Goal: Task Accomplishment & Management: Manage account settings

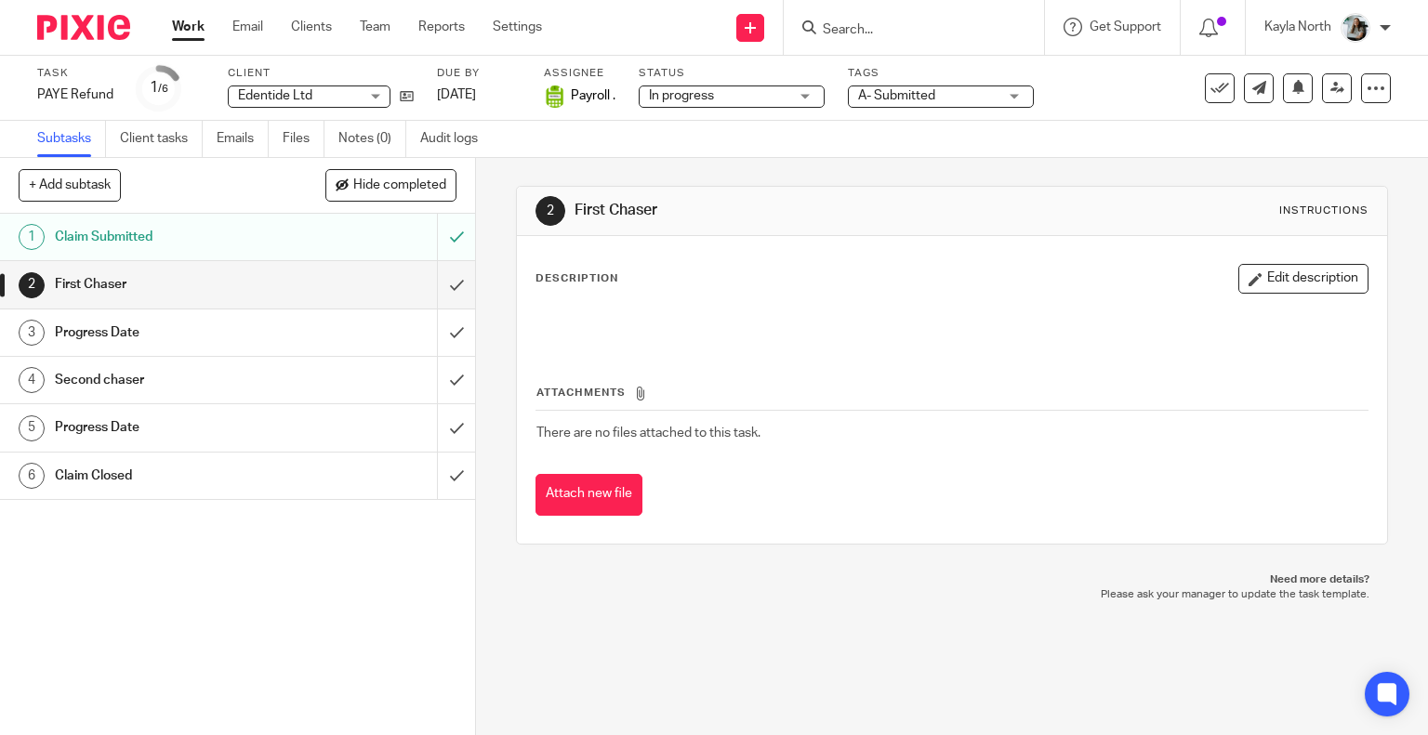
click at [855, 38] on form at bounding box center [920, 27] width 198 height 23
type input "dpg"
click at [920, 64] on link at bounding box center [974, 80] width 314 height 43
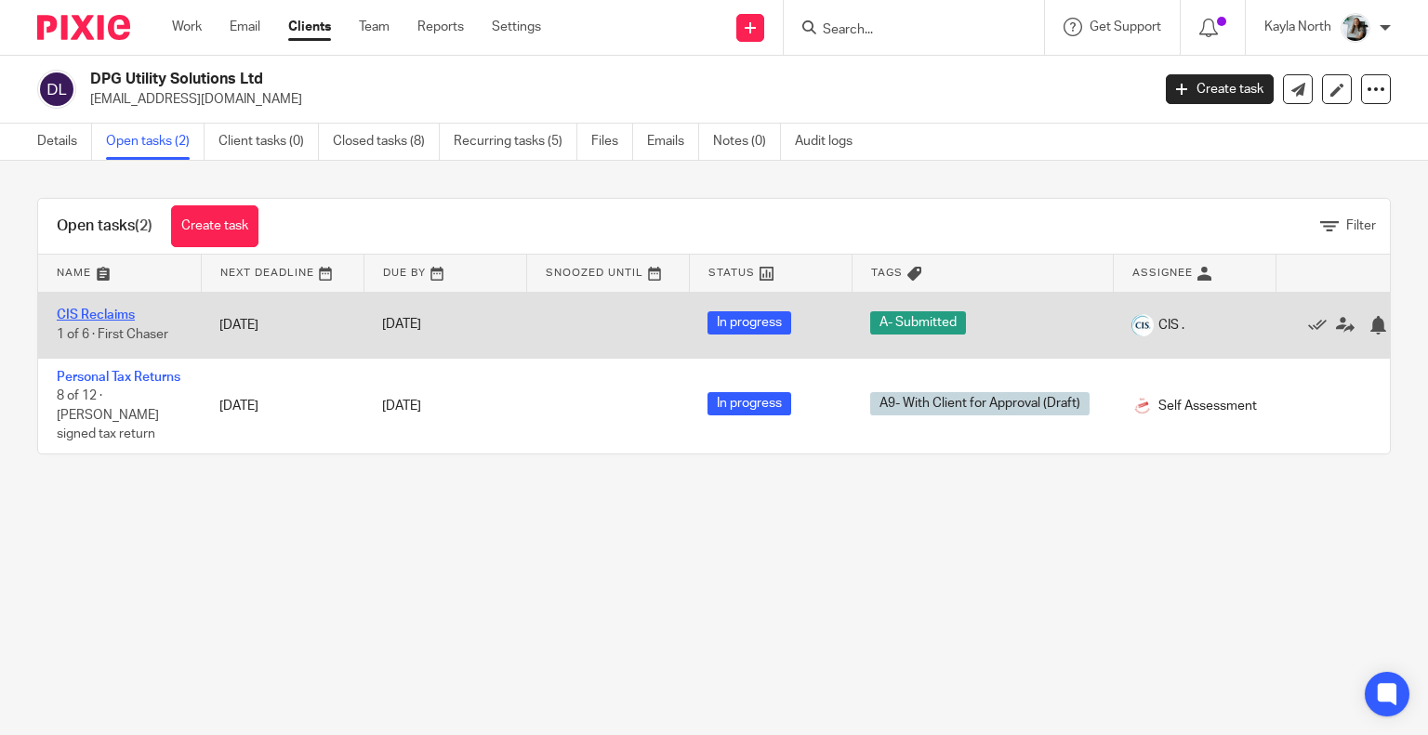
click at [101, 315] on link "CIS Reclaims" at bounding box center [96, 315] width 78 height 13
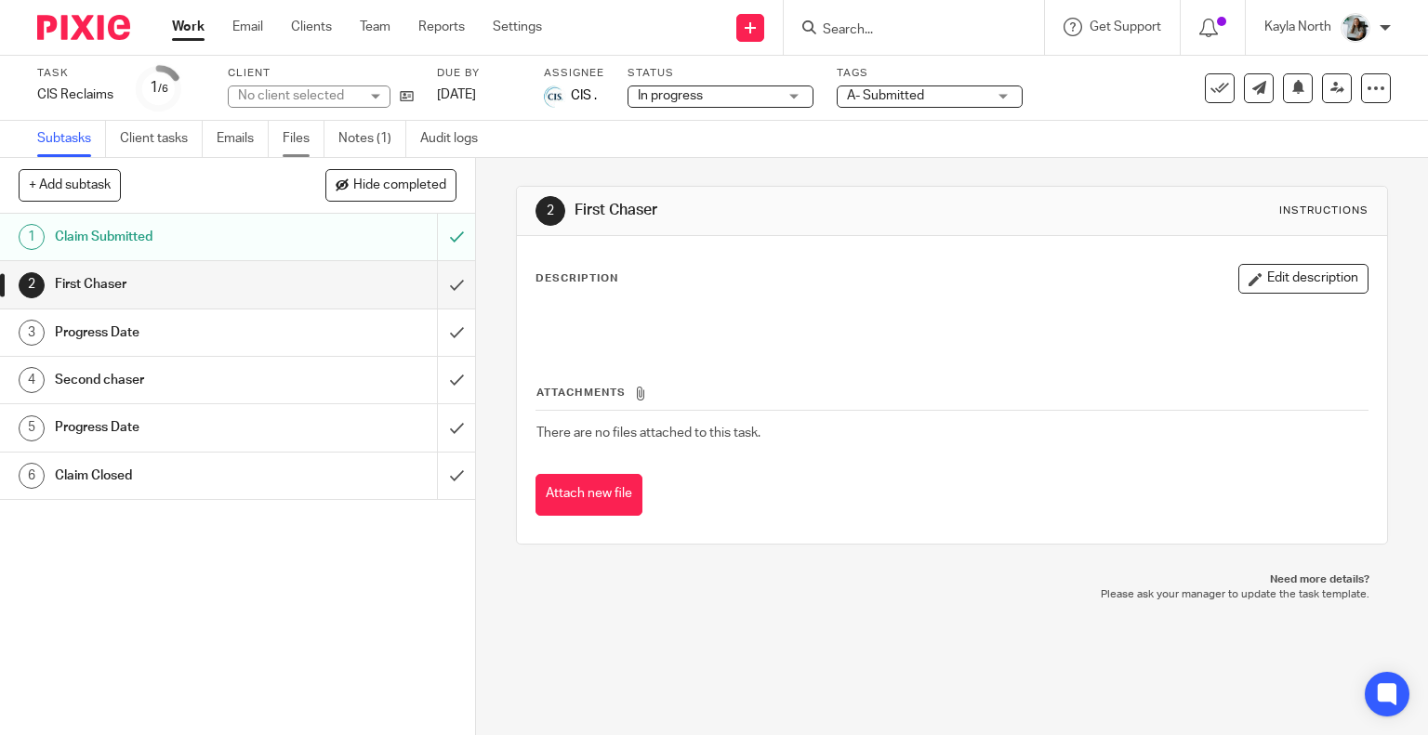
click at [302, 134] on link "Files" at bounding box center [304, 139] width 42 height 36
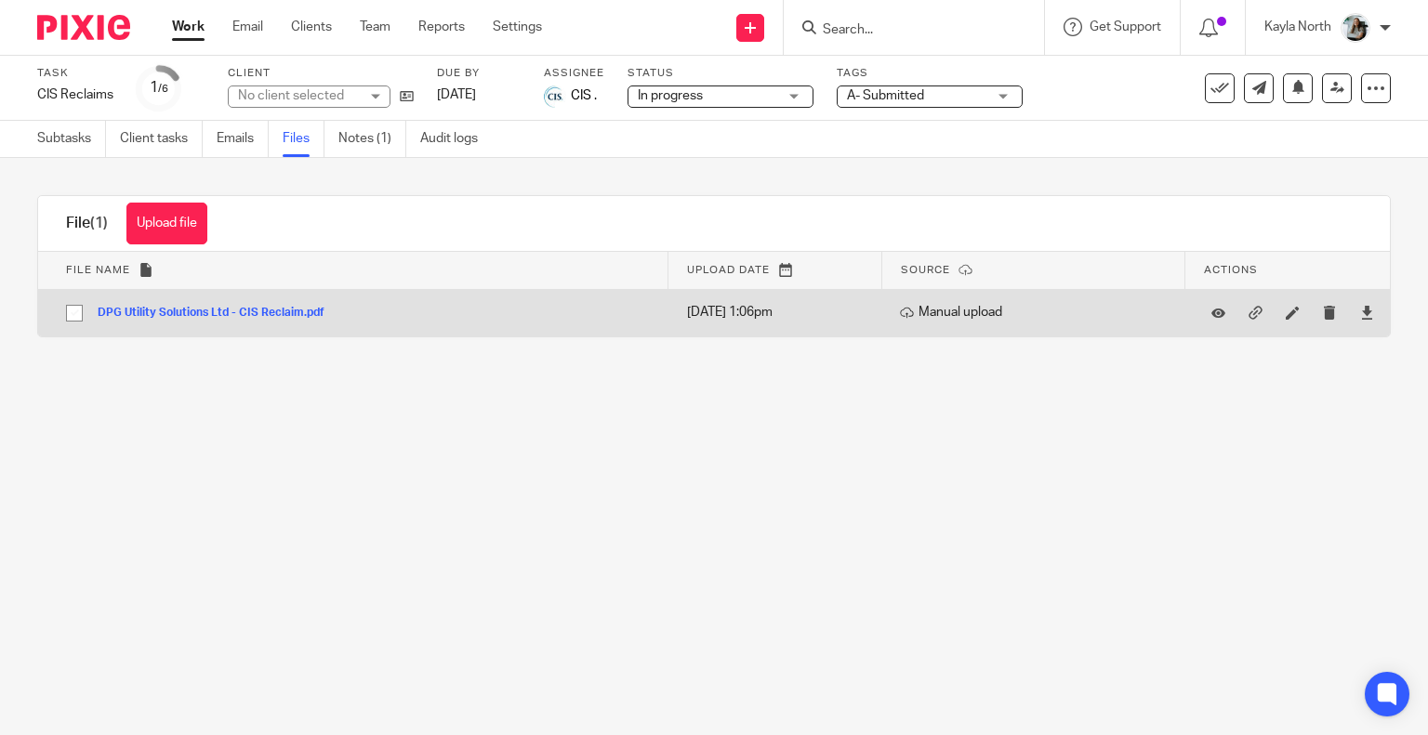
click at [229, 309] on button "DPG Utility Solutions Ltd - CIS Reclaim.pdf" at bounding box center [218, 313] width 241 height 13
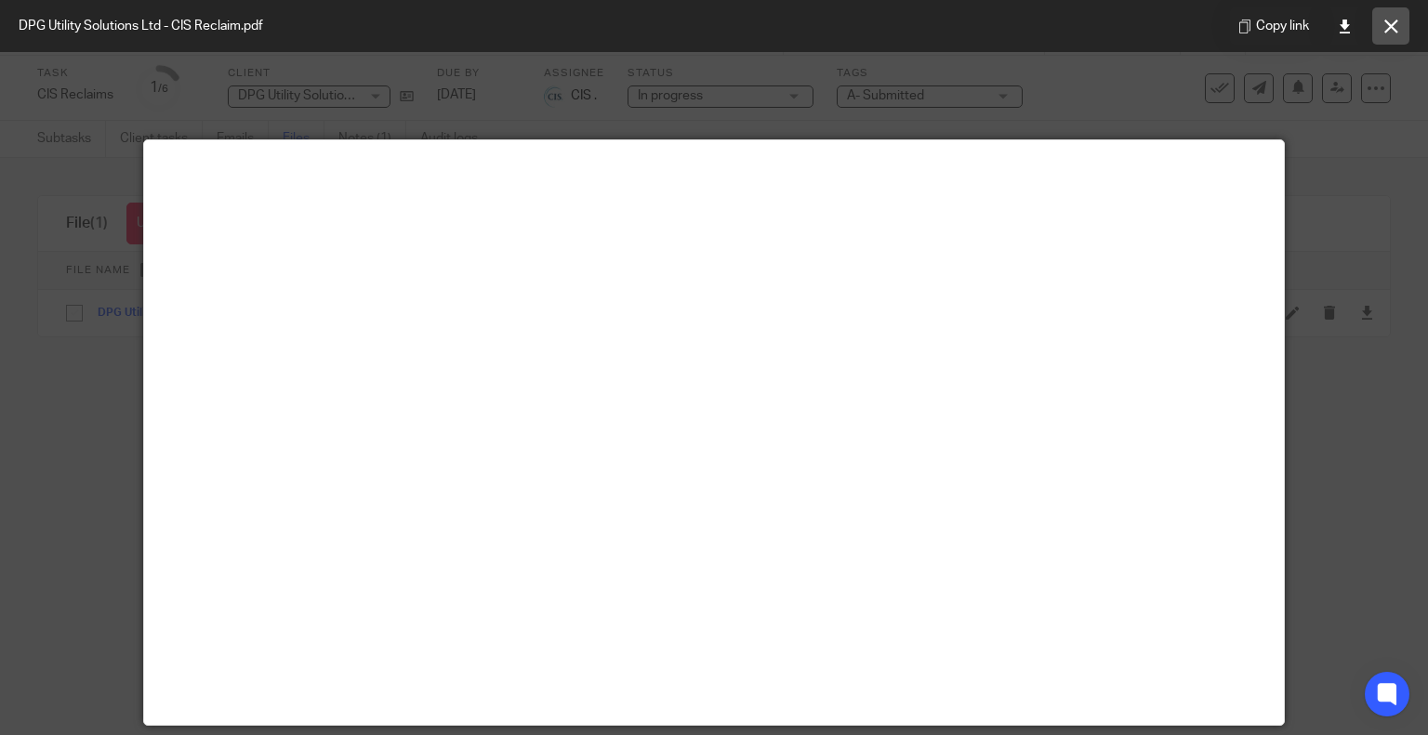
click at [1382, 26] on button at bounding box center [1390, 25] width 37 height 37
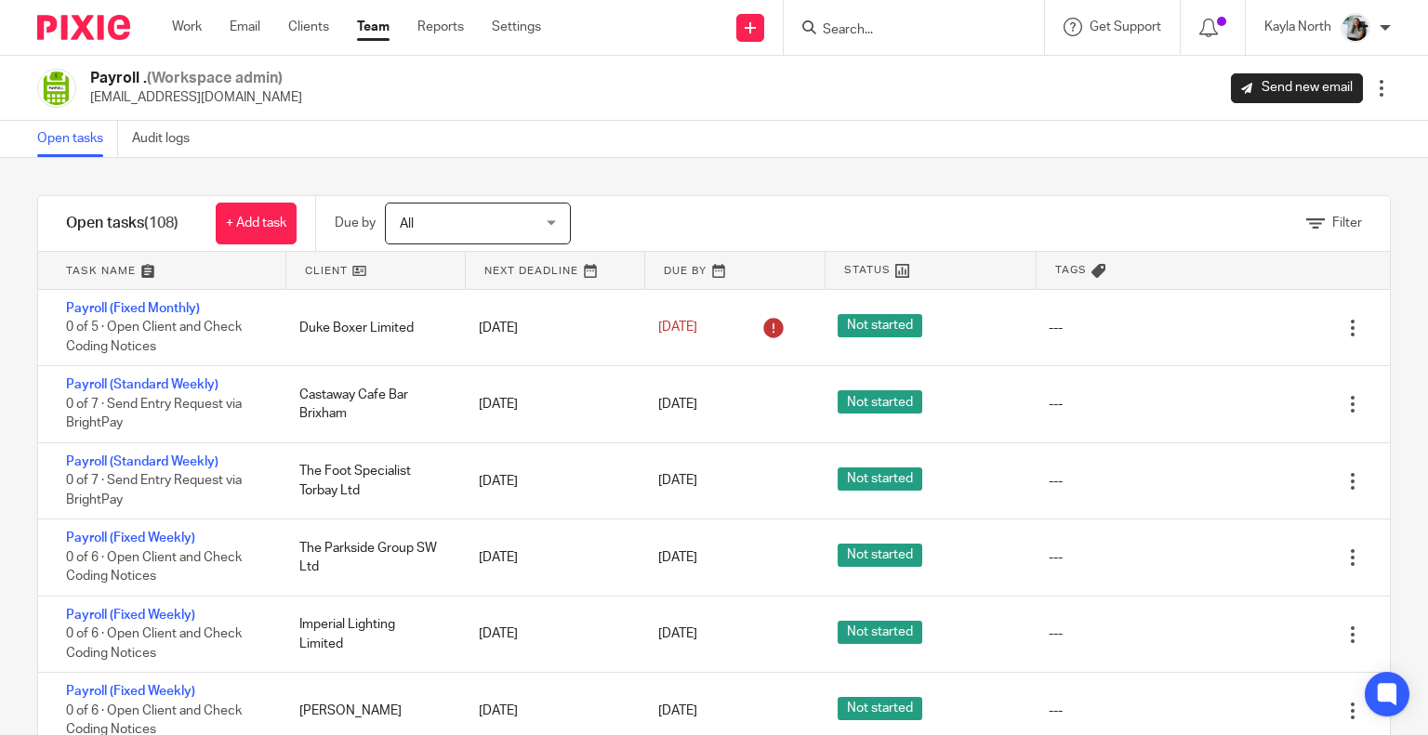
click at [896, 20] on form at bounding box center [920, 27] width 198 height 23
click at [889, 33] on input "Search" at bounding box center [904, 30] width 167 height 17
type input "dpg"
click at [899, 83] on link at bounding box center [974, 80] width 314 height 43
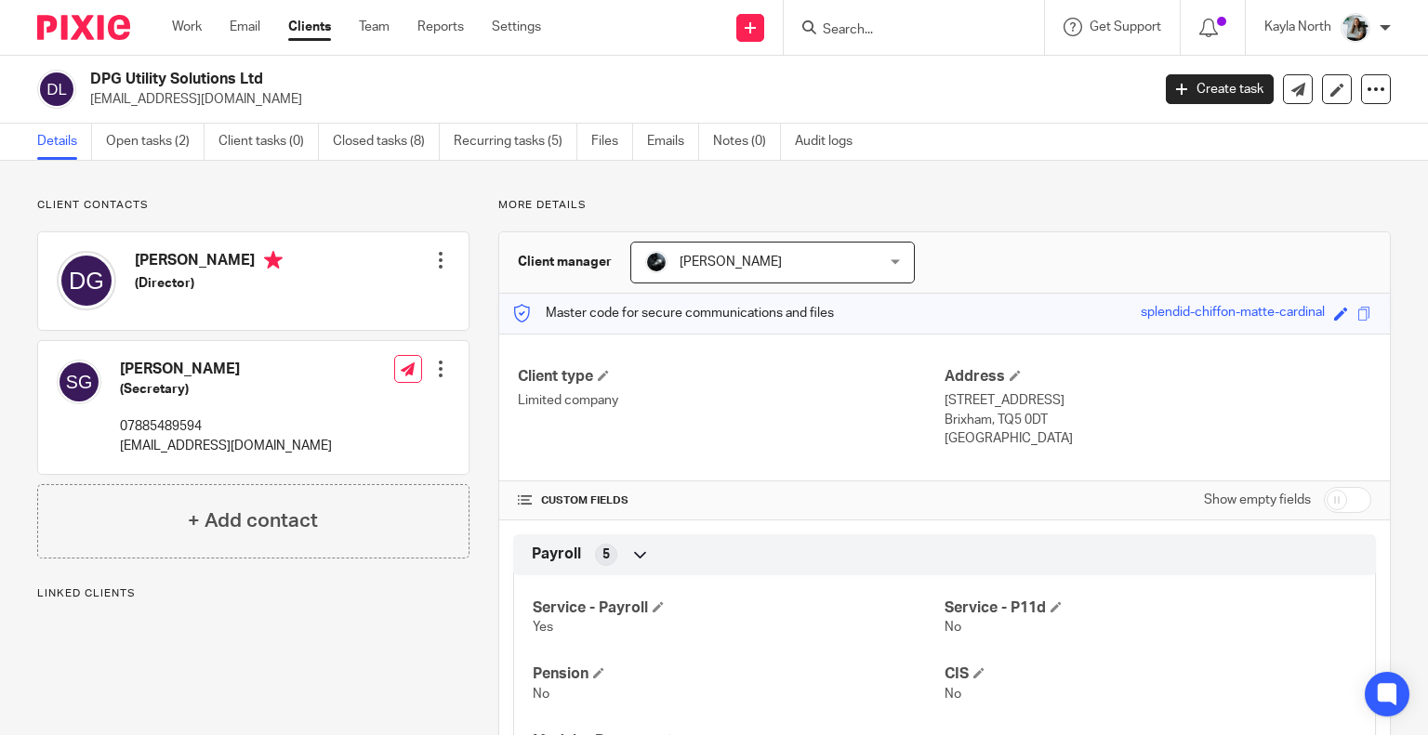
click at [90, 28] on img at bounding box center [83, 27] width 93 height 25
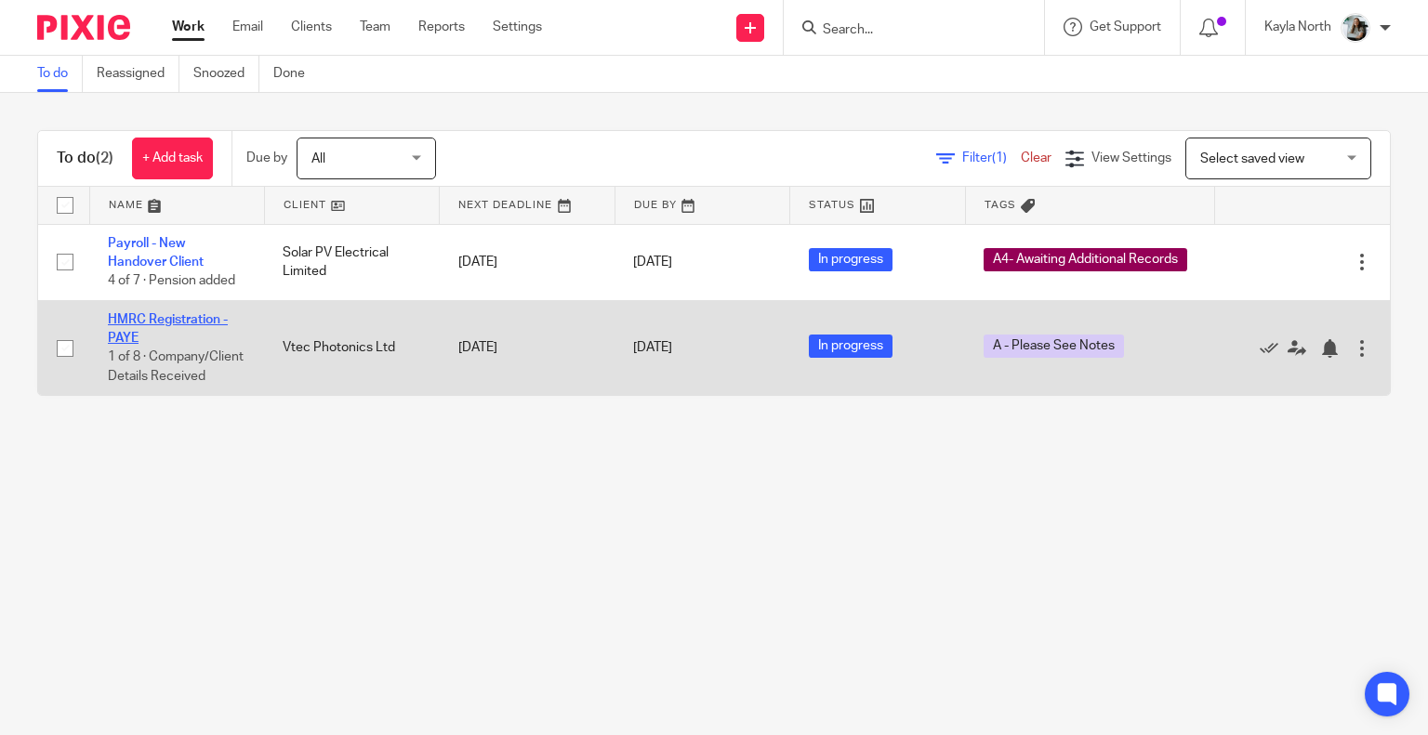
click at [151, 325] on link "HMRC Registration - PAYE" at bounding box center [168, 329] width 120 height 32
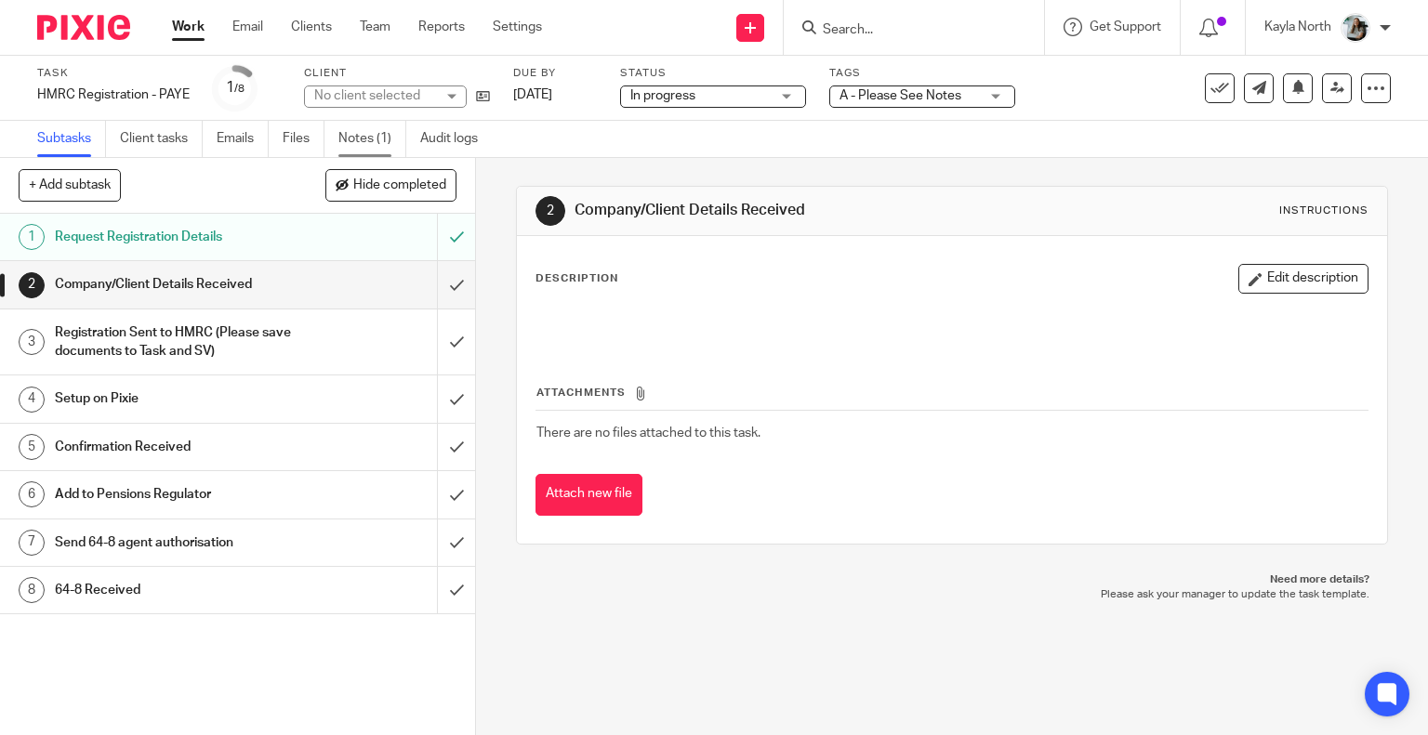
click at [365, 148] on link "Notes (1)" at bounding box center [372, 139] width 68 height 36
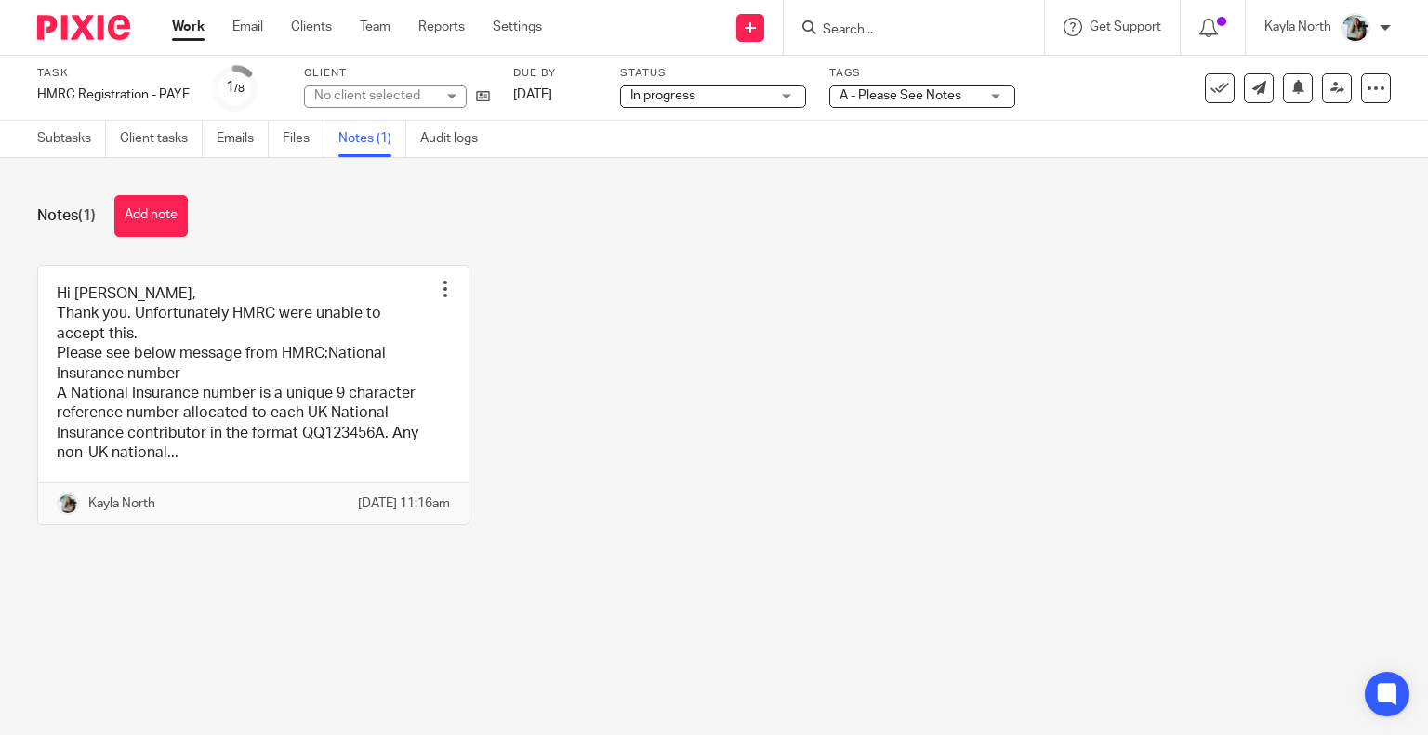
click at [178, 190] on div "Notes (1) Add note Hi [PERSON_NAME], Thank you. Unfortunately HMRC were unable …" at bounding box center [714, 374] width 1428 height 432
drag, startPoint x: 178, startPoint y: 211, endPoint x: 258, endPoint y: 252, distance: 89.8
click at [178, 211] on button "Add note" at bounding box center [150, 216] width 73 height 42
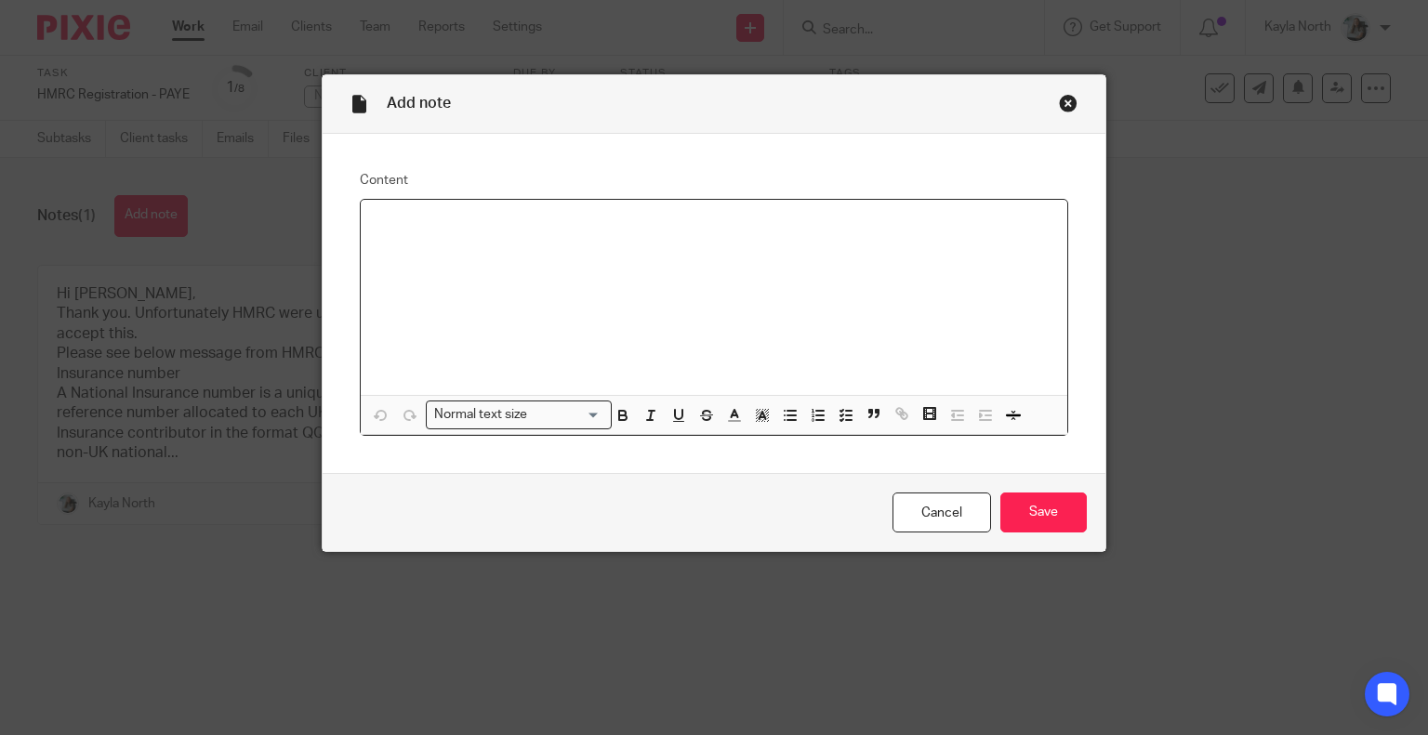
click at [527, 323] on div at bounding box center [714, 297] width 707 height 195
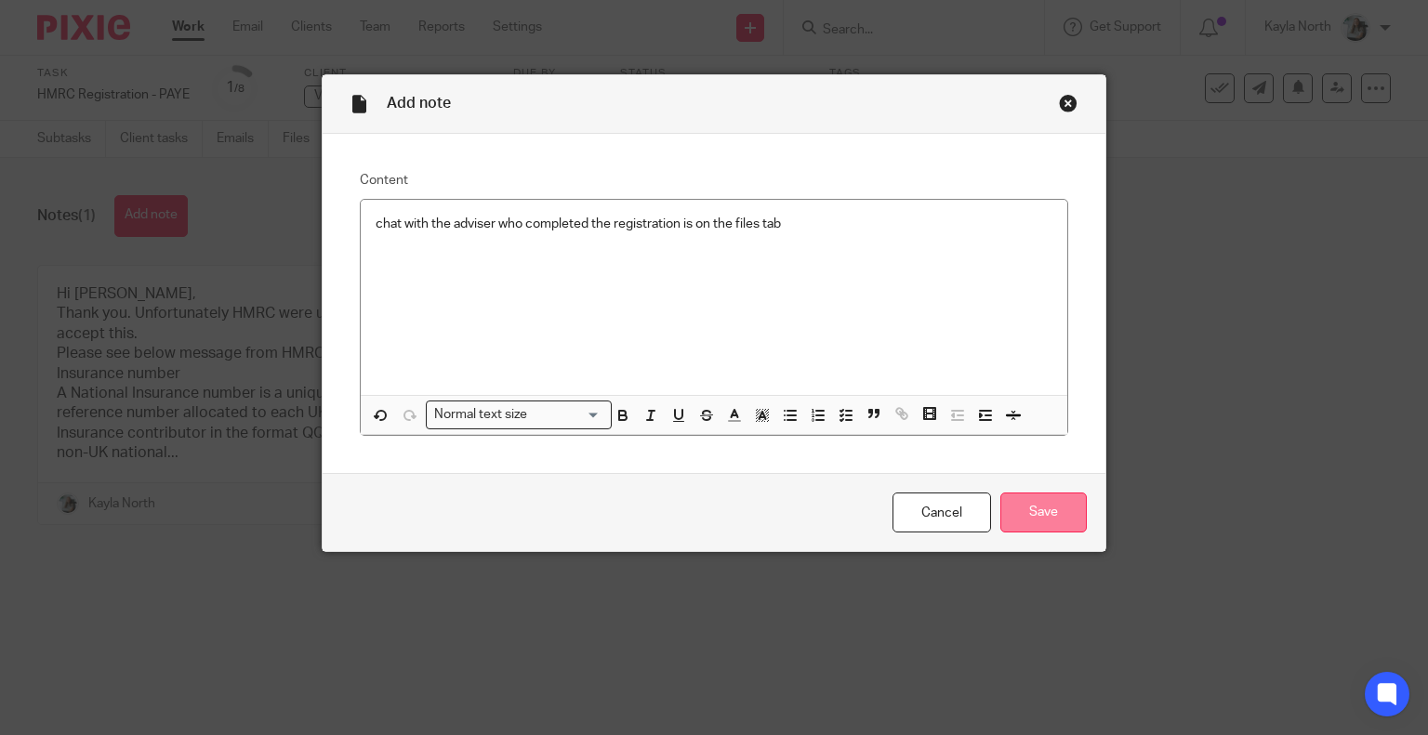
click at [1044, 510] on input "Save" at bounding box center [1043, 513] width 86 height 40
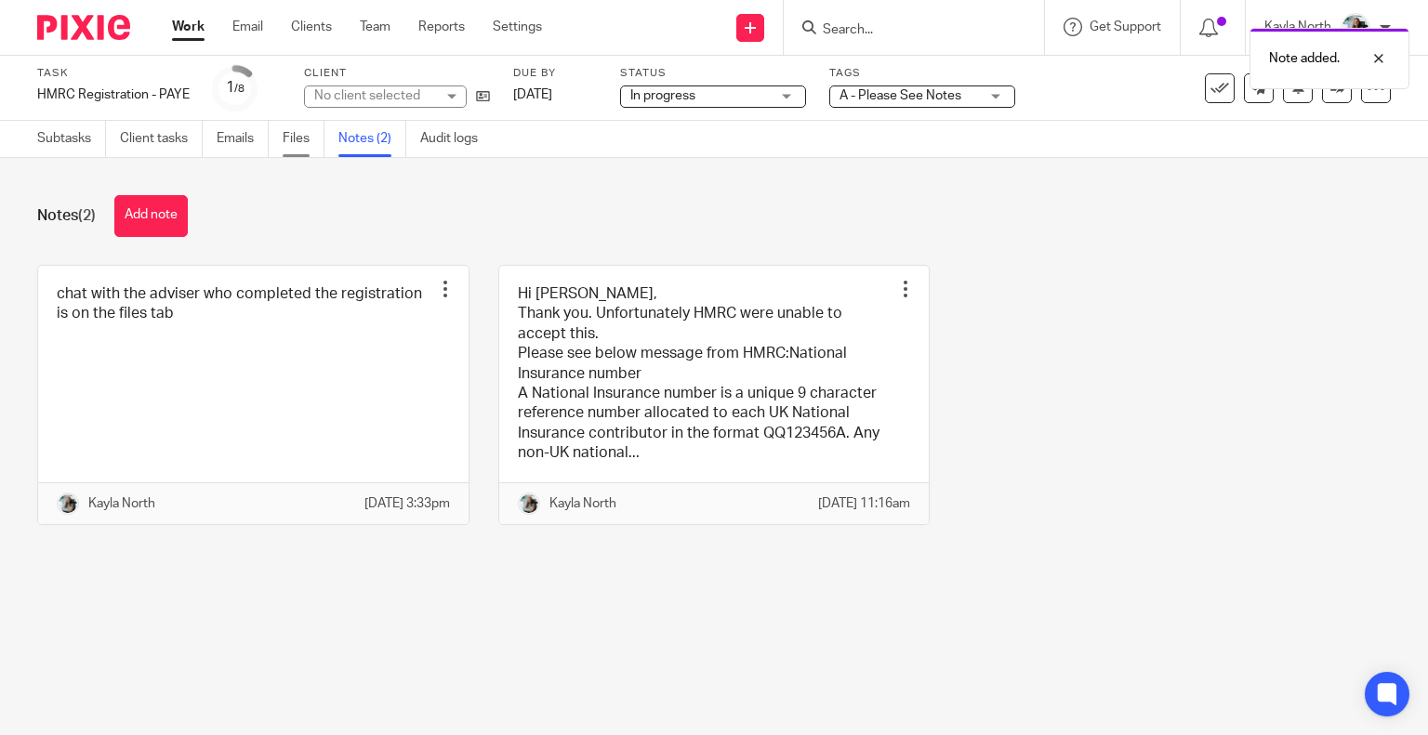
click at [312, 147] on link "Files" at bounding box center [304, 139] width 42 height 36
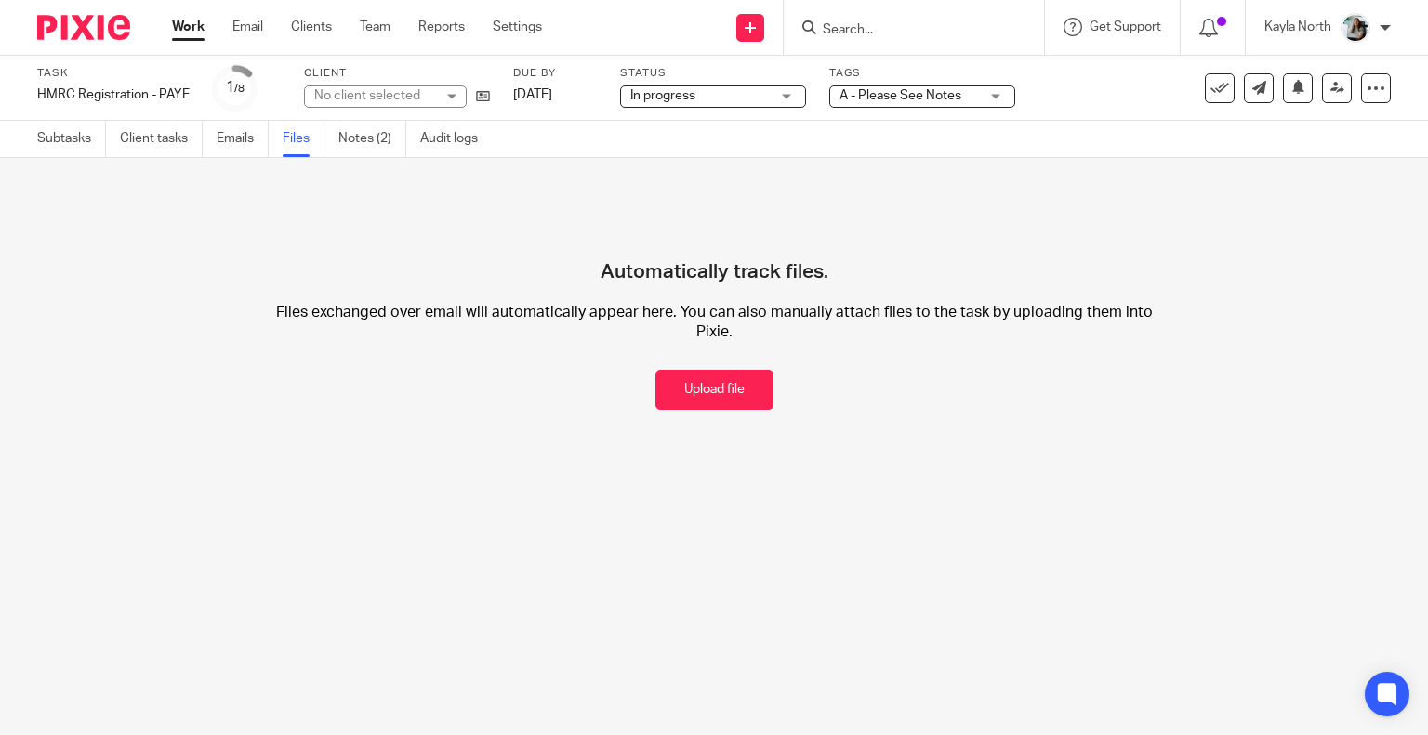
click at [696, 397] on button "Upload file" at bounding box center [714, 390] width 118 height 40
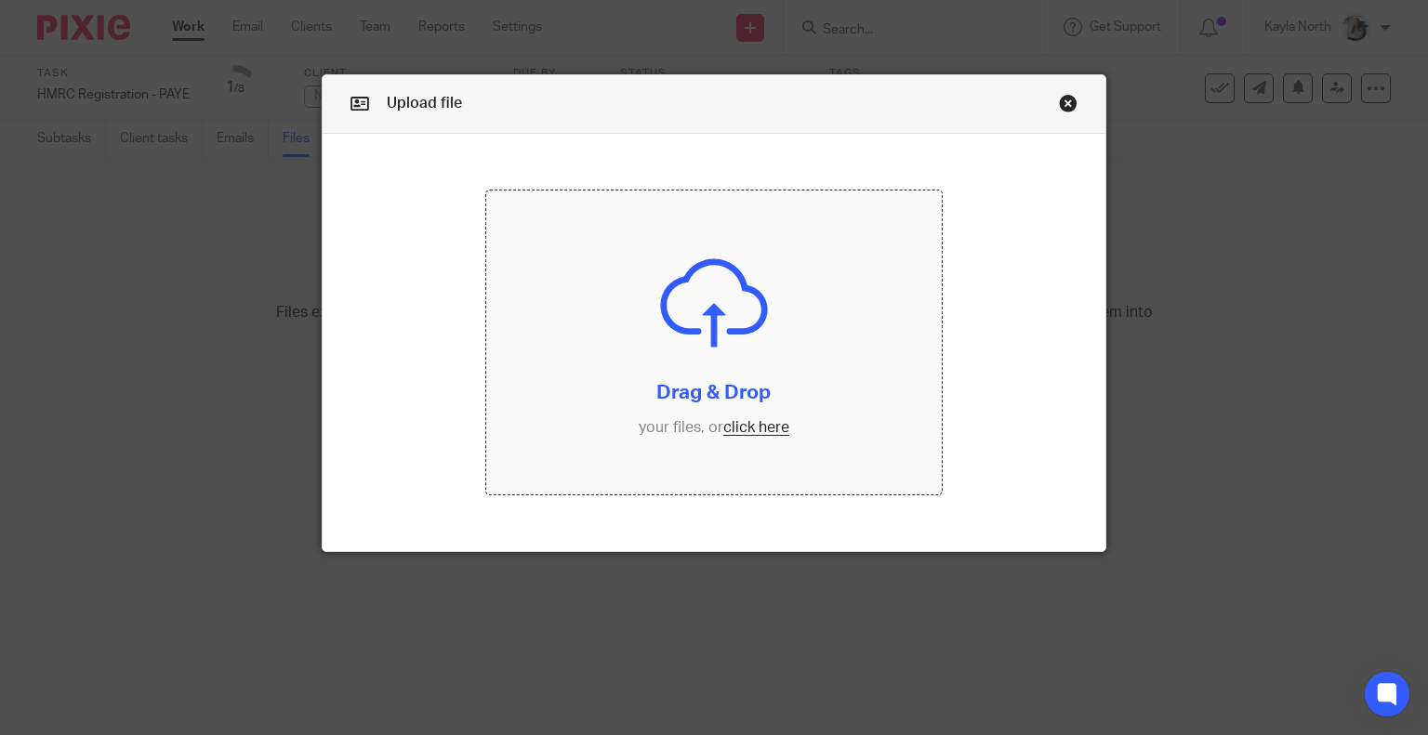
click at [687, 378] on input "file" at bounding box center [713, 343] width 455 height 304
click at [725, 375] on input "file" at bounding box center [713, 343] width 455 height 304
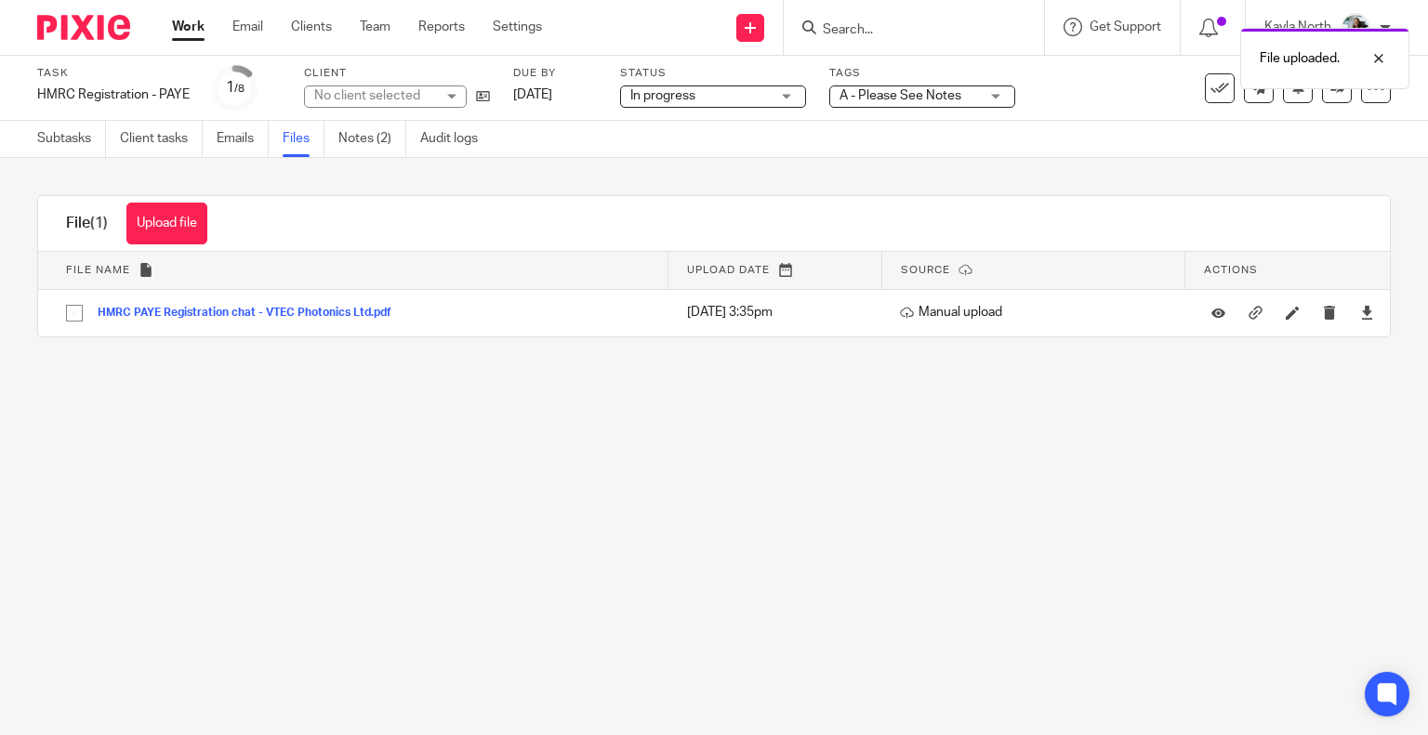
click at [365, 129] on link "Notes (2)" at bounding box center [372, 139] width 68 height 36
click at [977, 85] on div "File uploaded." at bounding box center [1061, 54] width 695 height 71
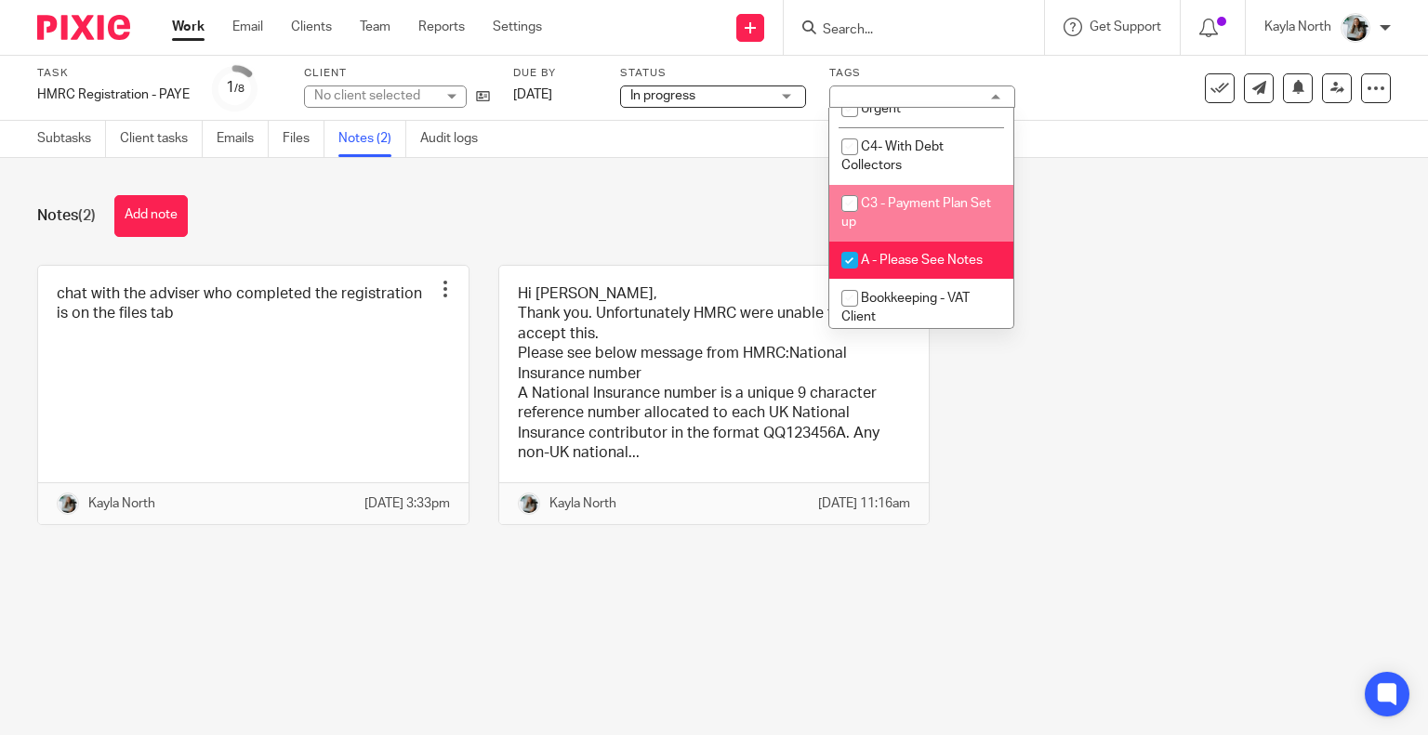
click at [885, 256] on li "A - Please See Notes" at bounding box center [921, 261] width 184 height 38
checkbox input "false"
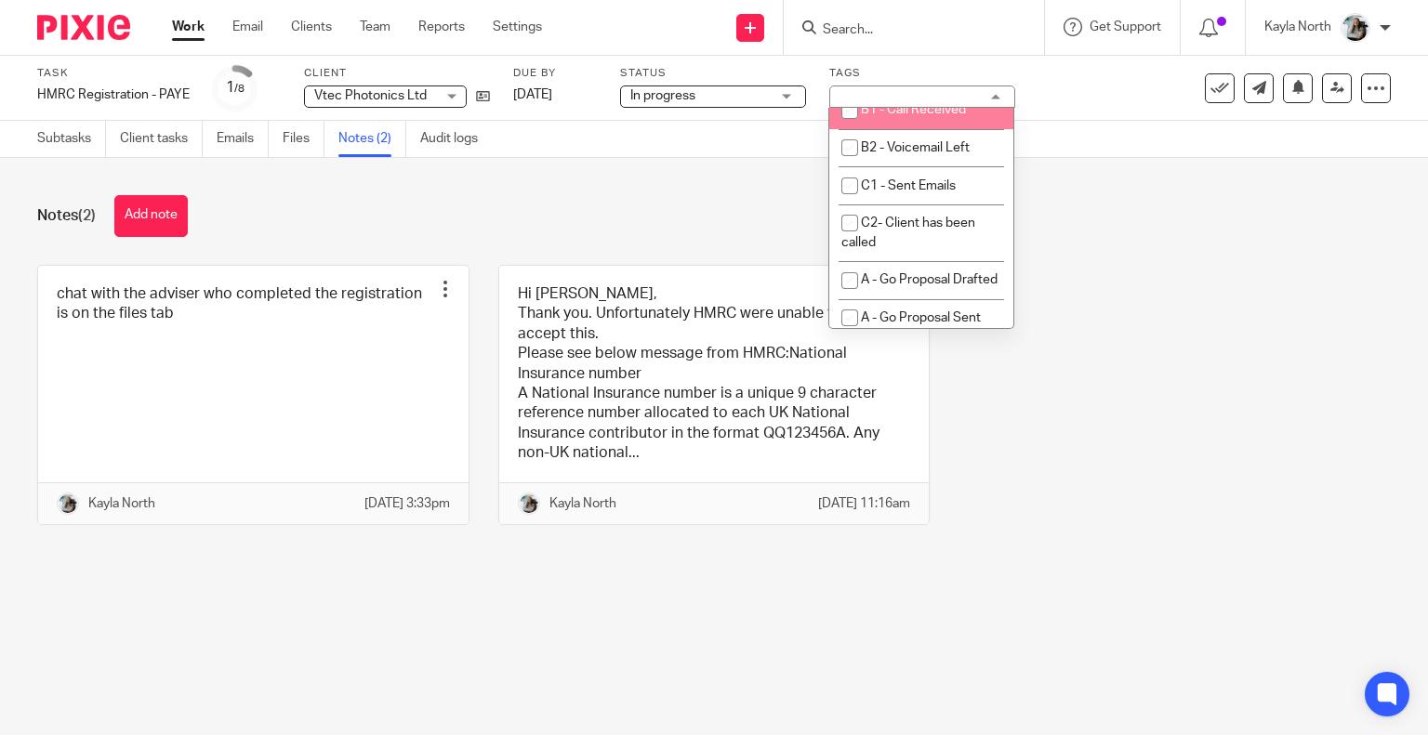
scroll to position [1301, 0]
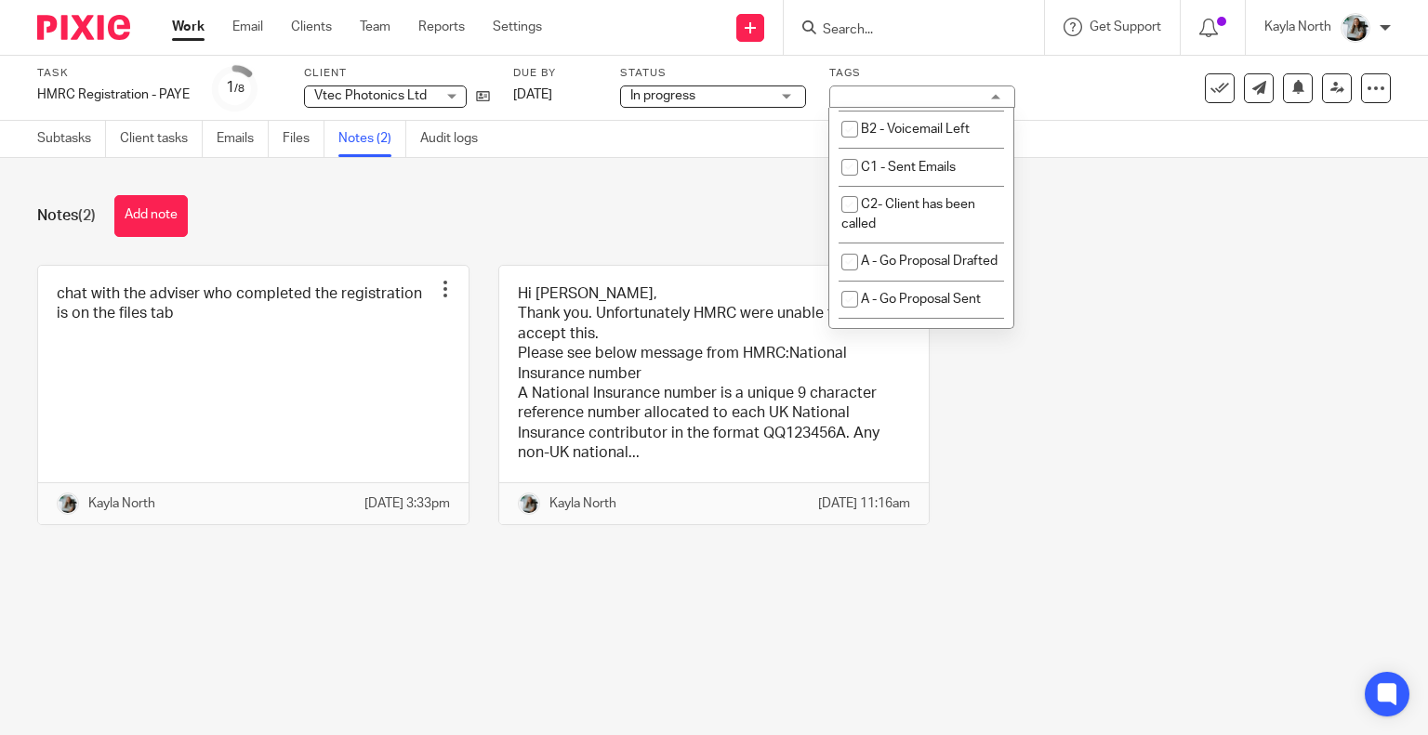
click at [920, 73] on li "A- Submitted" at bounding box center [921, 54] width 184 height 38
checkbox input "true"
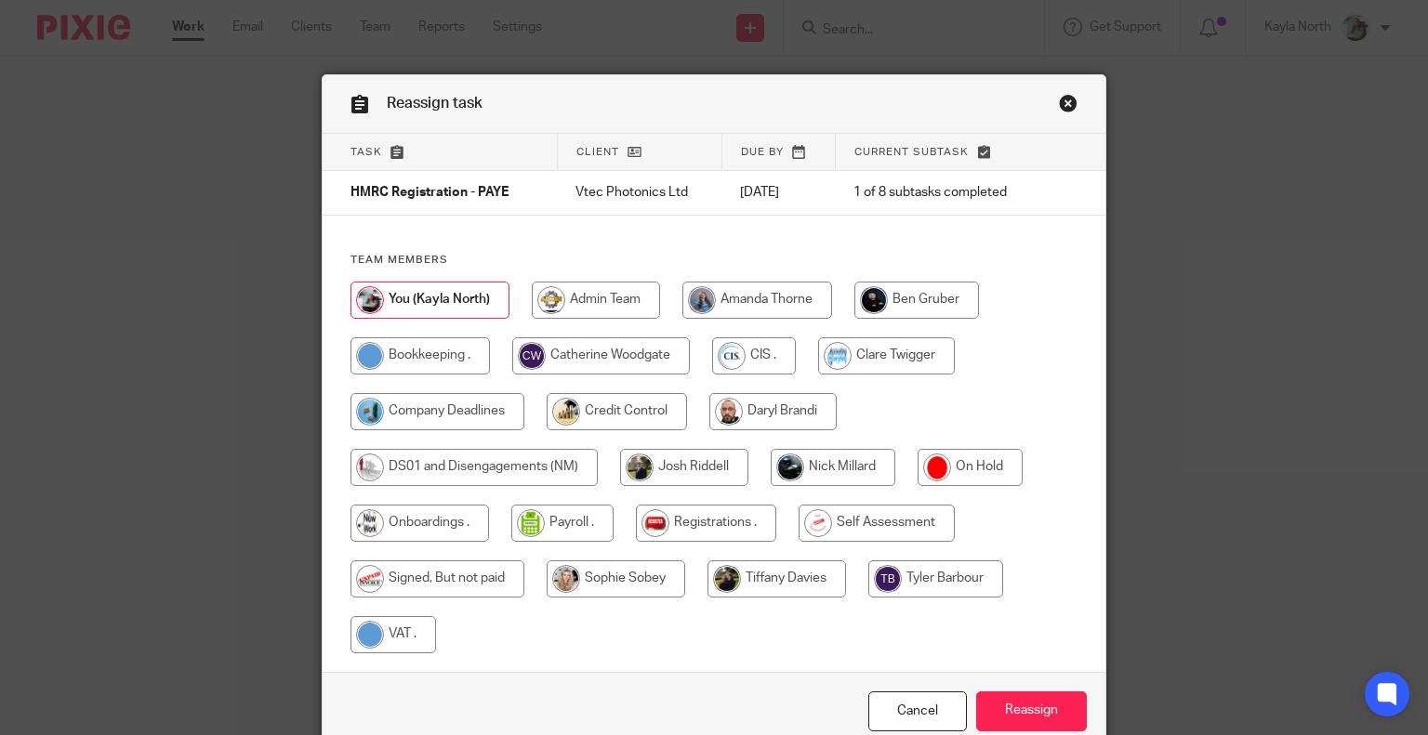
click at [1078, 110] on div "Reassign task" at bounding box center [714, 104] width 783 height 59
click at [1068, 107] on link "Close this dialog window" at bounding box center [1068, 106] width 19 height 25
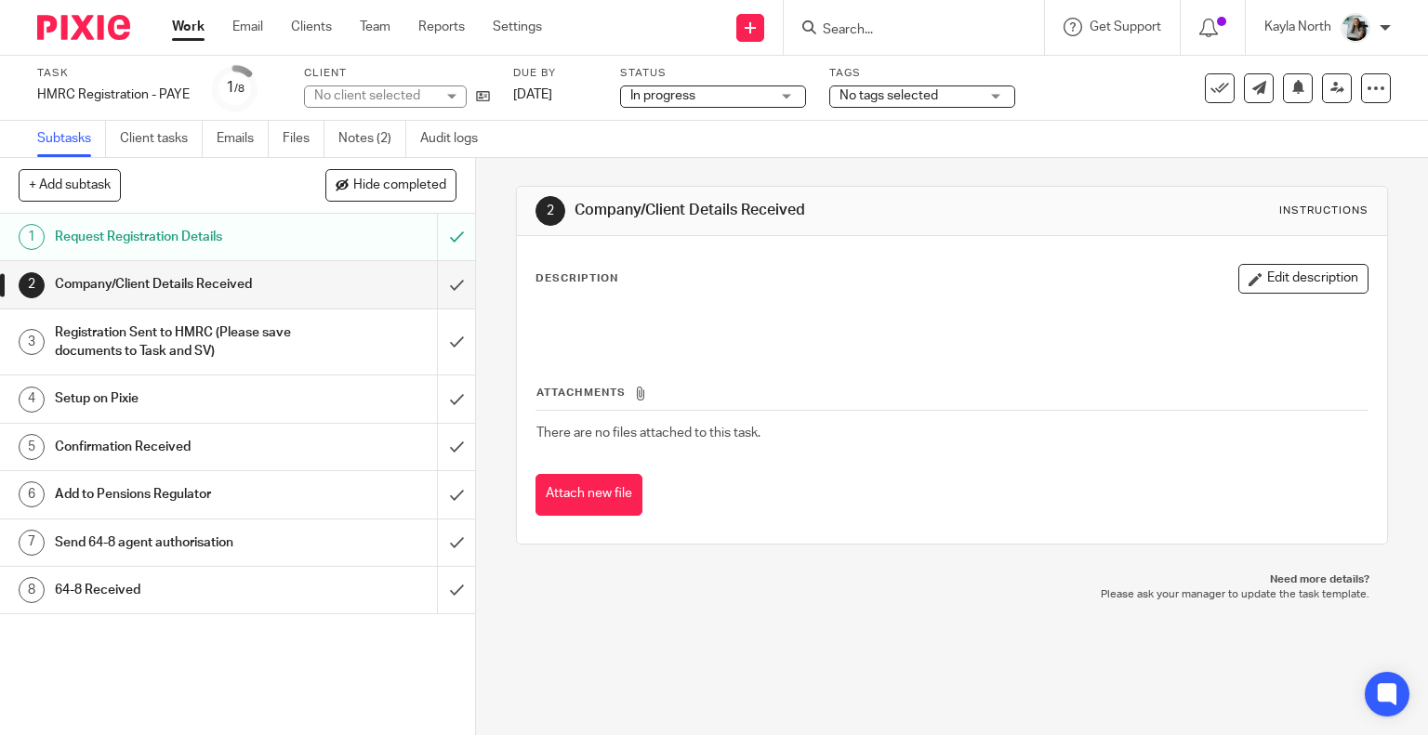
click at [935, 104] on span "No tags selected" at bounding box center [908, 96] width 139 height 20
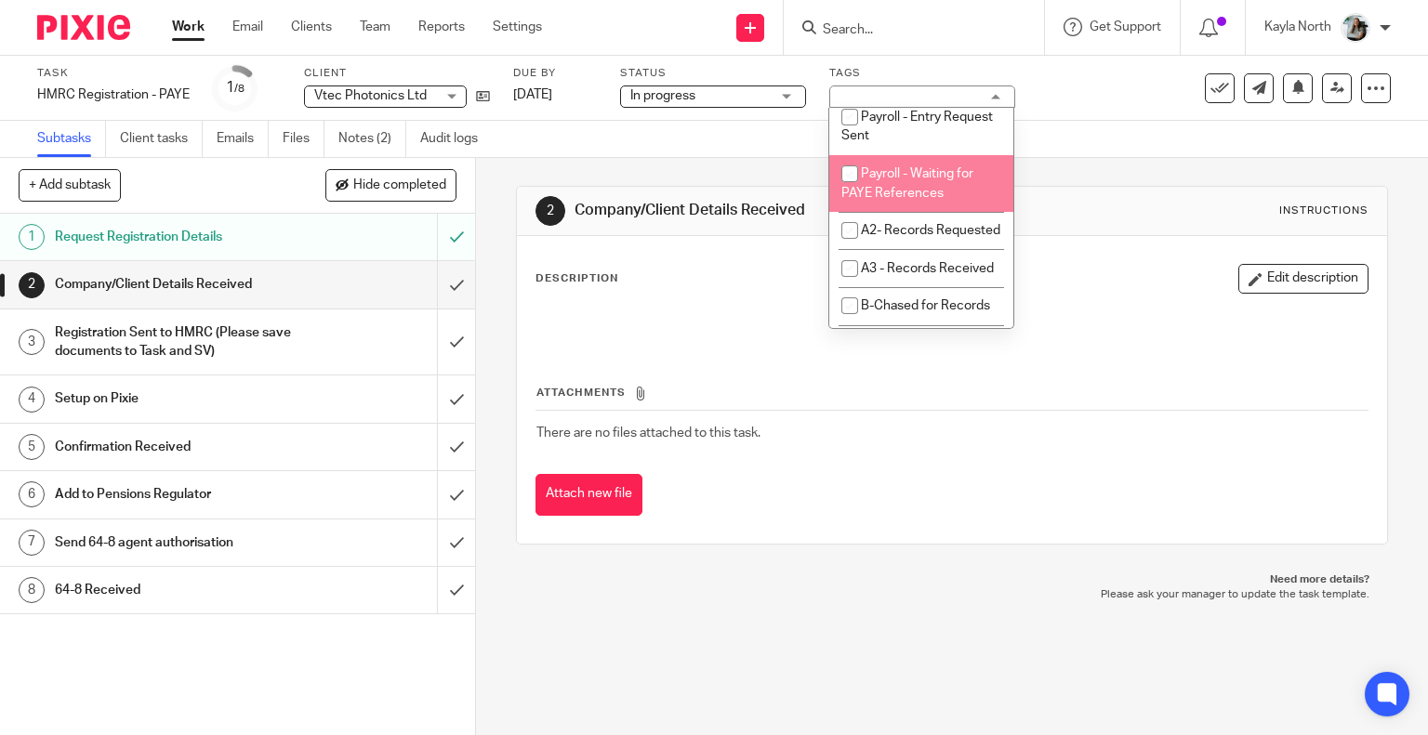
click at [911, 200] on span "Payroll - Waiting for PAYE References" at bounding box center [907, 183] width 132 height 33
checkbox input "true"
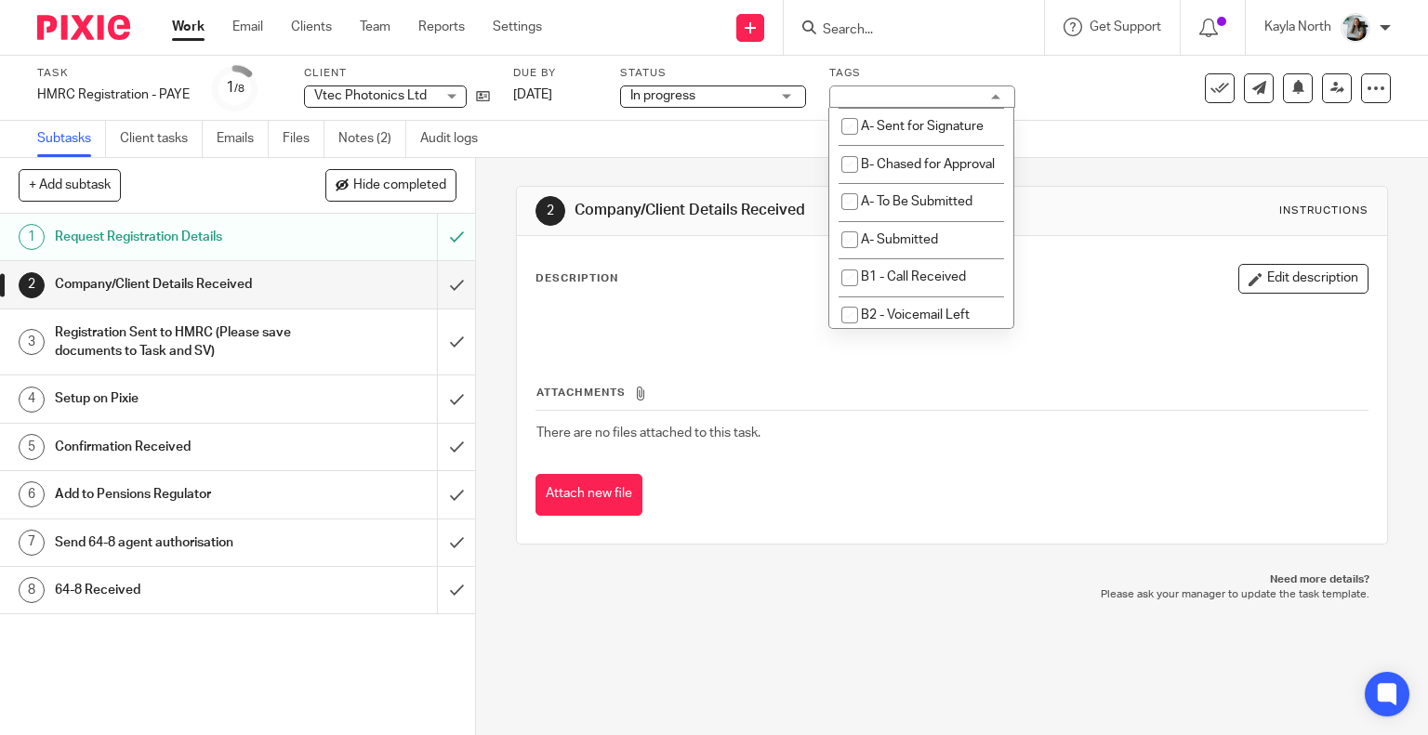
scroll to position [1242, 0]
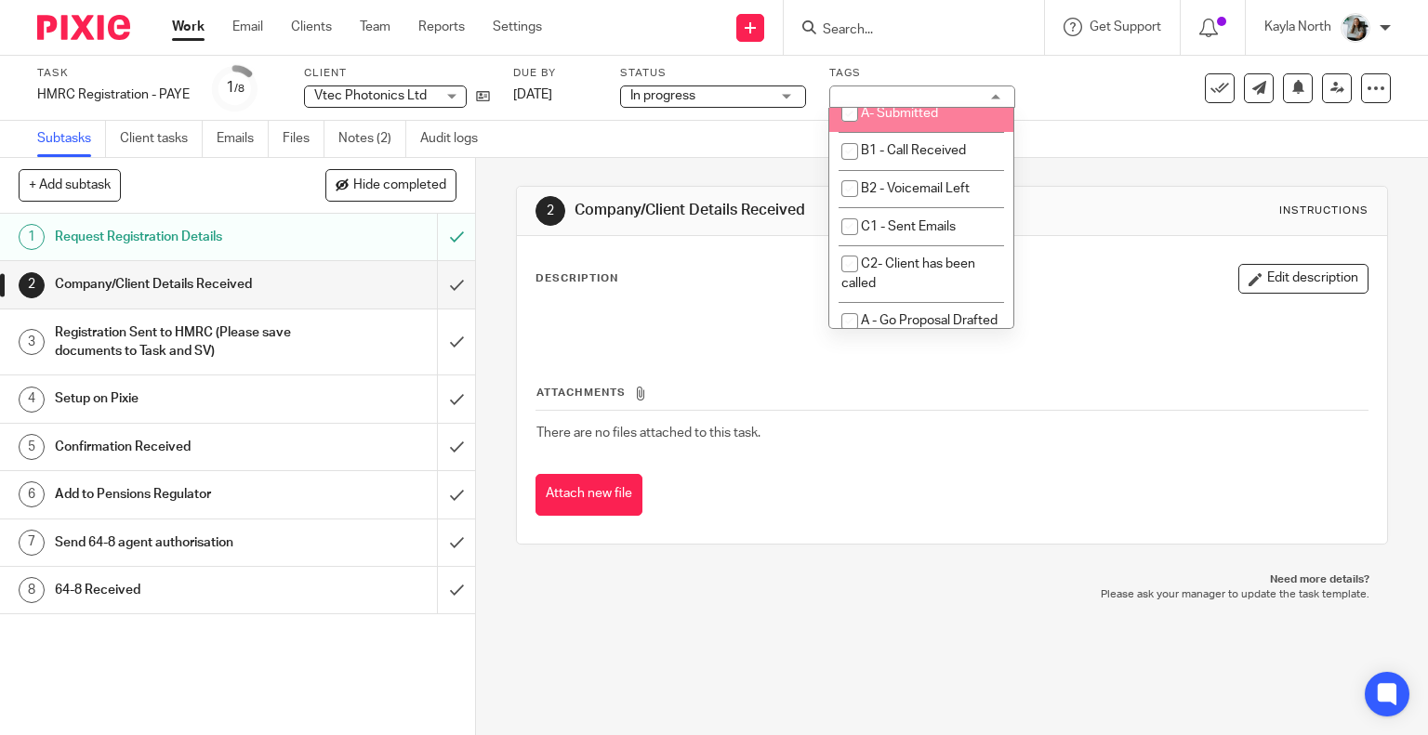
click at [1276, 158] on div "2 Company/Client Details Received Instructions Description Edit description Att…" at bounding box center [952, 365] width 873 height 415
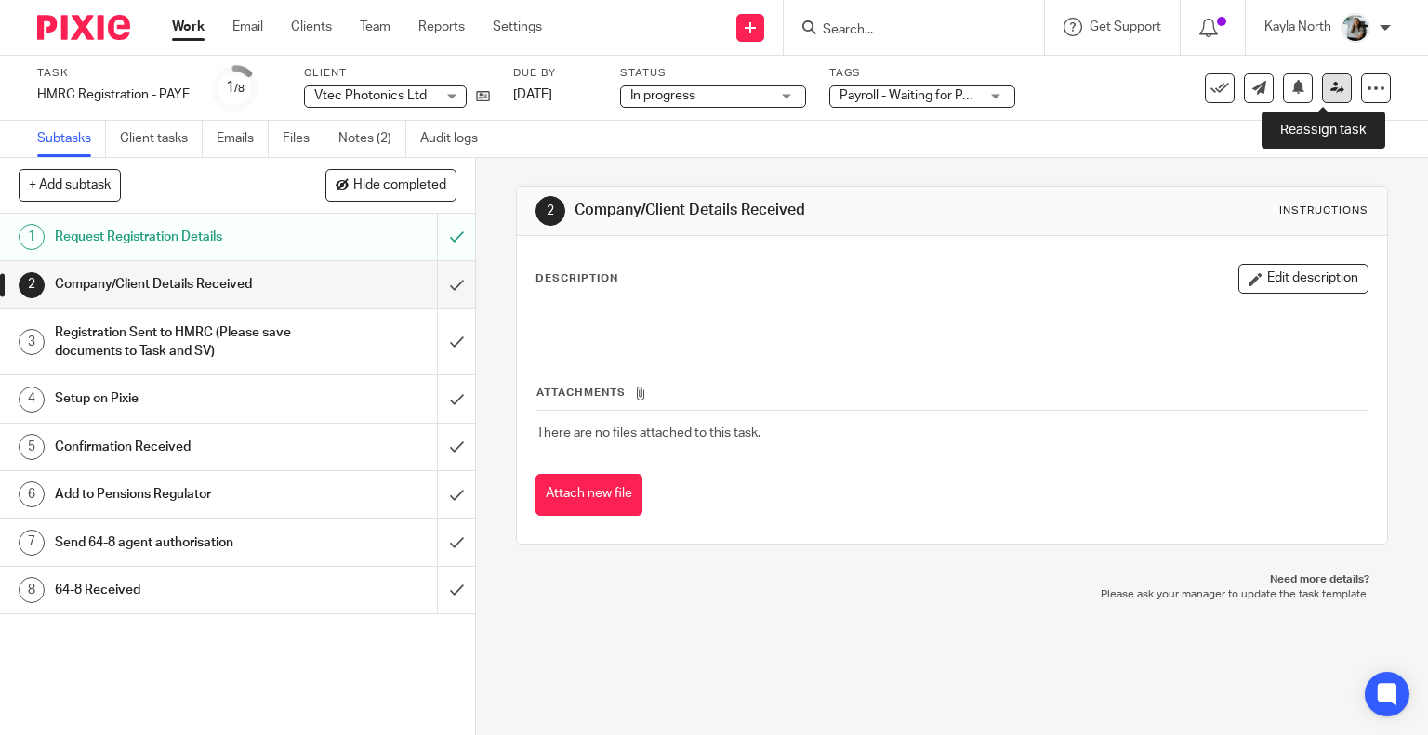
click at [1330, 88] on icon at bounding box center [1337, 88] width 14 height 14
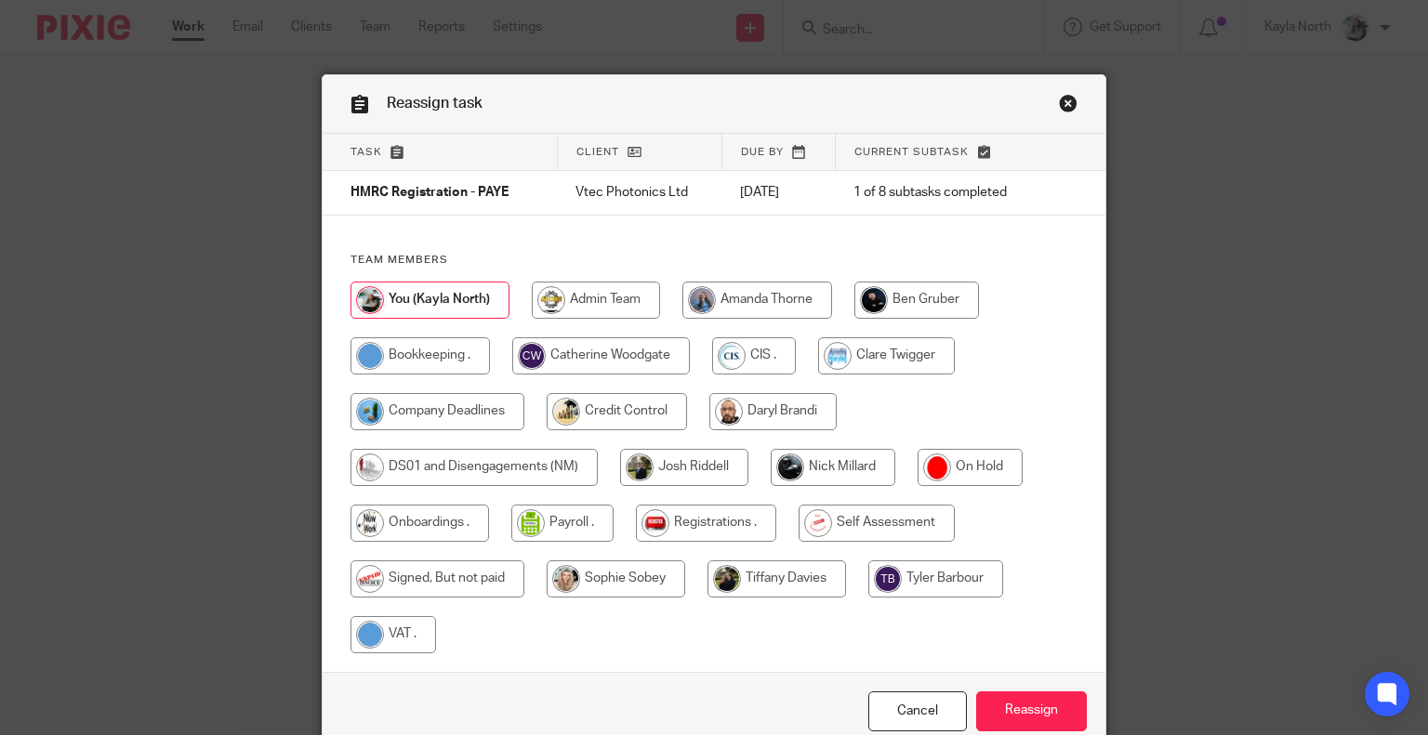
click at [770, 526] on div at bounding box center [714, 477] width 728 height 390
click at [764, 527] on input "radio" at bounding box center [706, 523] width 140 height 37
radio input "true"
click at [1048, 709] on input "Reassign" at bounding box center [1031, 711] width 111 height 40
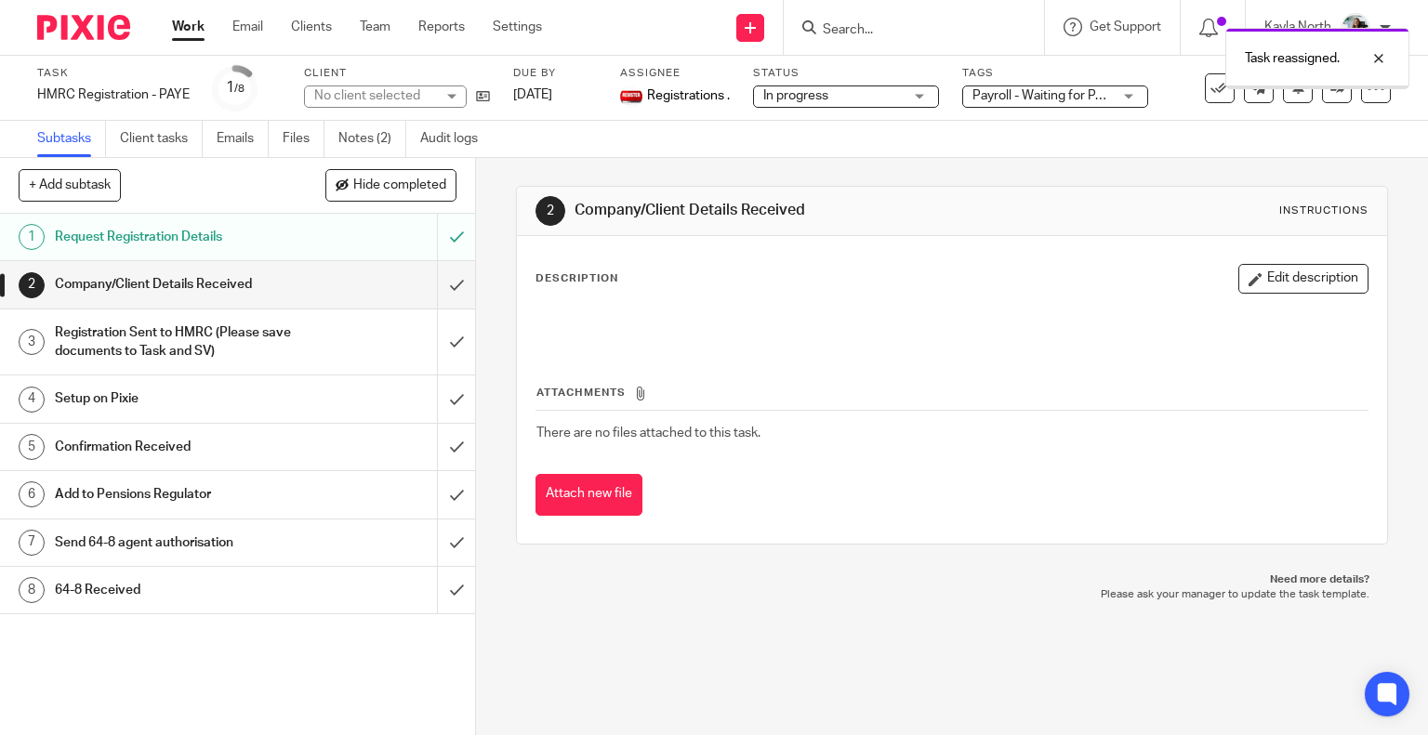
click at [93, 39] on img at bounding box center [83, 27] width 93 height 25
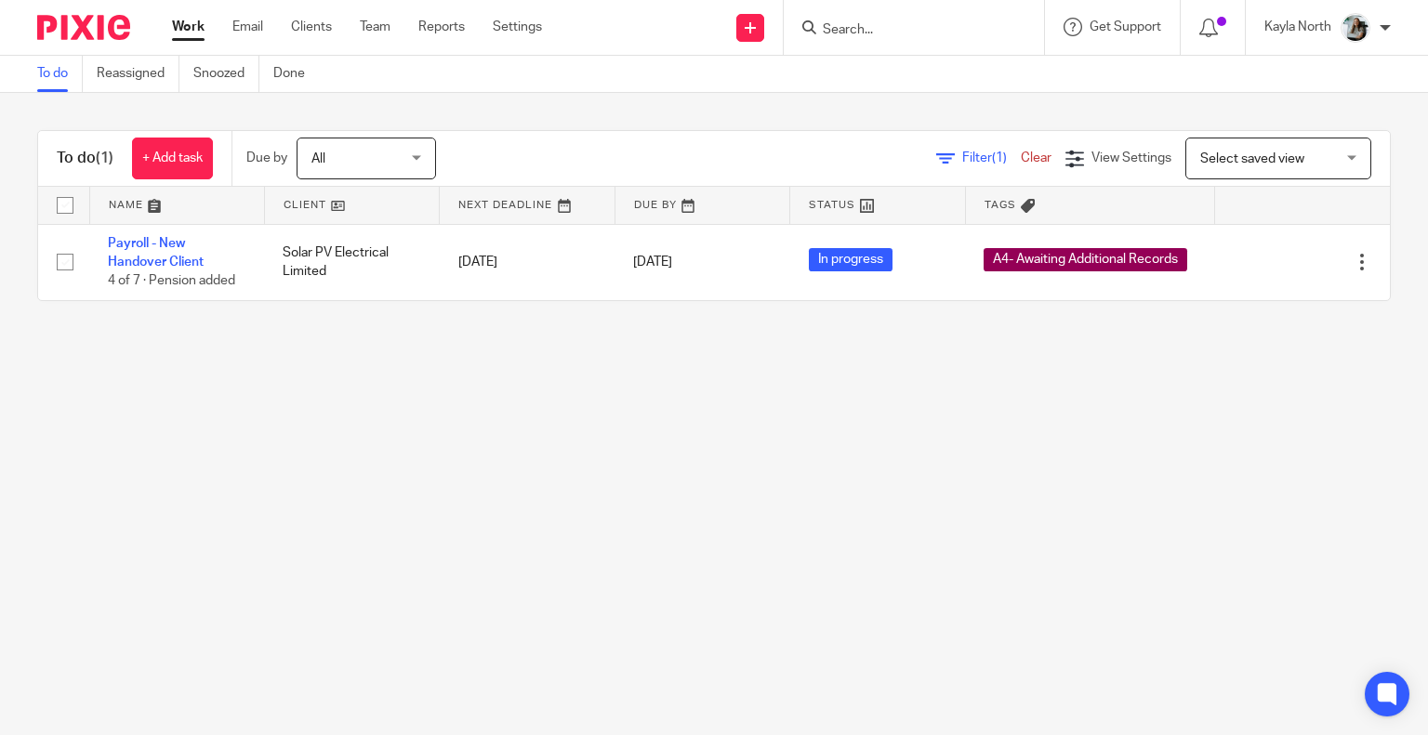
click at [857, 14] on div at bounding box center [913, 27] width 260 height 55
click at [857, 37] on input "Search" at bounding box center [904, 30] width 167 height 17
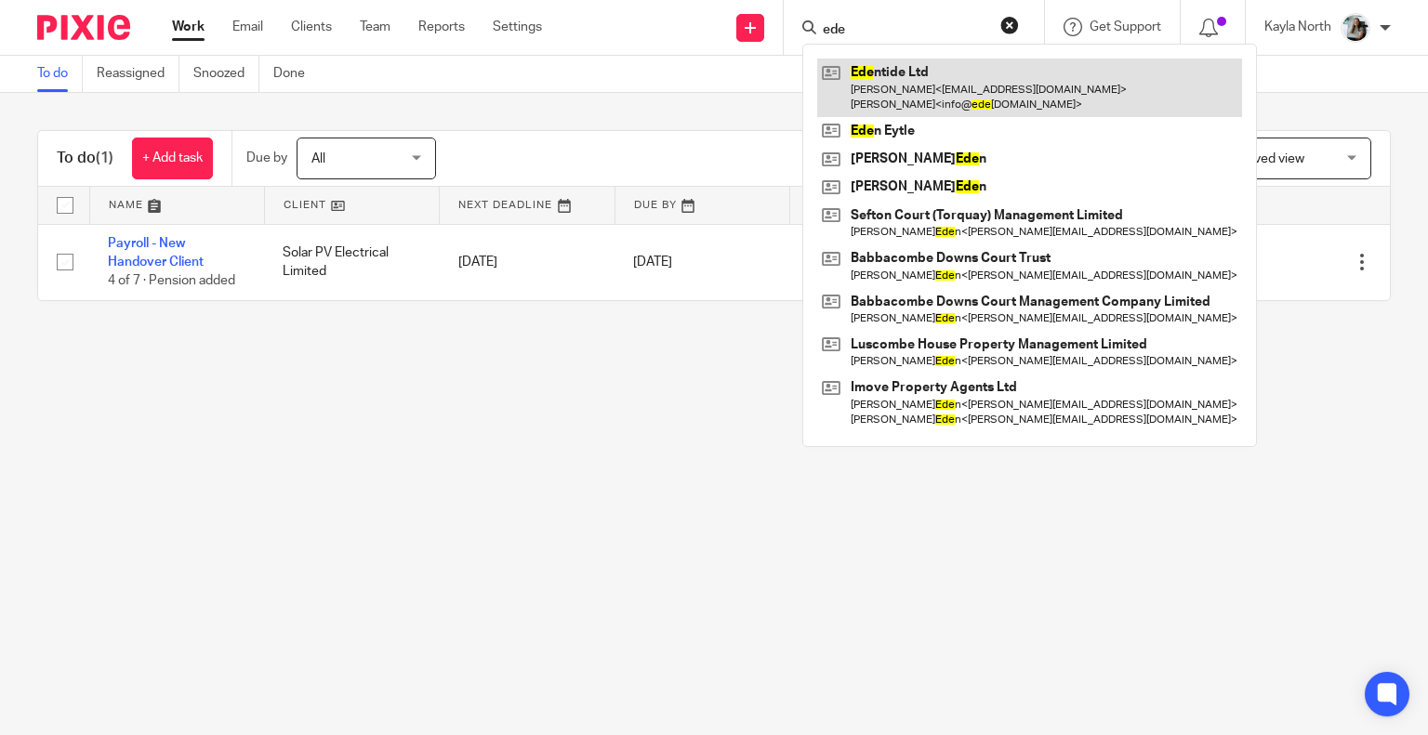
type input "ede"
click at [881, 75] on link at bounding box center [1029, 88] width 425 height 58
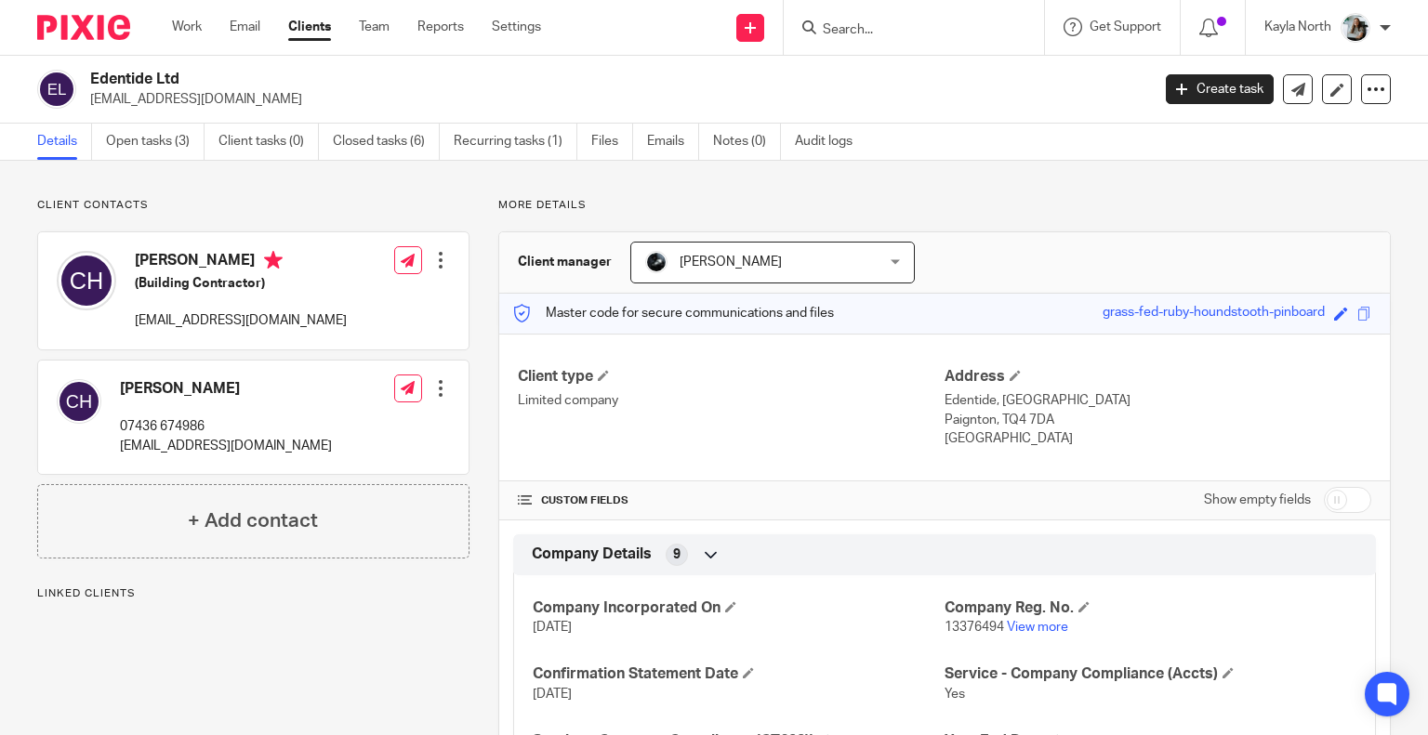
click at [151, 135] on link "Open tasks (3)" at bounding box center [155, 142] width 99 height 36
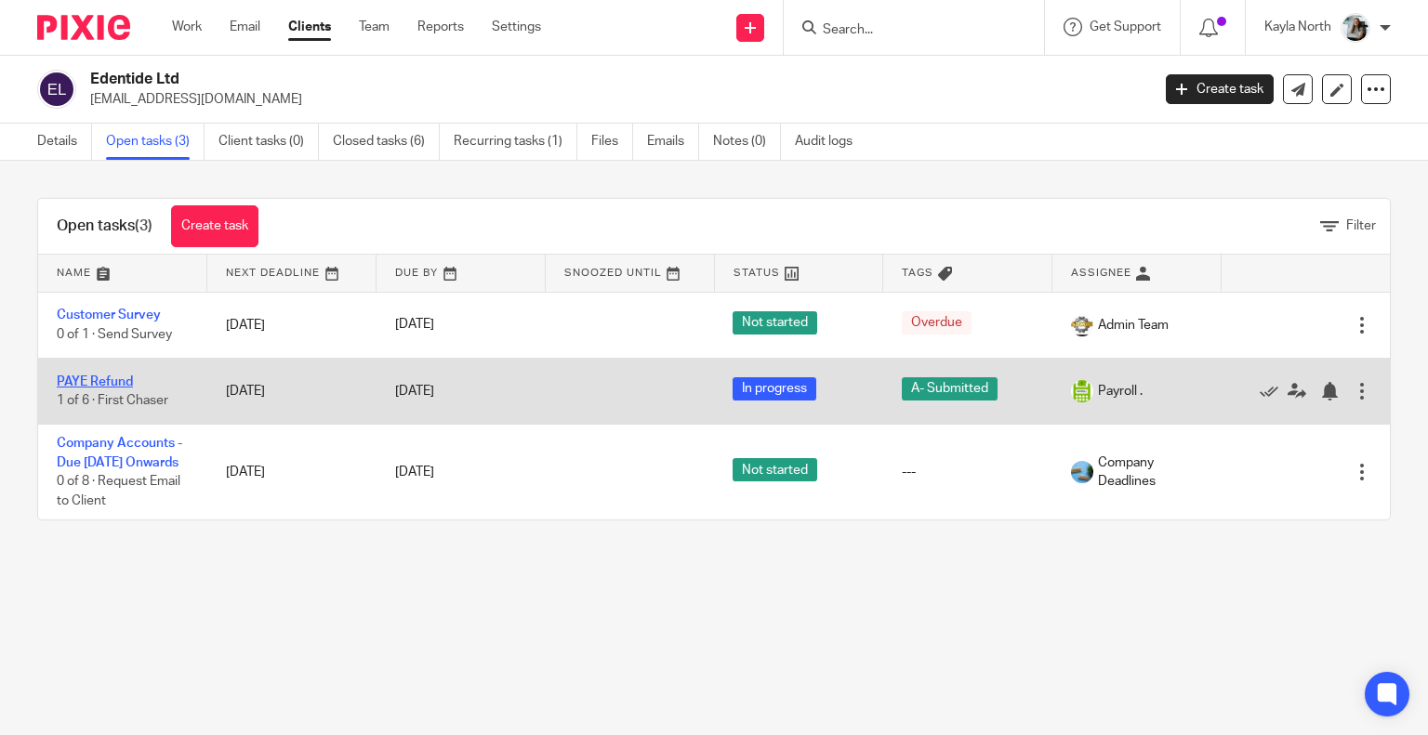
click at [110, 381] on link "PAYE Refund" at bounding box center [95, 381] width 76 height 13
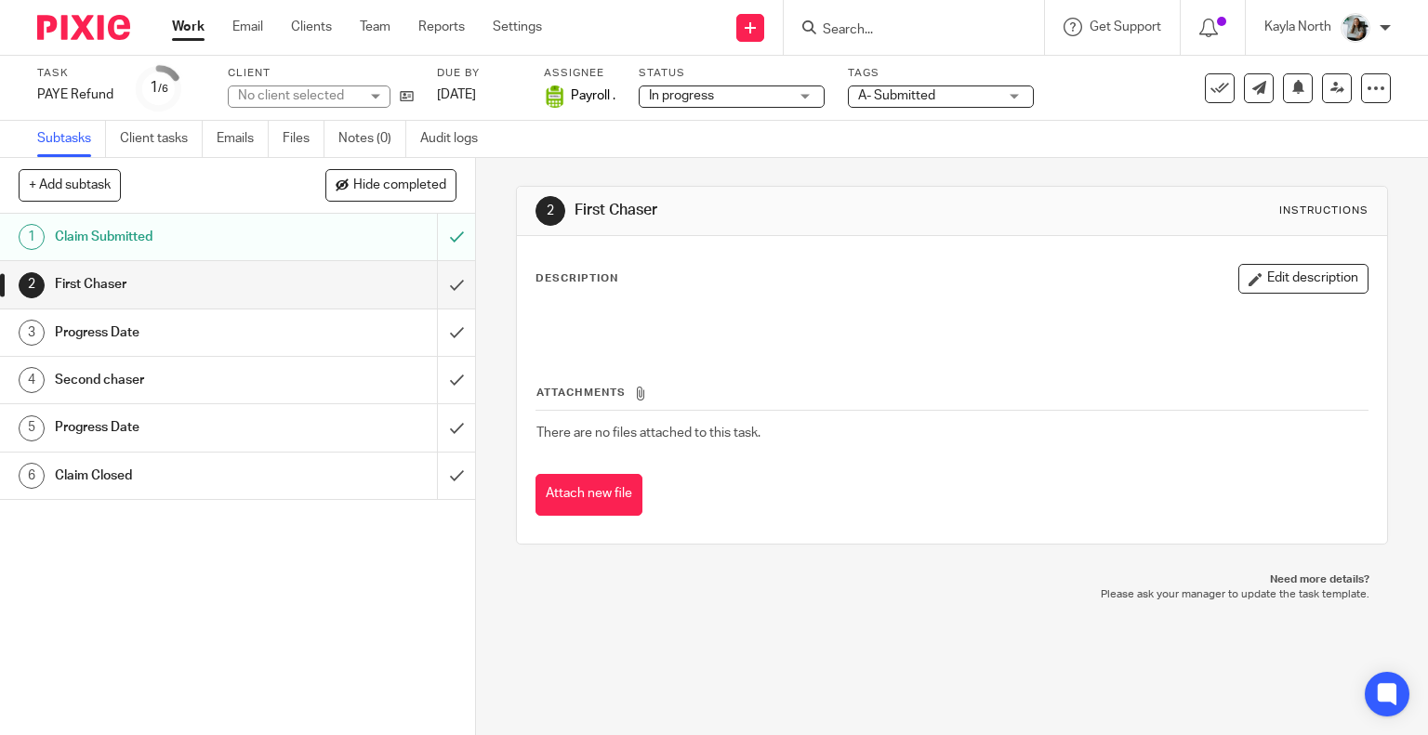
click at [362, 137] on link "Notes (0)" at bounding box center [372, 139] width 68 height 36
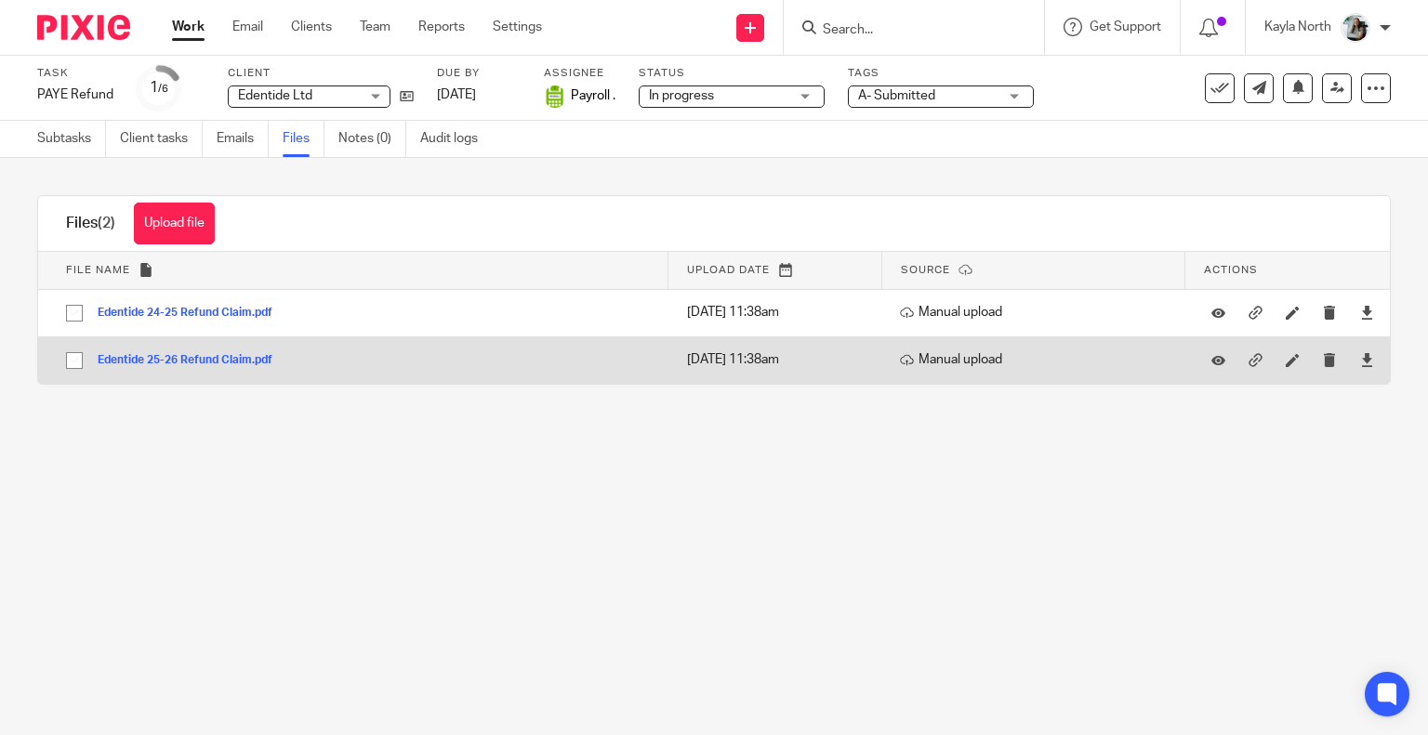
click at [258, 356] on button "Edentide 25-26 Refund Claim.pdf" at bounding box center [192, 360] width 189 height 13
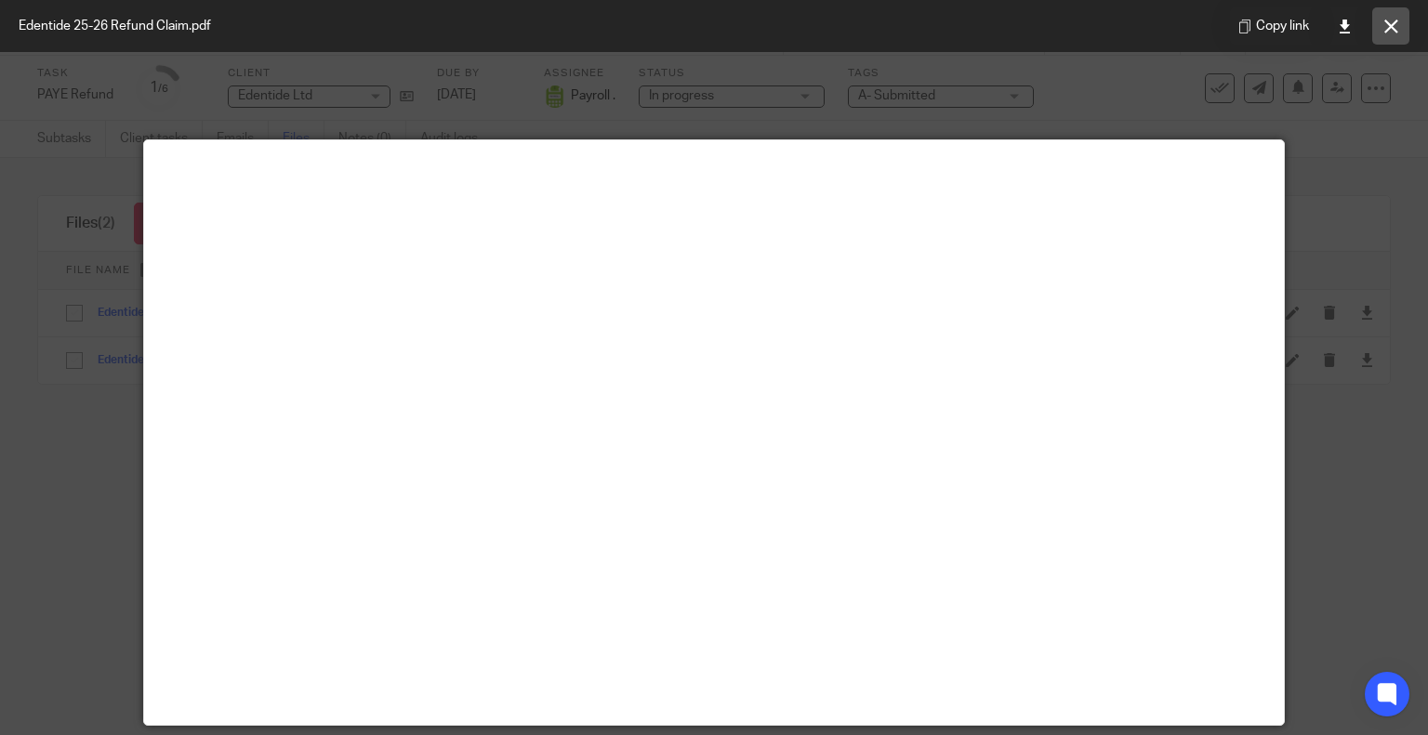
click at [1394, 25] on icon at bounding box center [1391, 27] width 14 height 14
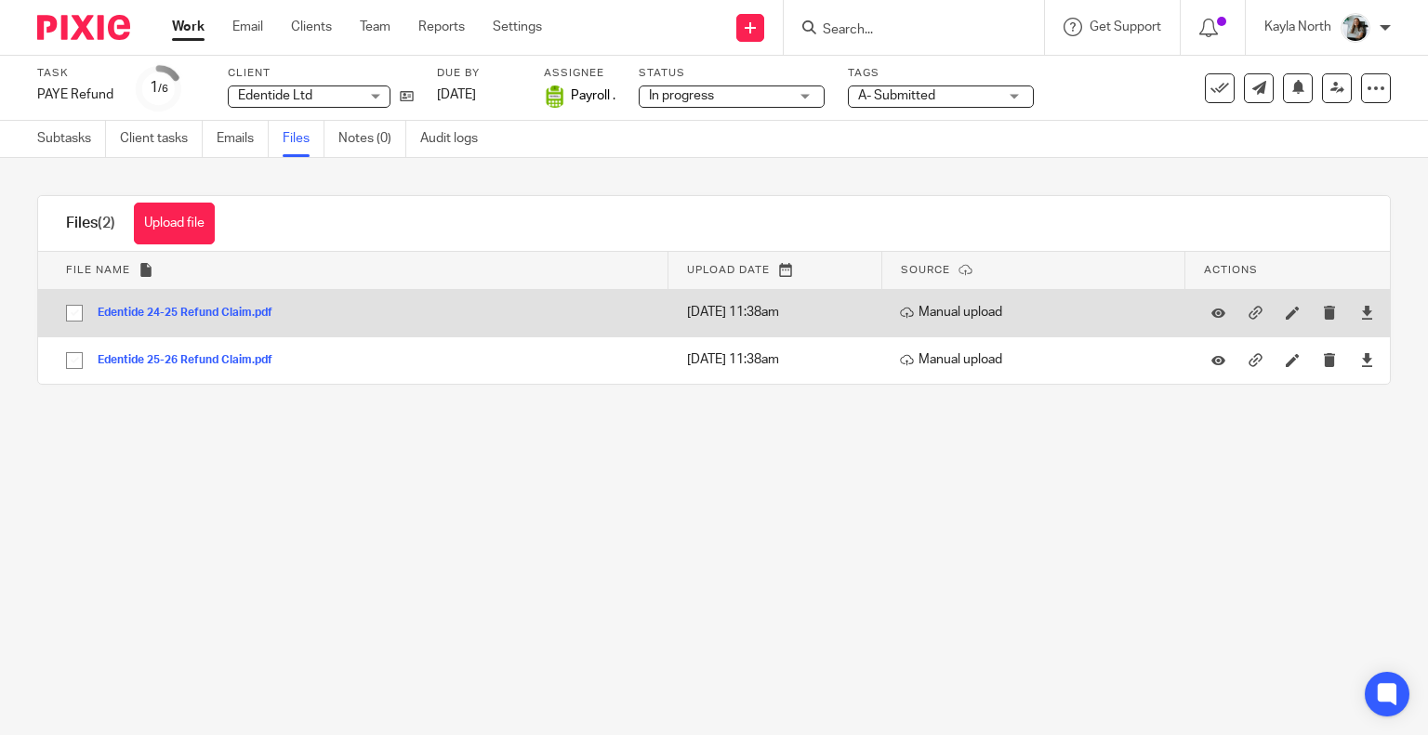
click at [181, 311] on button "Edentide 24-25 Refund Claim.pdf" at bounding box center [192, 313] width 189 height 13
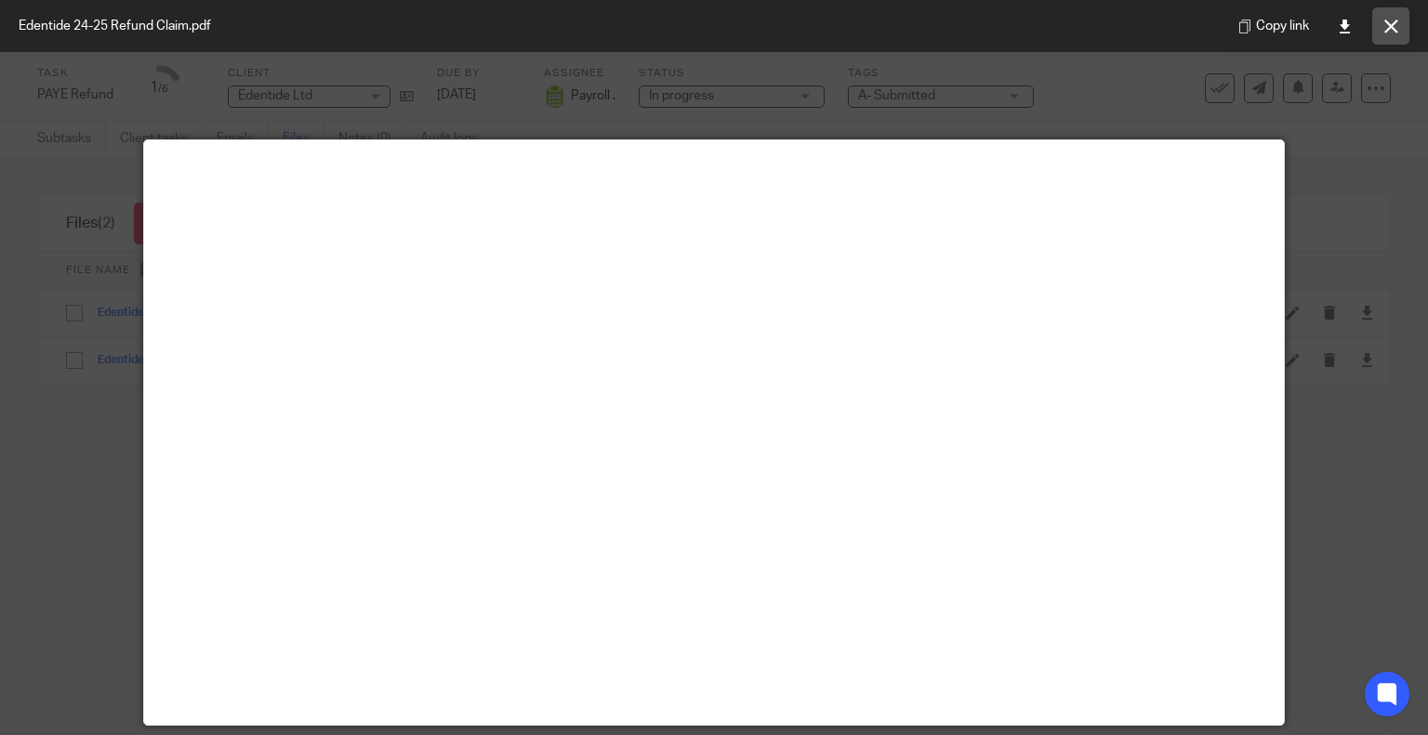
click at [1378, 44] on button at bounding box center [1390, 25] width 37 height 37
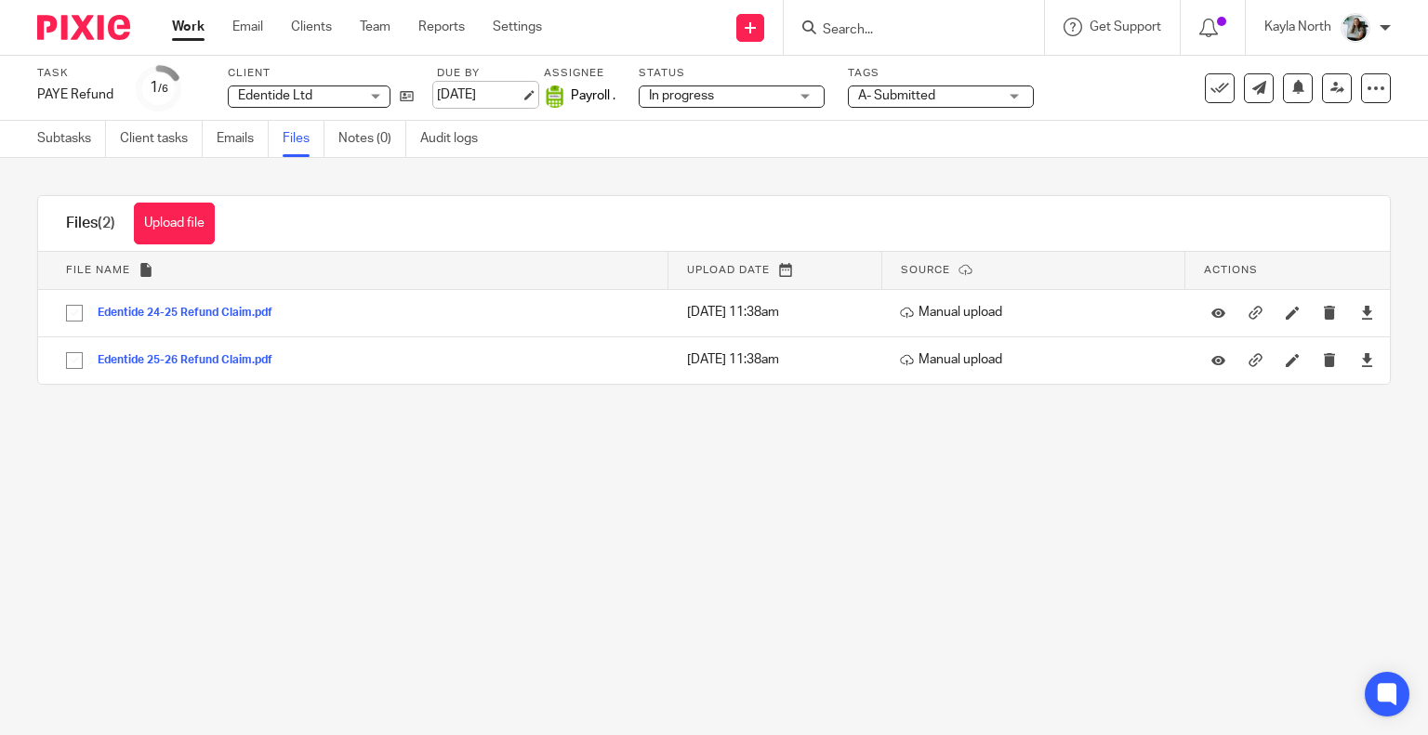
click at [486, 96] on link "30 Sep 2025" at bounding box center [479, 96] width 84 height 20
click at [377, 21] on link "Team" at bounding box center [375, 27] width 31 height 19
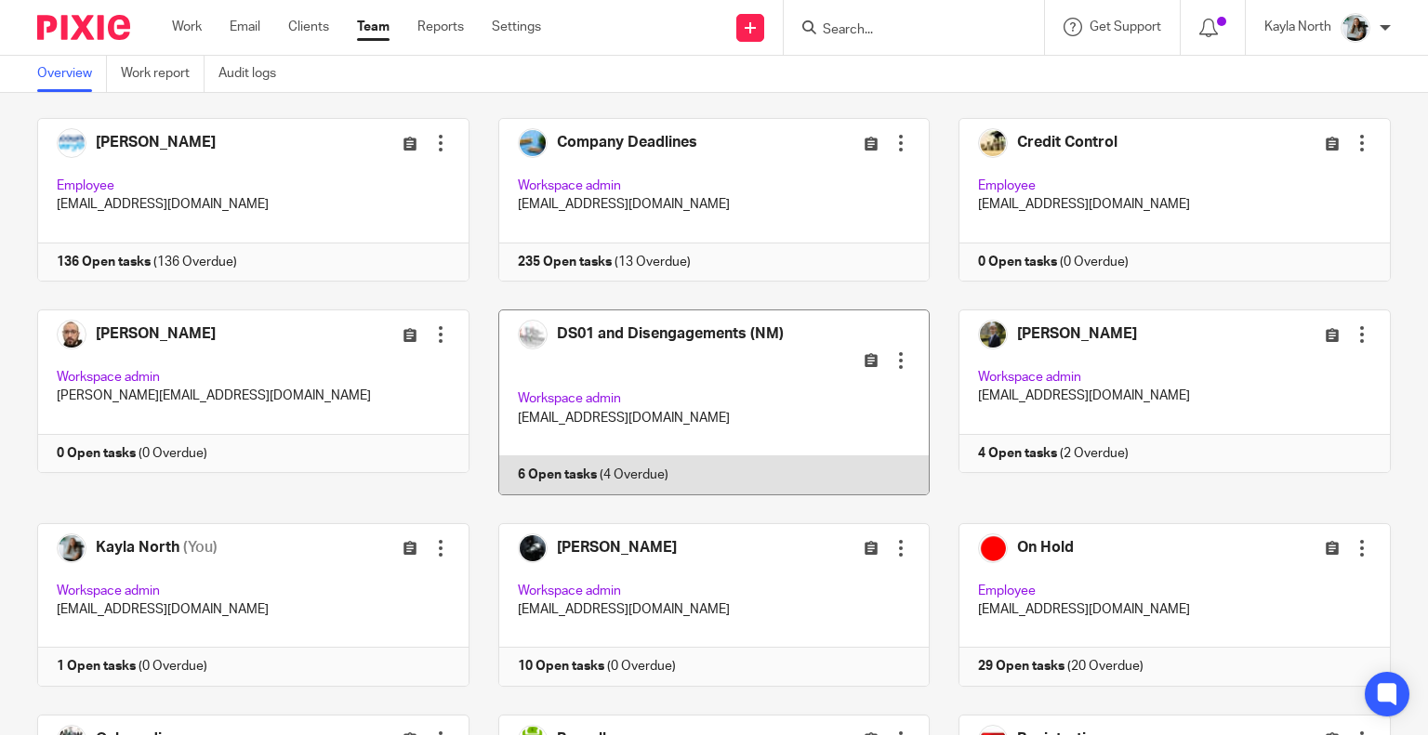
scroll to position [651, 0]
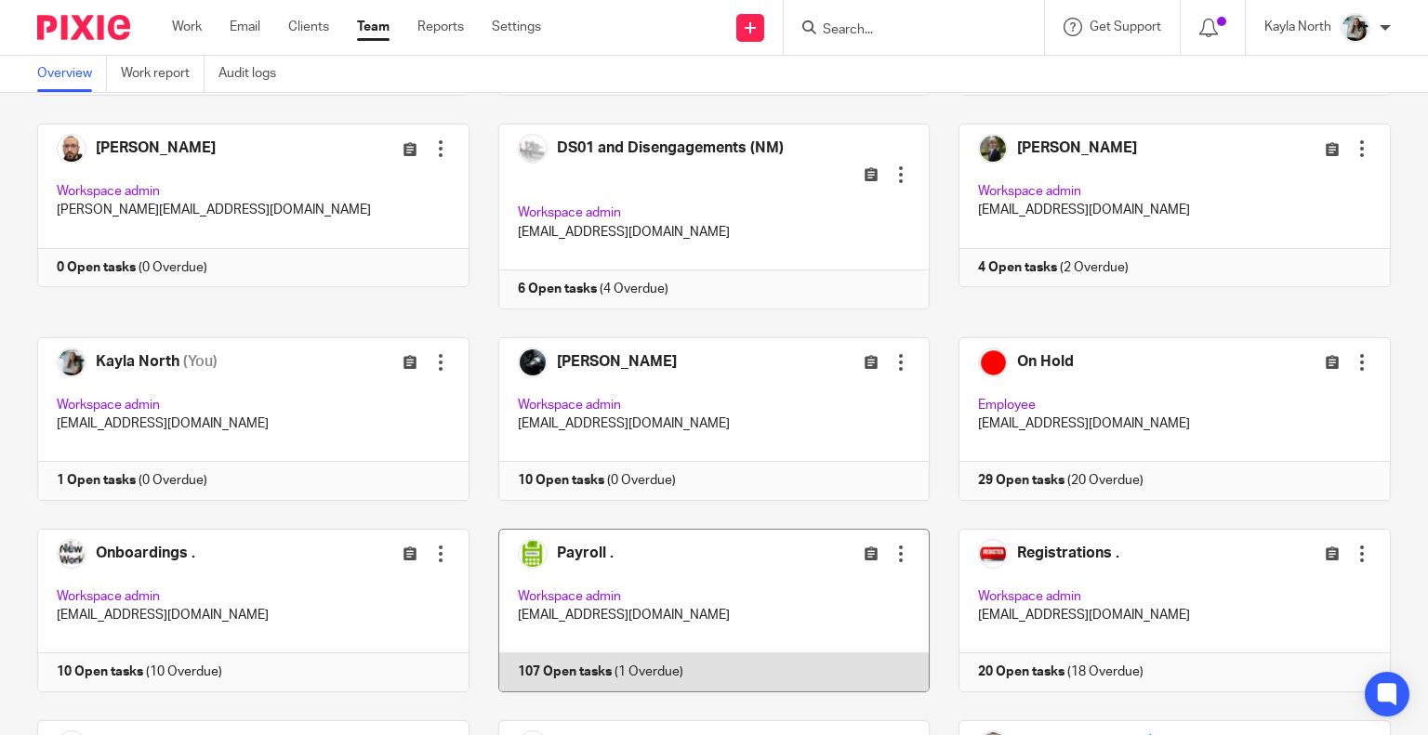
click at [627, 590] on link at bounding box center [699, 611] width 461 height 164
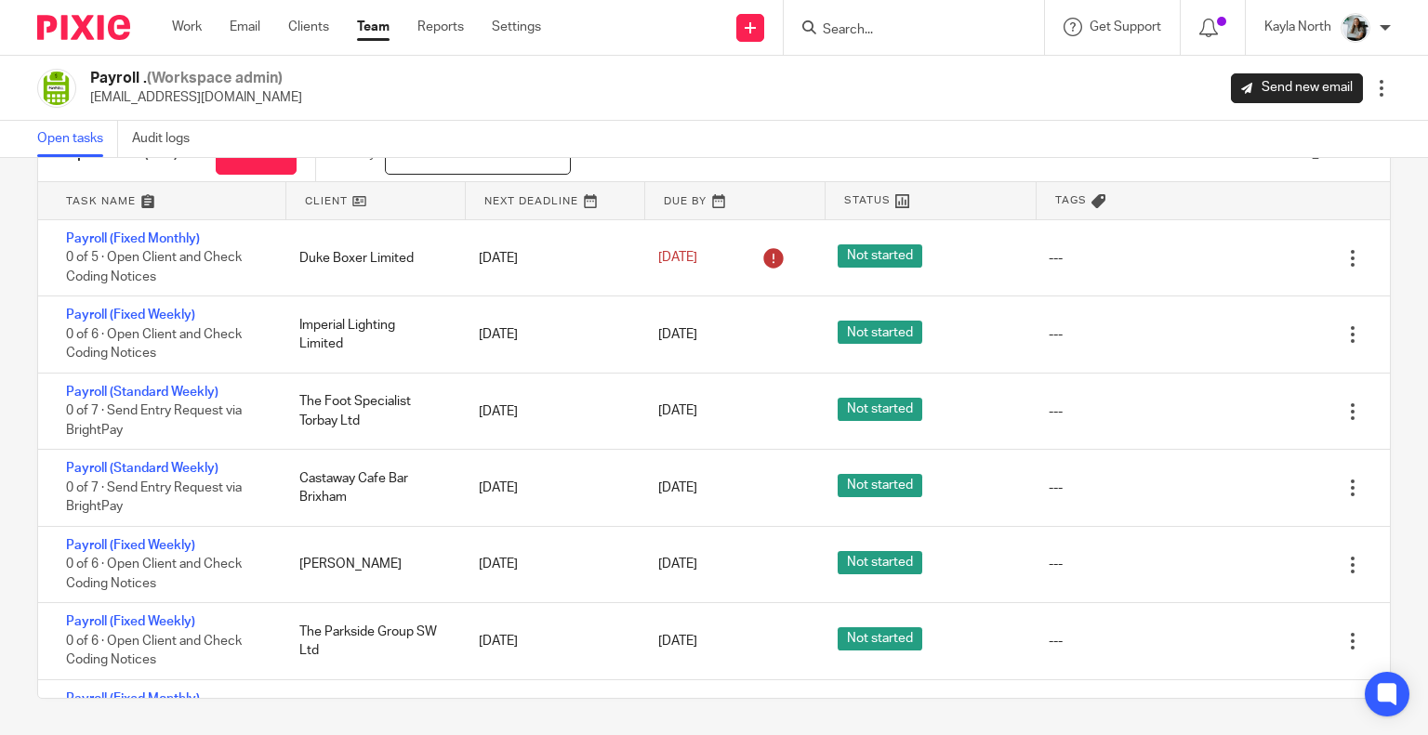
click at [84, 28] on img at bounding box center [83, 27] width 93 height 25
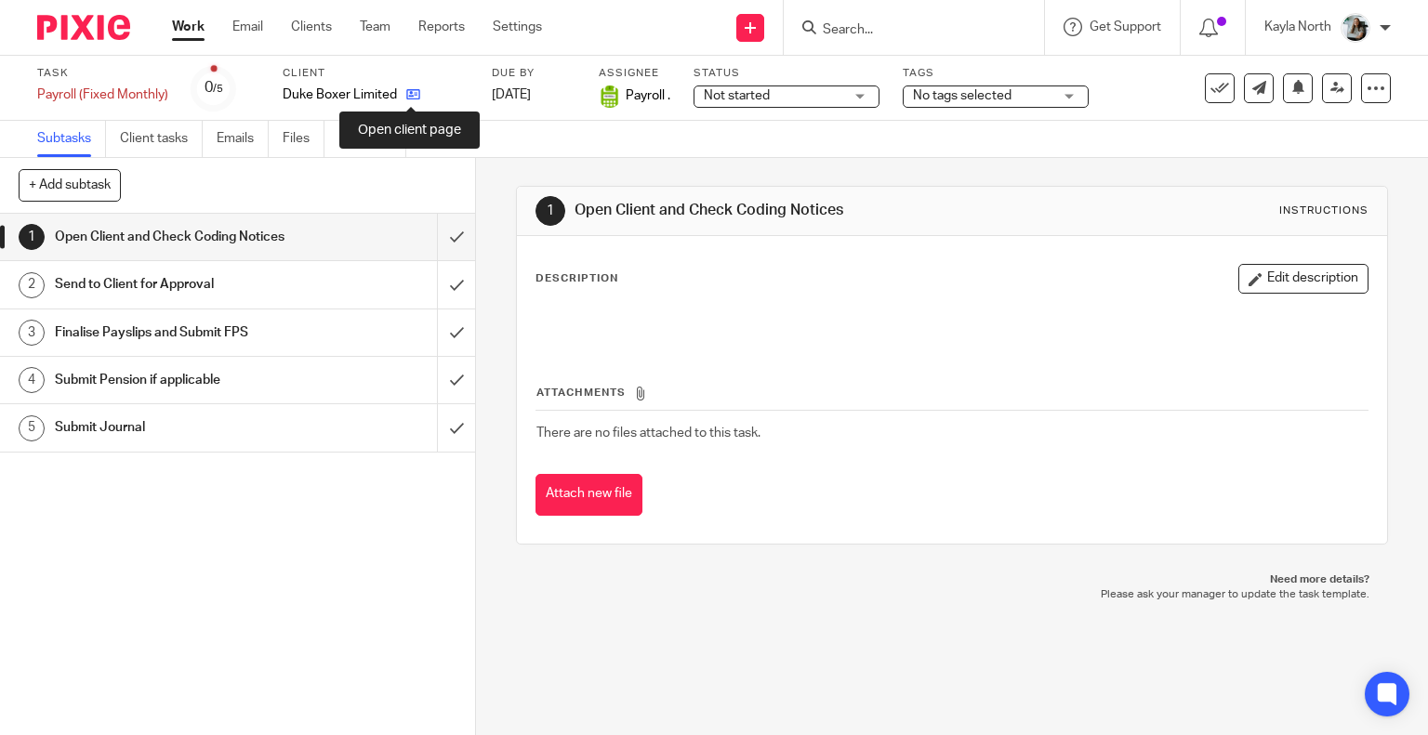
click at [411, 99] on icon at bounding box center [413, 94] width 14 height 14
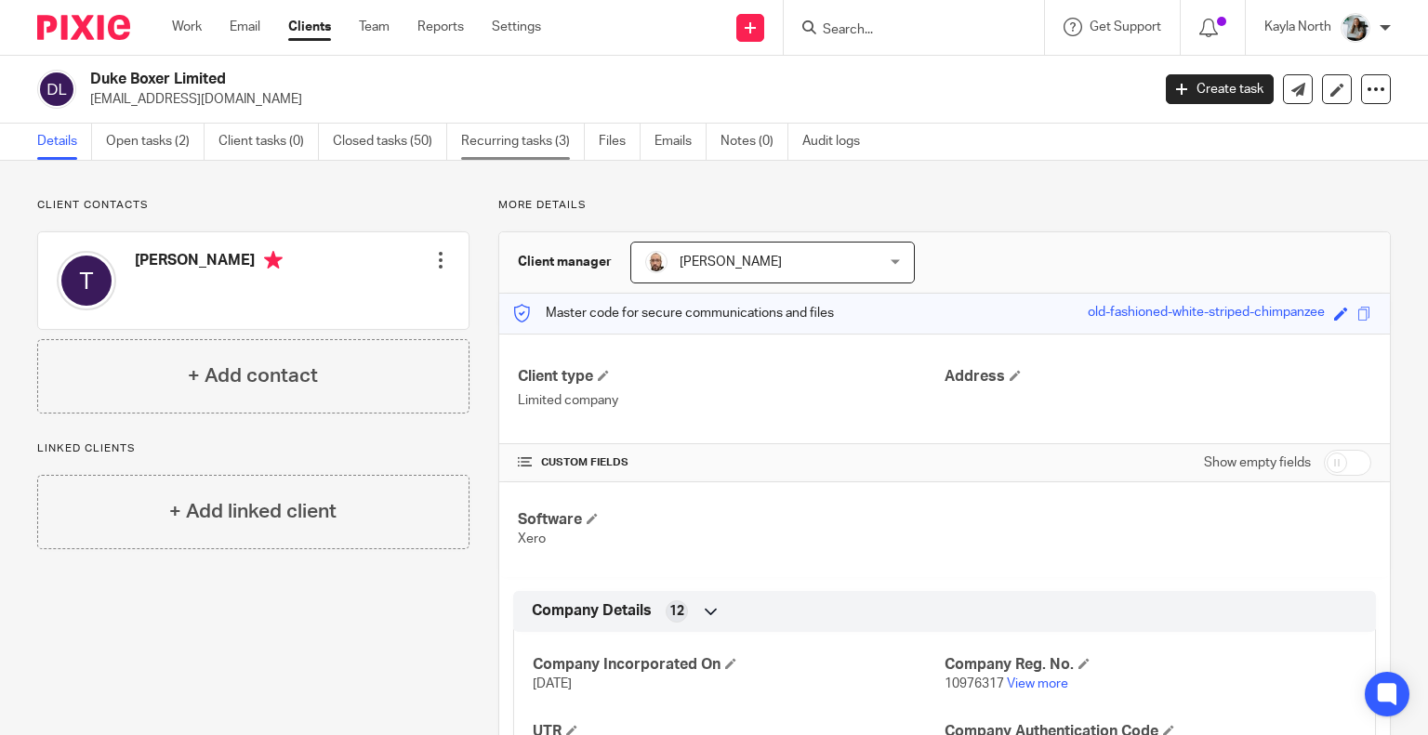
click at [477, 125] on link "Recurring tasks (3)" at bounding box center [523, 142] width 124 height 36
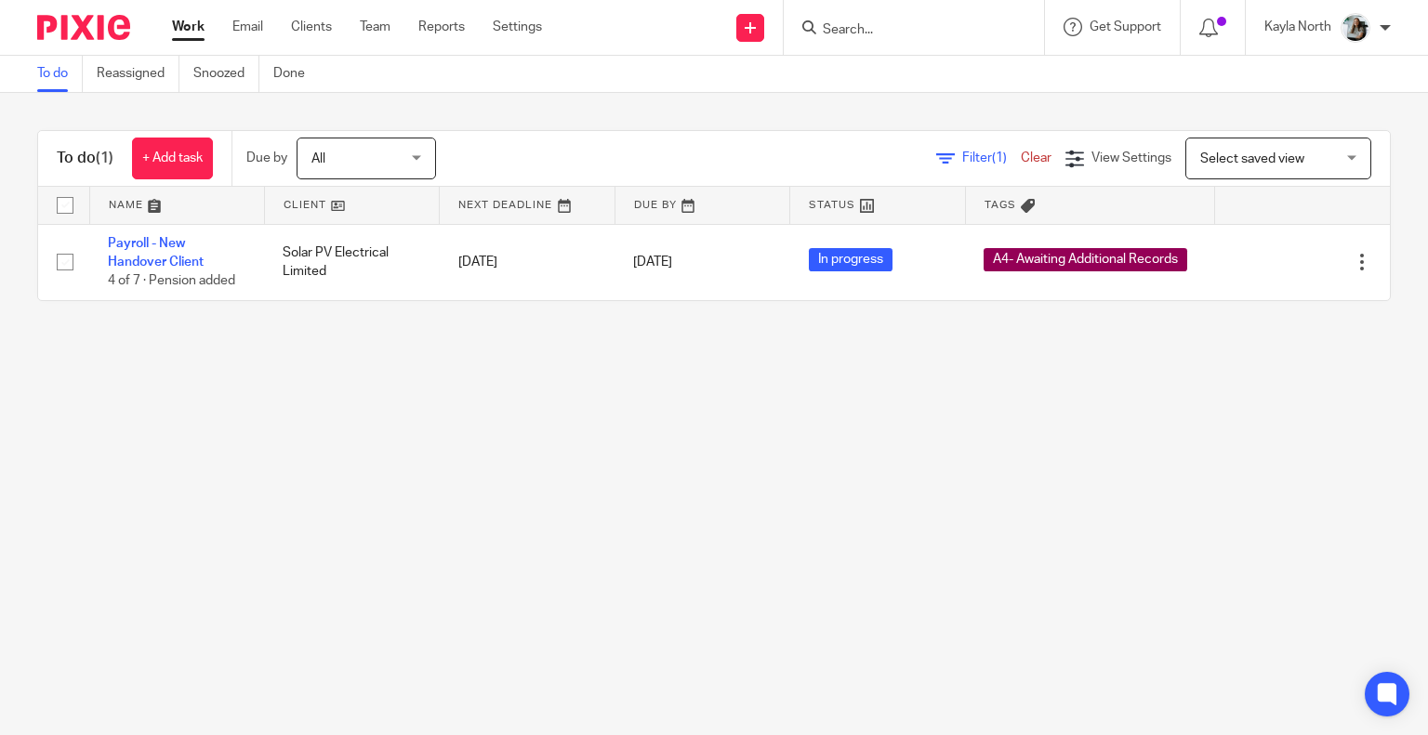
click at [841, 17] on form at bounding box center [920, 27] width 198 height 23
click at [851, 25] on input "Search" at bounding box center [904, 30] width 167 height 17
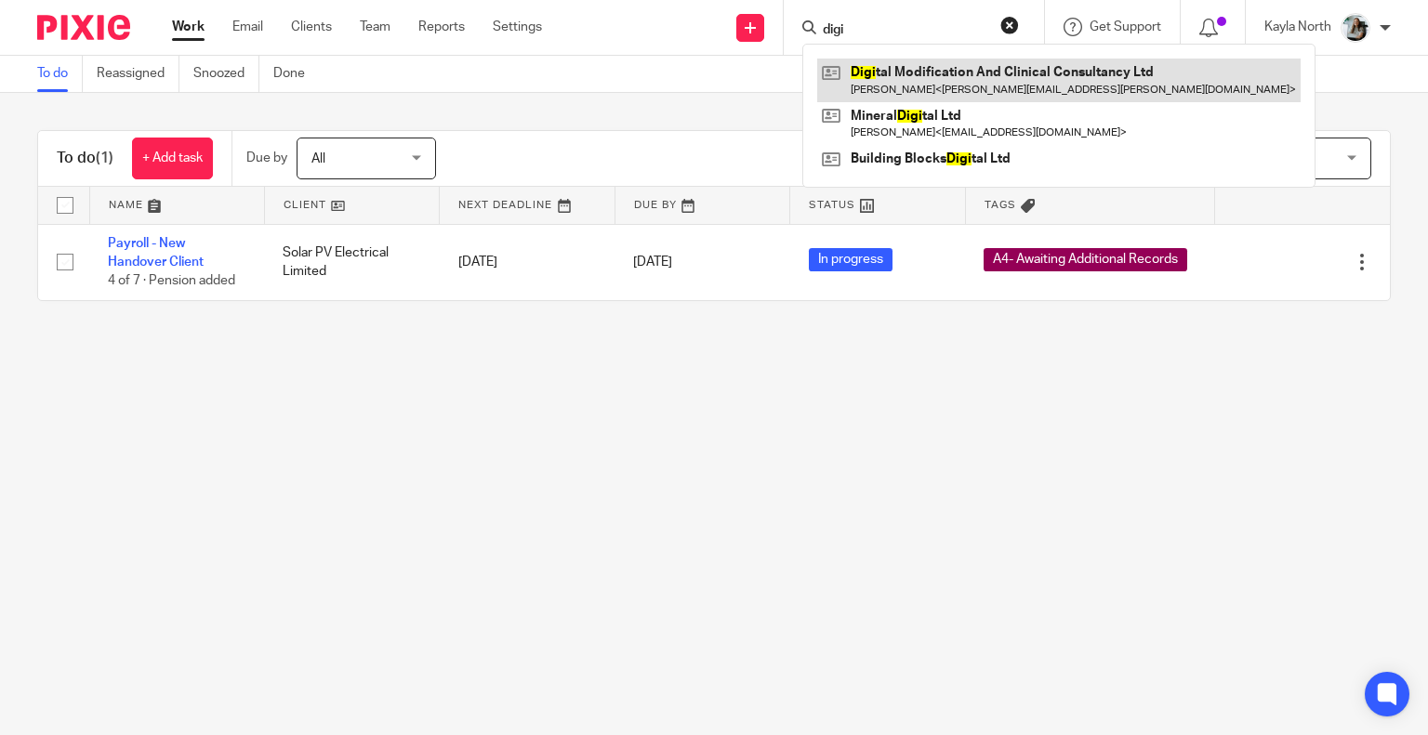
type input "digi"
click at [879, 66] on link at bounding box center [1058, 80] width 483 height 43
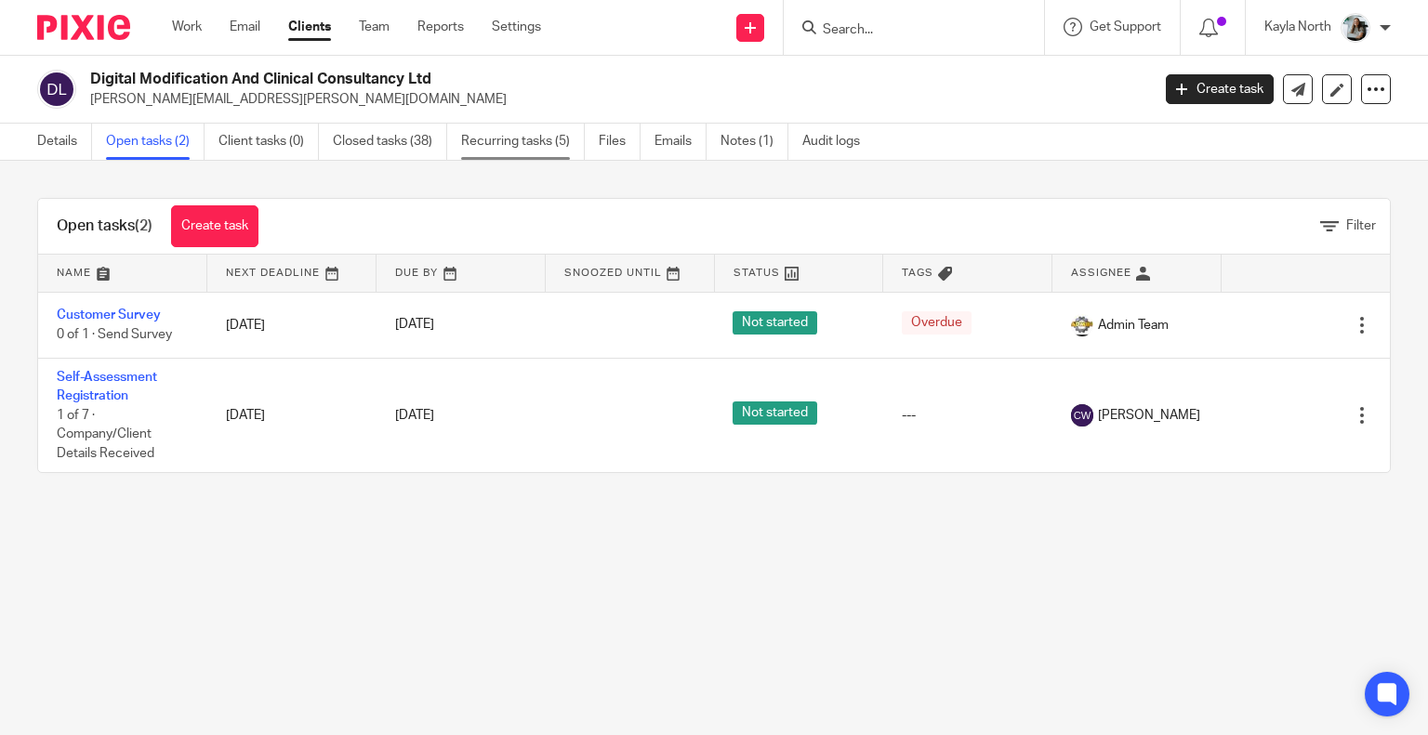
click at [574, 132] on link "Recurring tasks (5)" at bounding box center [523, 142] width 124 height 36
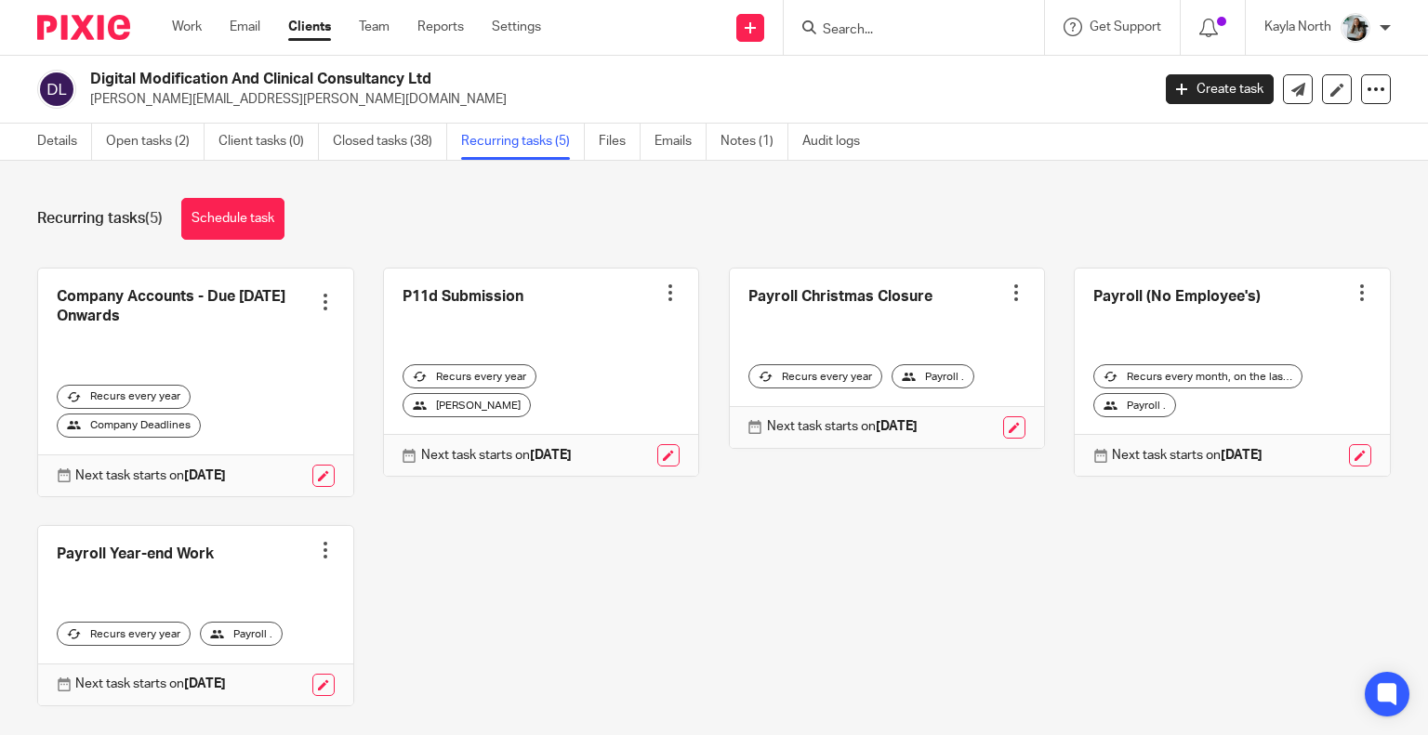
click at [101, 28] on img at bounding box center [83, 27] width 93 height 25
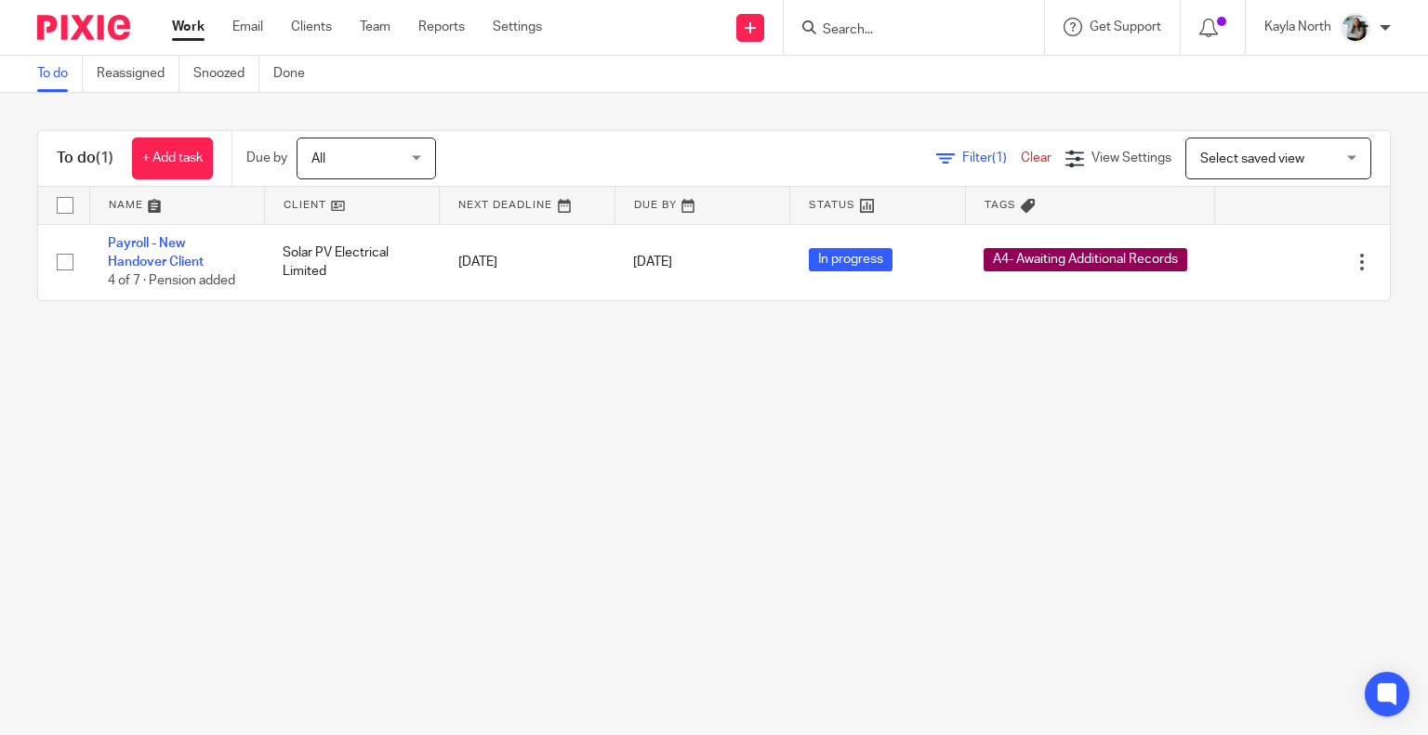
click at [839, 41] on div at bounding box center [913, 27] width 260 height 55
click at [835, 34] on input "Search" at bounding box center [904, 30] width 167 height 17
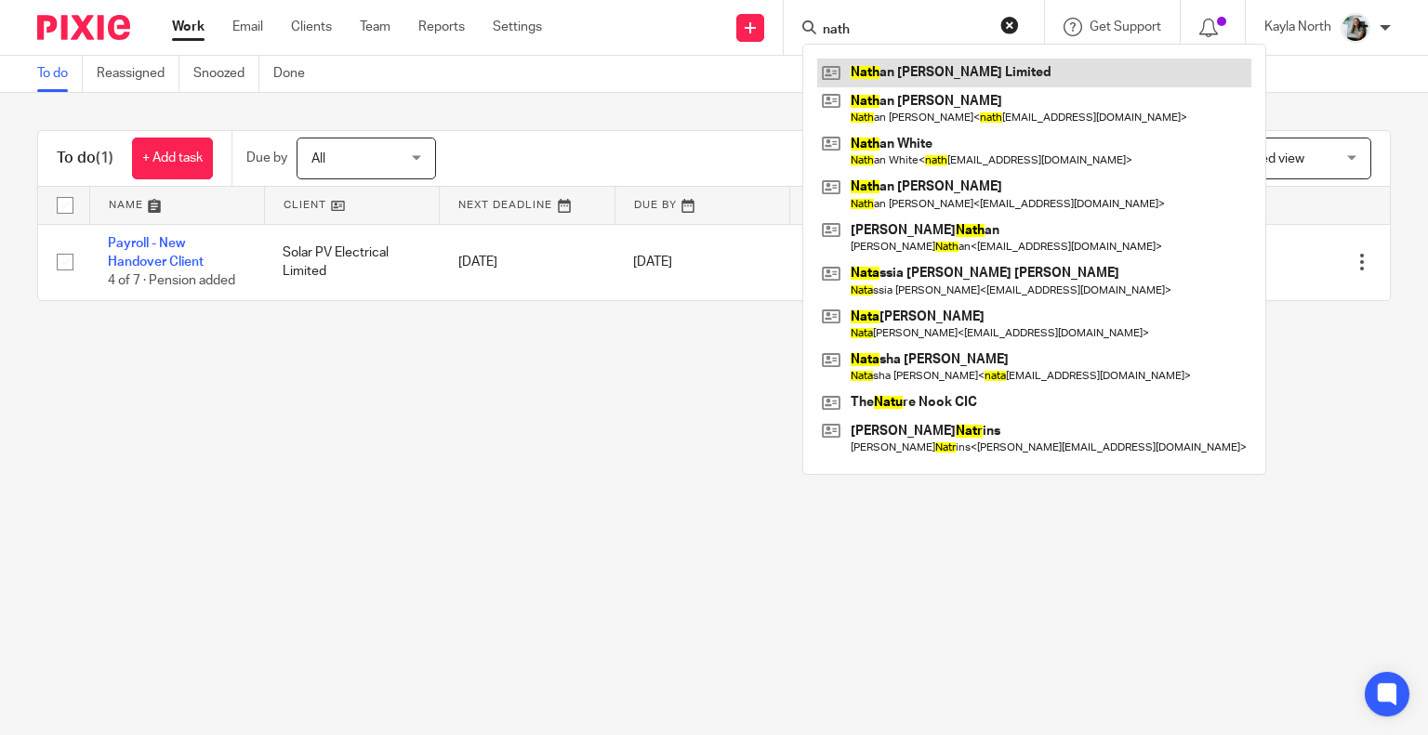
type input "nath"
click at [862, 63] on link at bounding box center [1034, 73] width 434 height 28
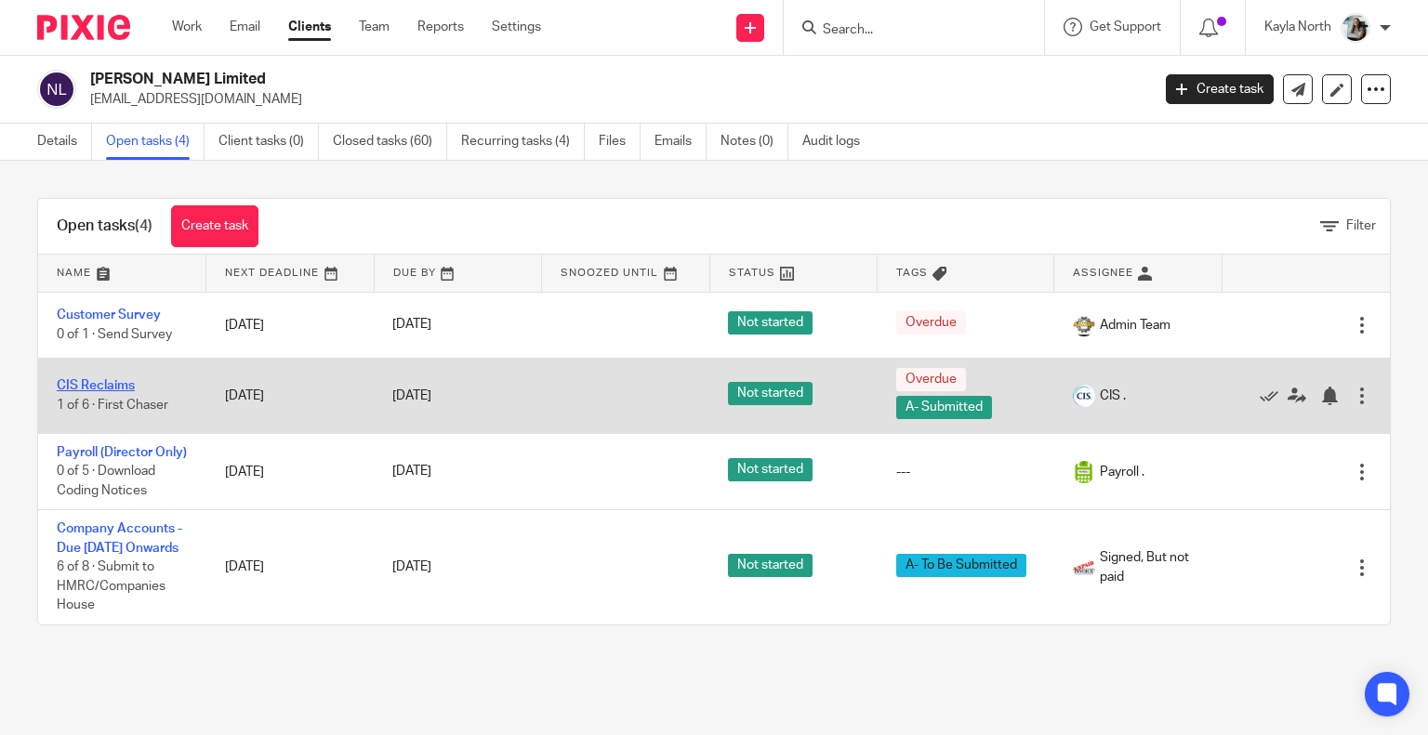
click at [94, 386] on link "CIS Reclaims" at bounding box center [96, 385] width 78 height 13
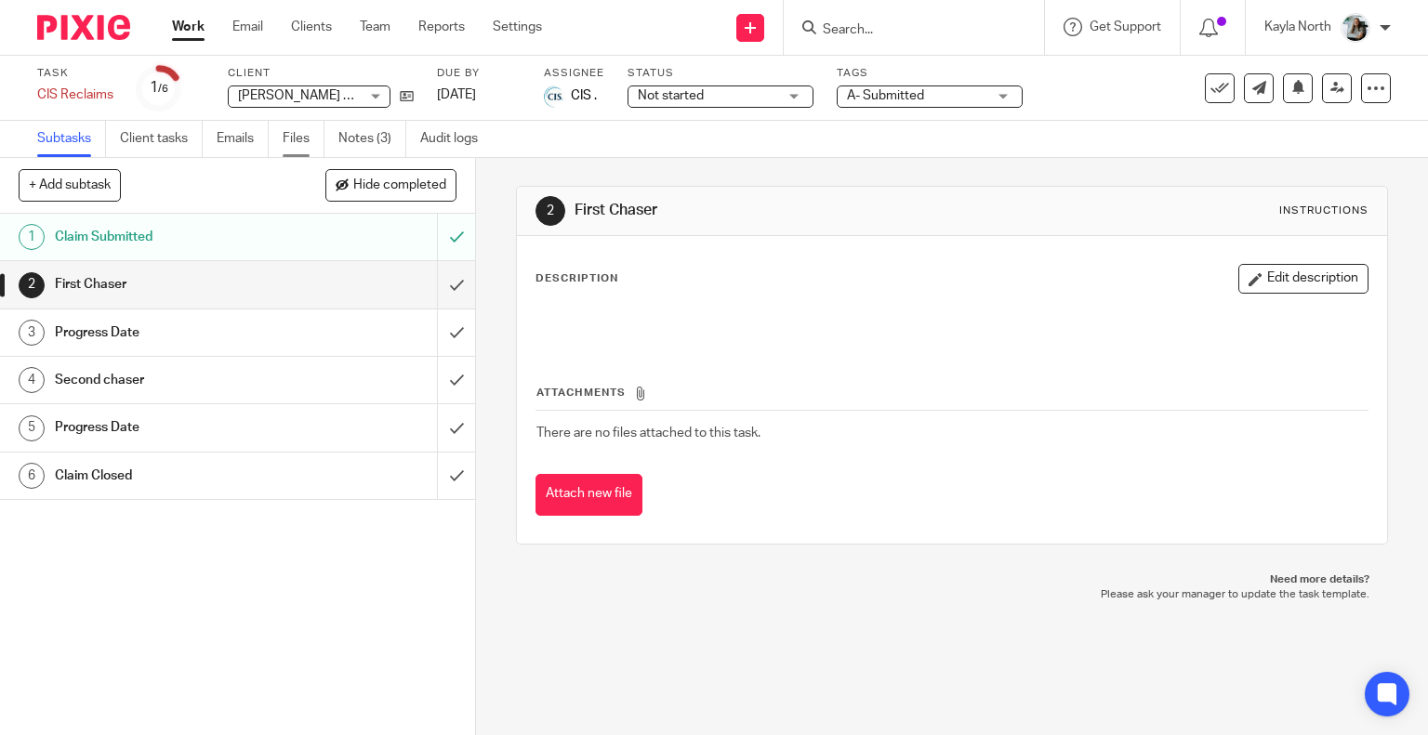
click at [292, 151] on link "Files" at bounding box center [304, 139] width 42 height 36
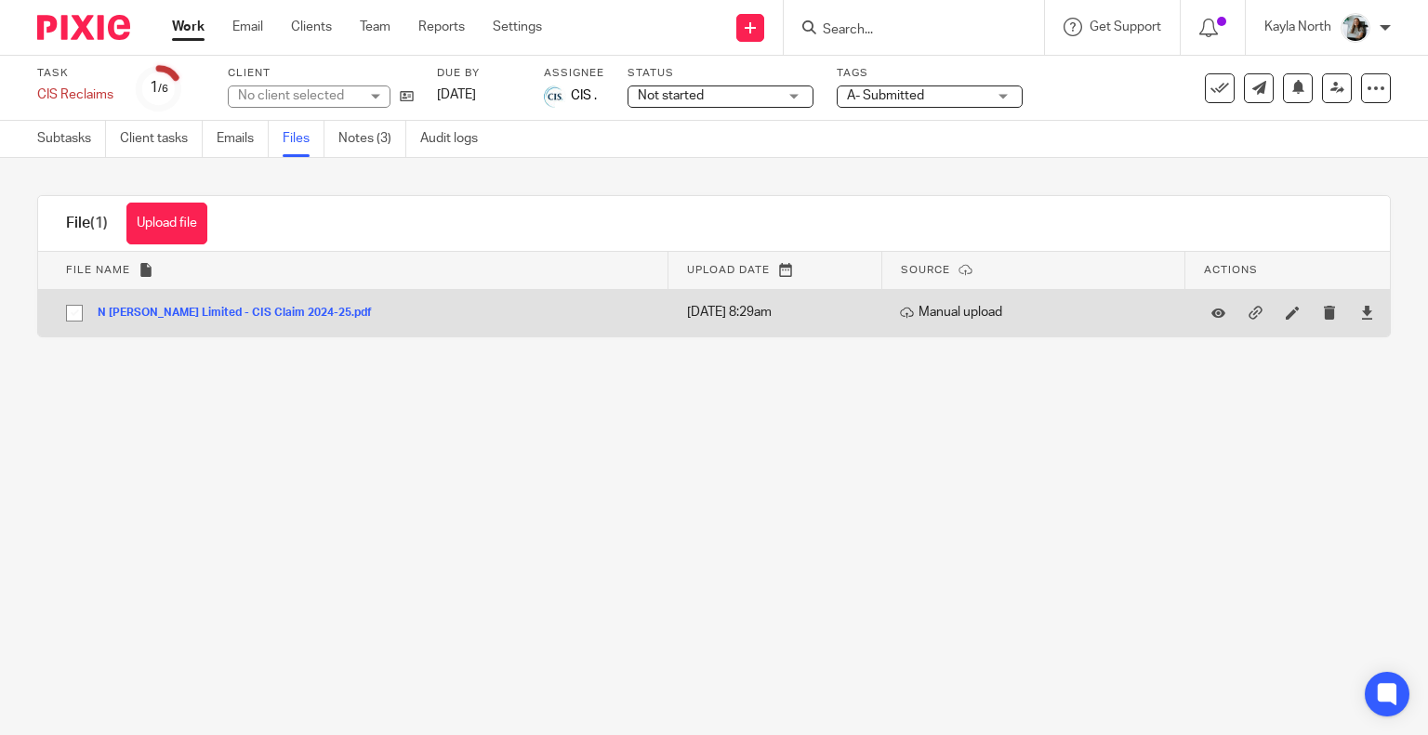
click at [217, 315] on button "N Yates Limited - CIS Claim 2024-25.pdf" at bounding box center [242, 313] width 288 height 13
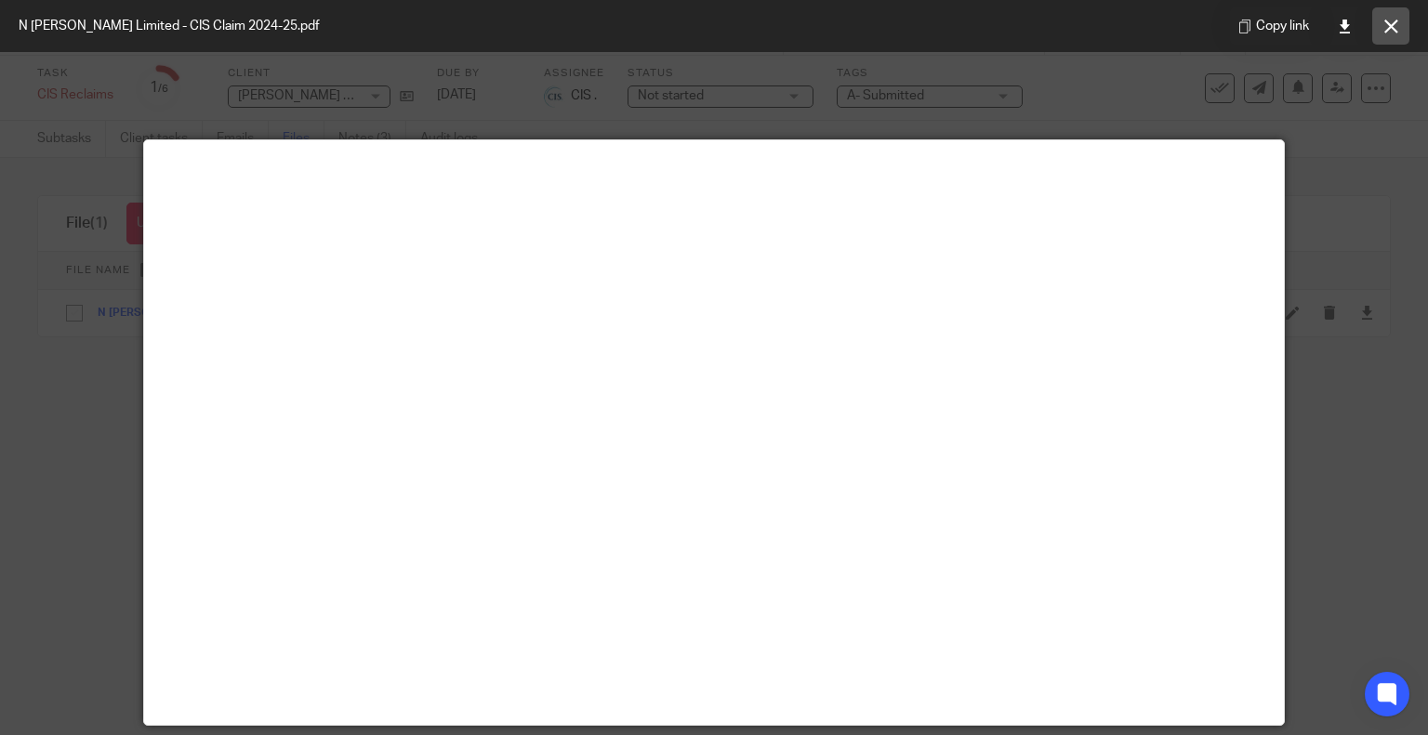
click at [1398, 36] on button at bounding box center [1390, 25] width 37 height 37
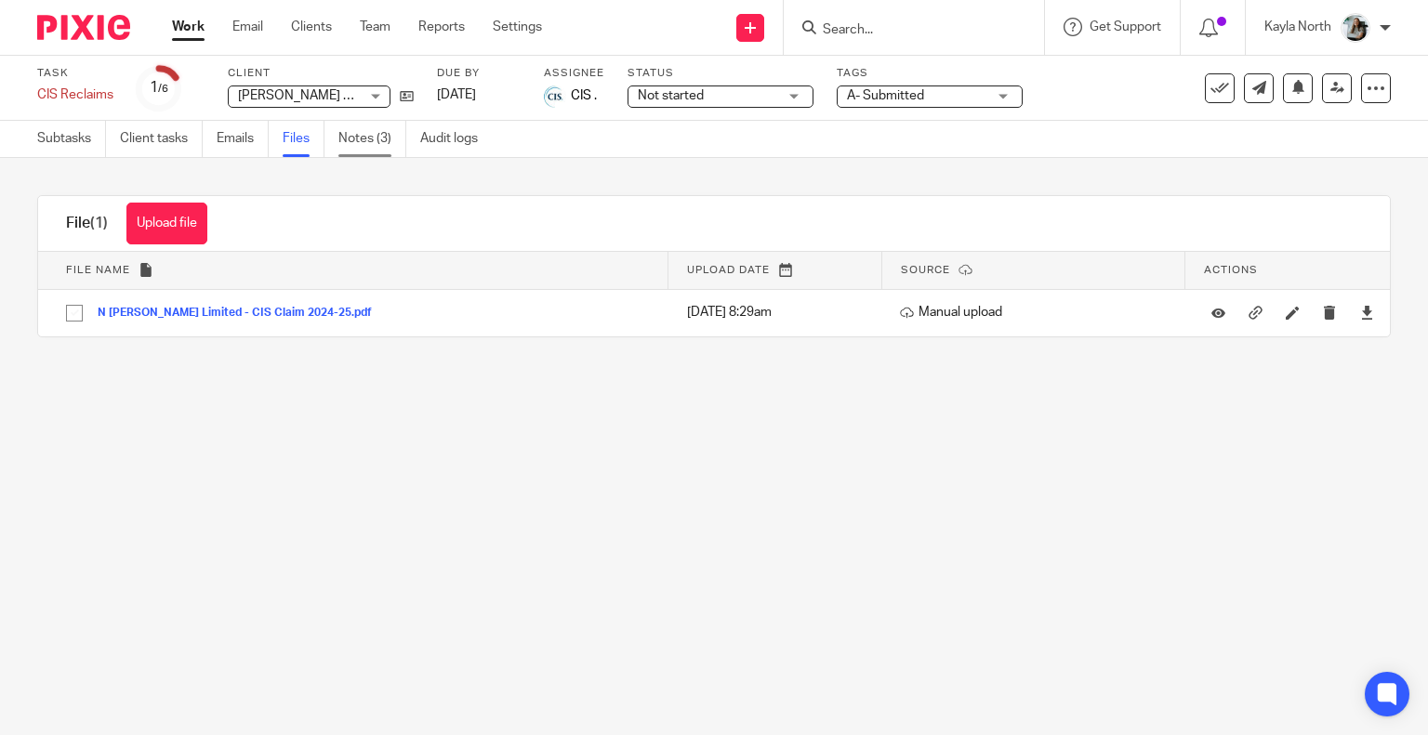
click at [364, 151] on link "Notes (3)" at bounding box center [372, 139] width 68 height 36
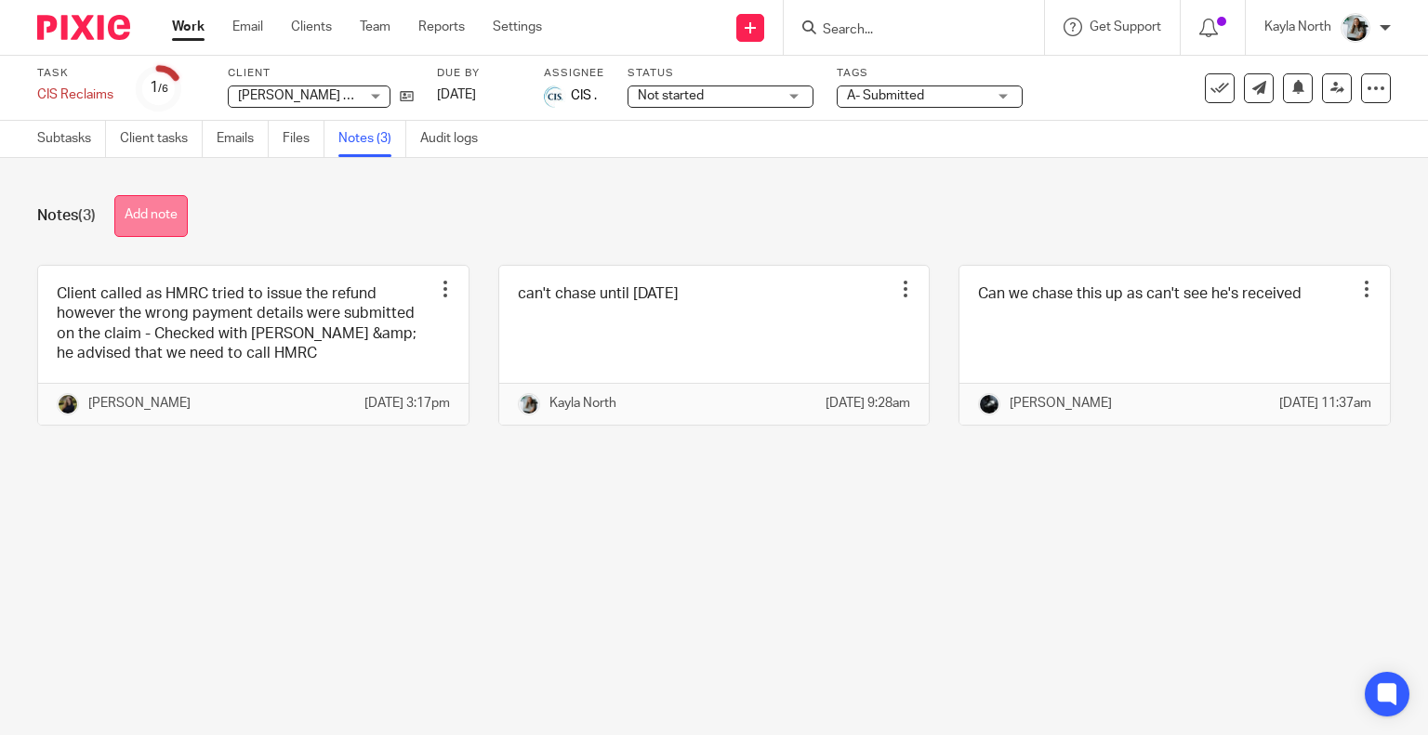
click at [168, 218] on button "Add note" at bounding box center [150, 216] width 73 height 42
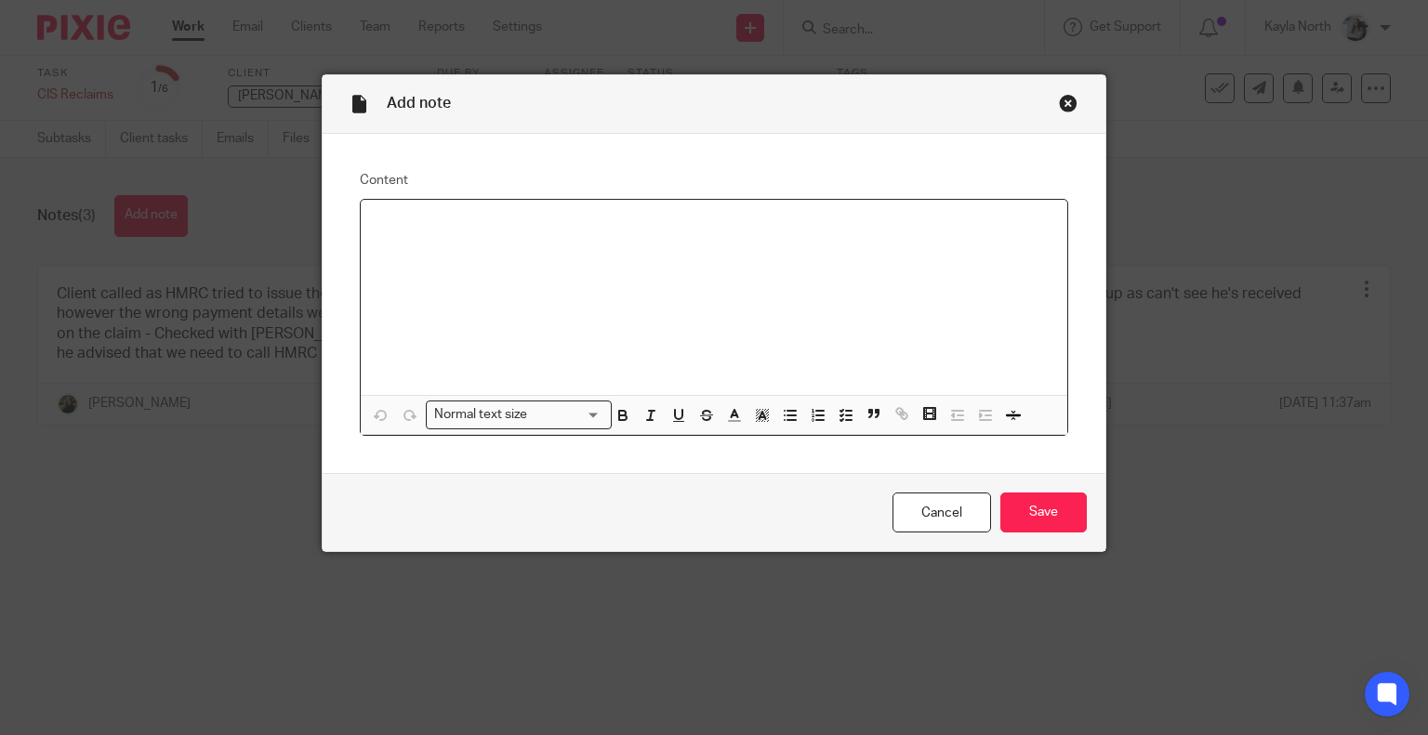
click at [370, 242] on div at bounding box center [714, 297] width 707 height 195
click at [1013, 520] on input "Save" at bounding box center [1043, 513] width 86 height 40
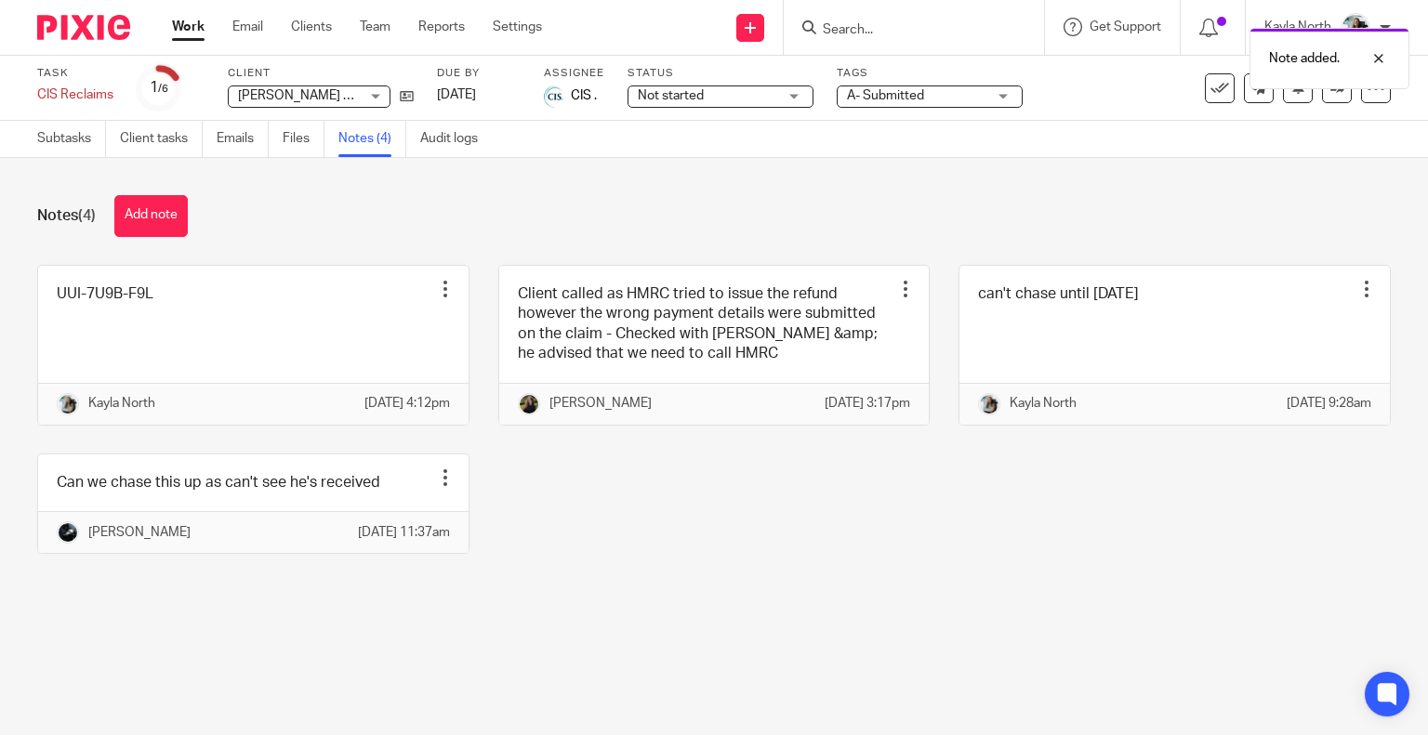
click at [275, 155] on ul "Subtasks Client tasks Emails Files Notes (4) Audit logs" at bounding box center [271, 139] width 468 height 36
click at [293, 136] on link "Files" at bounding box center [304, 139] width 42 height 36
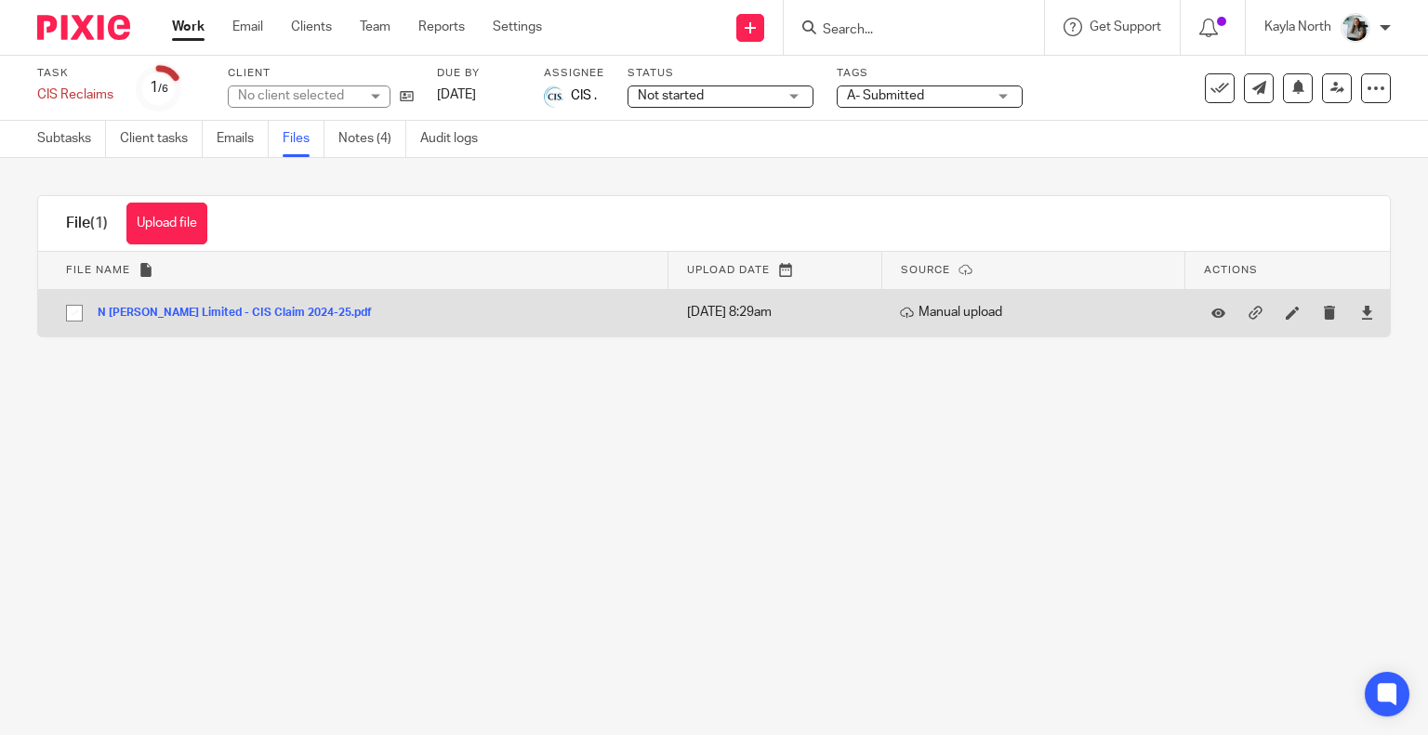
click at [229, 312] on button "N [PERSON_NAME] Limited - CIS Claim 2024-25.pdf" at bounding box center [242, 313] width 288 height 13
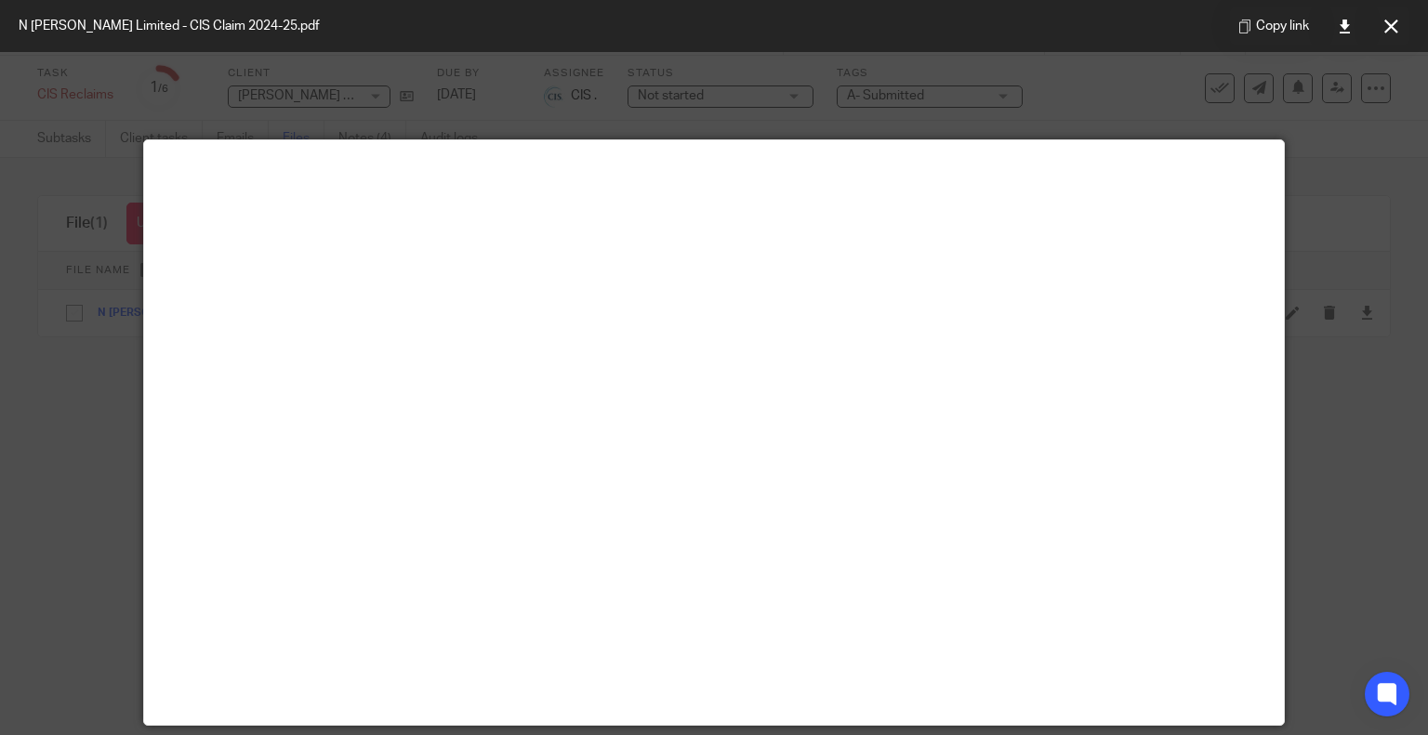
click at [1370, 29] on div "Copy link" at bounding box center [1319, 26] width 217 height 52
click at [1384, 26] on icon at bounding box center [1391, 27] width 14 height 14
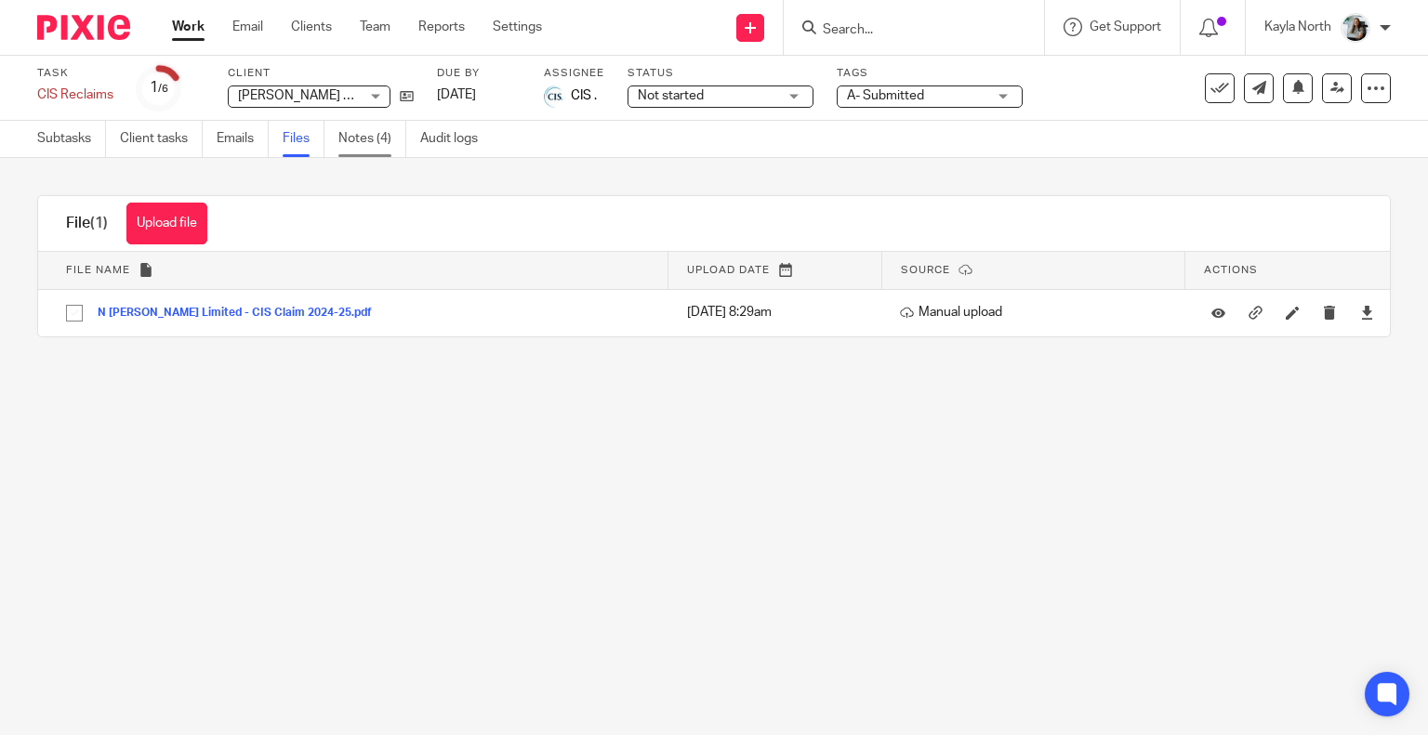
click at [365, 139] on link "Notes (4)" at bounding box center [372, 139] width 68 height 36
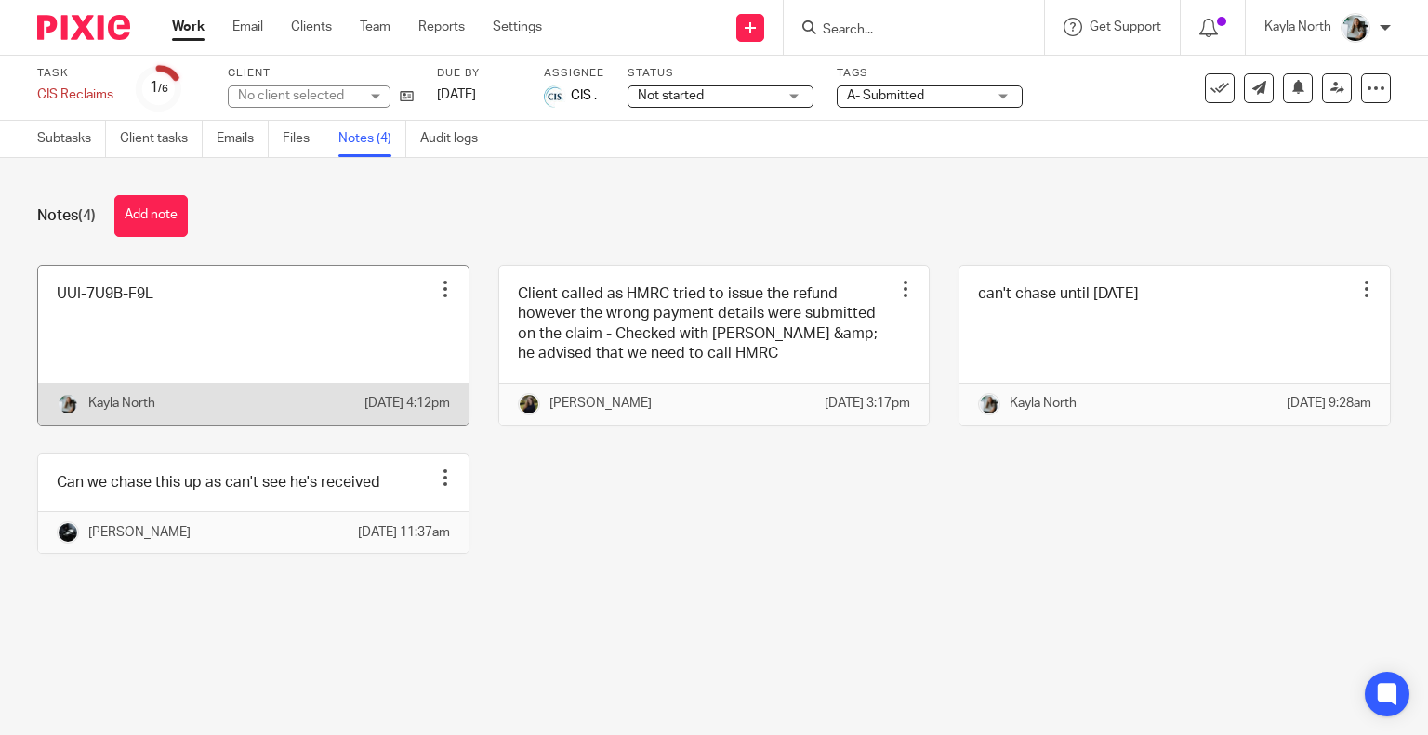
click at [232, 386] on link at bounding box center [253, 345] width 430 height 159
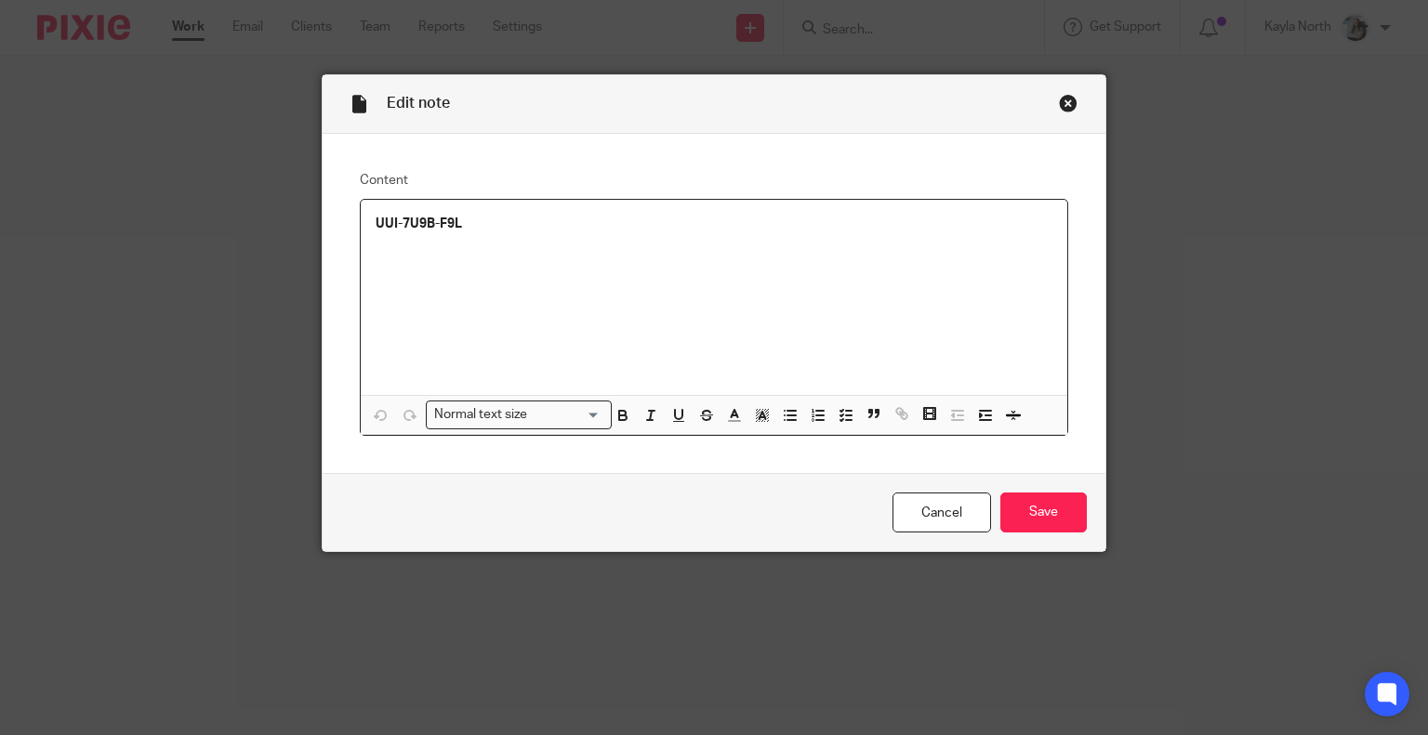
drag, startPoint x: 572, startPoint y: 252, endPoint x: 234, endPoint y: 233, distance: 337.9
click at [234, 233] on div "Edit note Content UUI-7U9B-F9L Normal text size Loading... Remove Edit Insert n…" at bounding box center [714, 367] width 1428 height 735
drag, startPoint x: 472, startPoint y: 222, endPoint x: 303, endPoint y: 222, distance: 169.2
click at [303, 222] on div "Edit note Content UUI-7U9B-F9L Normal text size Loading... Remove Edit Insert n…" at bounding box center [714, 367] width 1428 height 735
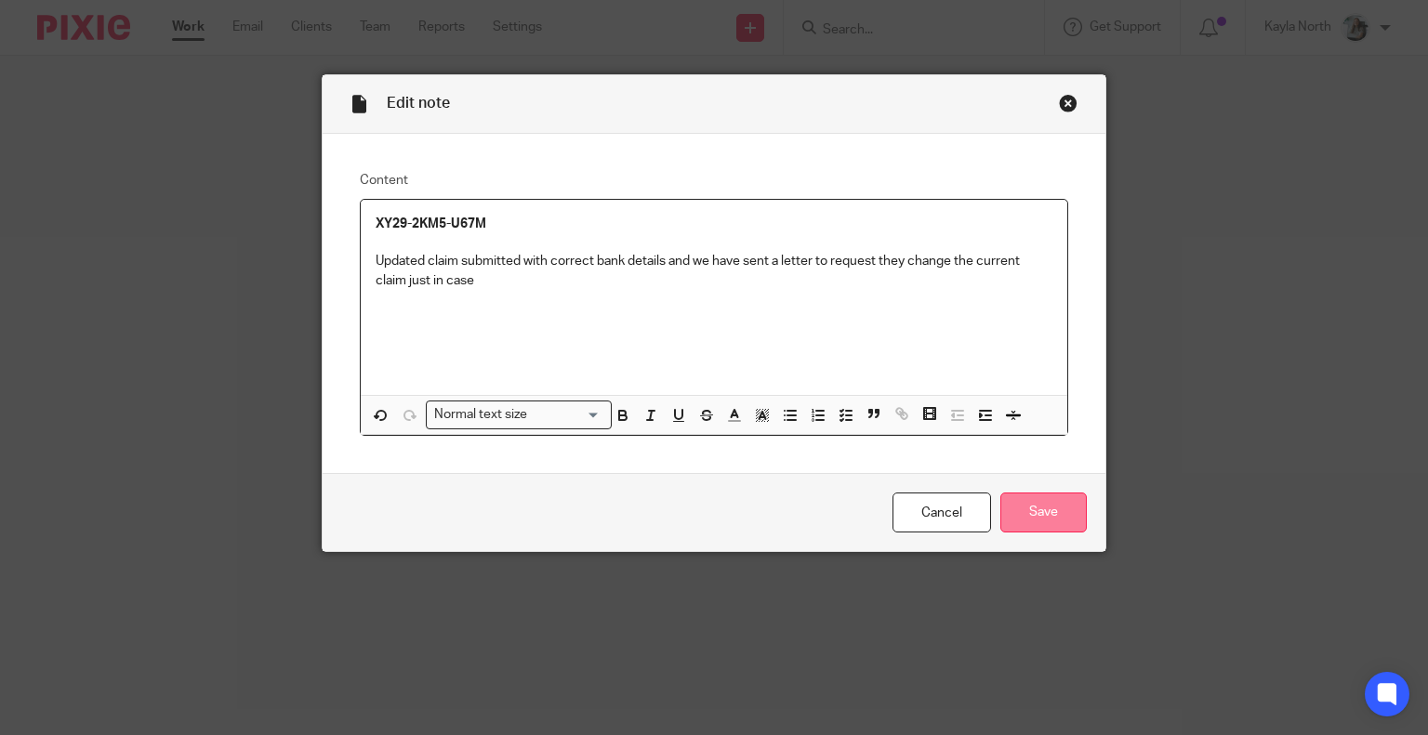
click at [1047, 521] on input "Save" at bounding box center [1043, 513] width 86 height 40
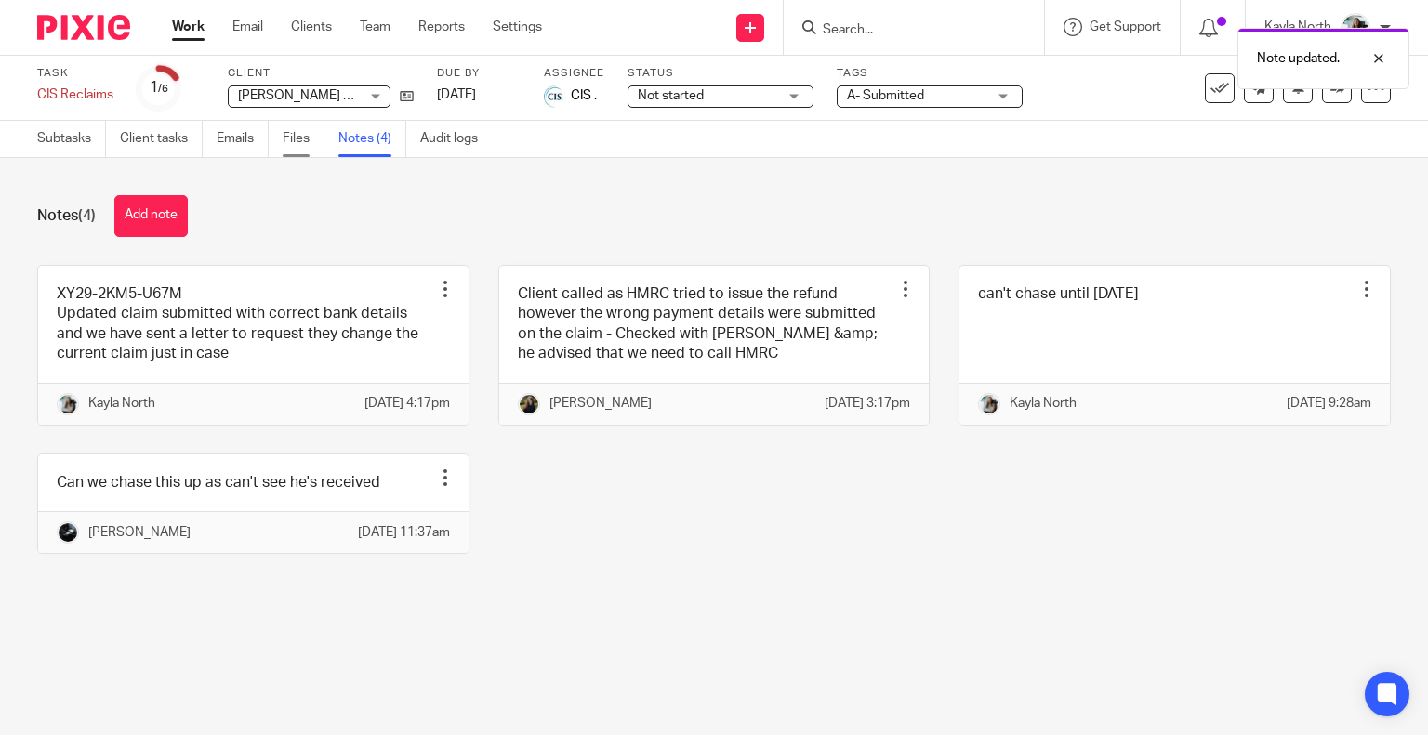
click at [298, 149] on link "Files" at bounding box center [304, 139] width 42 height 36
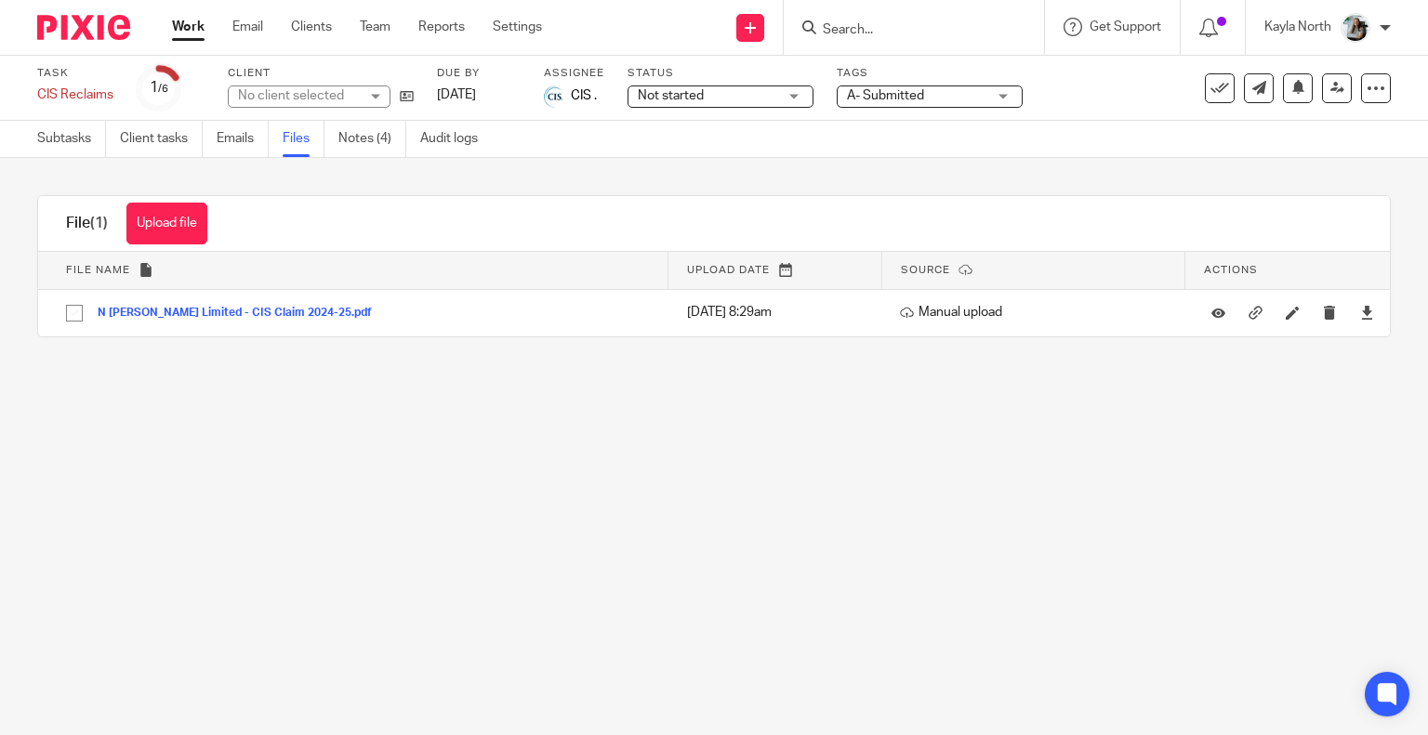
click at [216, 230] on div "File (1) Upload file Download selected Delete selected" at bounding box center [136, 223] width 197 height 55
click at [197, 222] on button "Upload file" at bounding box center [166, 224] width 81 height 42
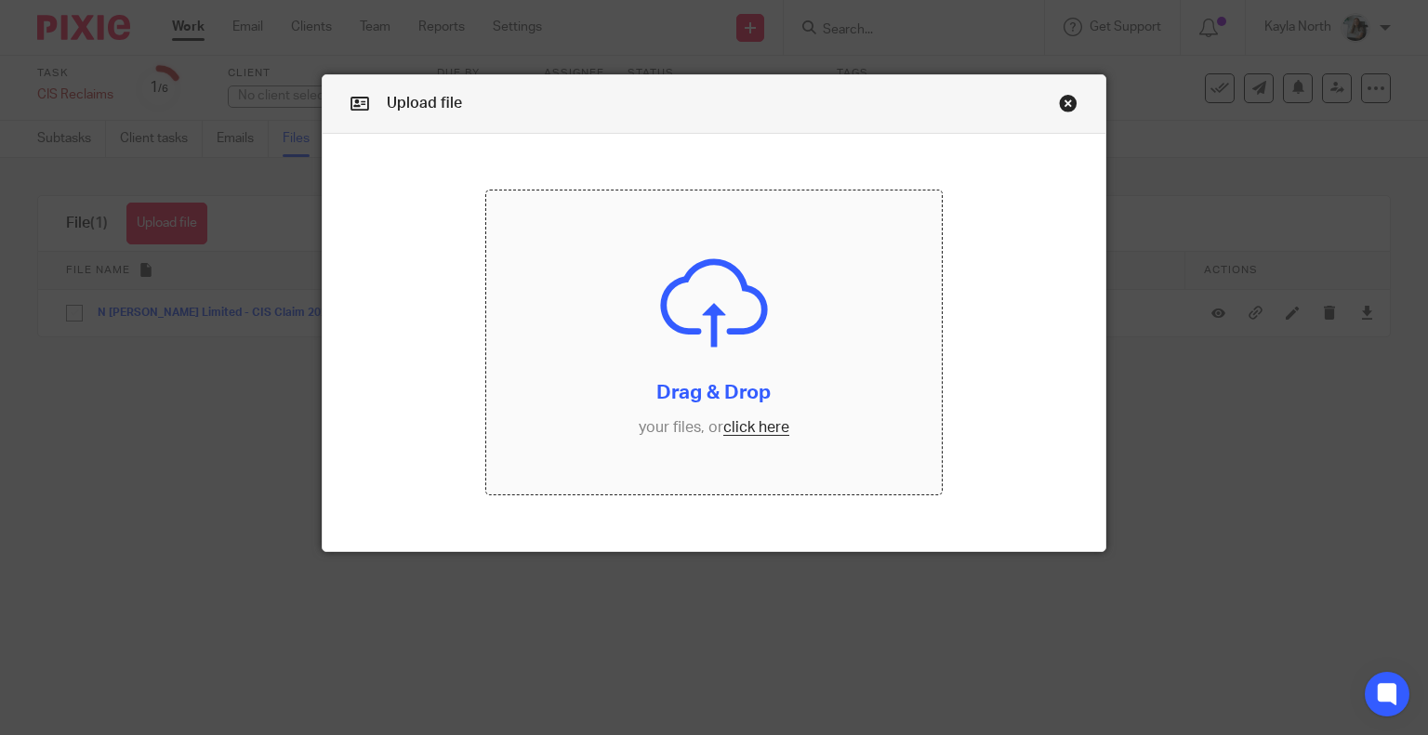
click at [645, 243] on input "file" at bounding box center [713, 343] width 455 height 304
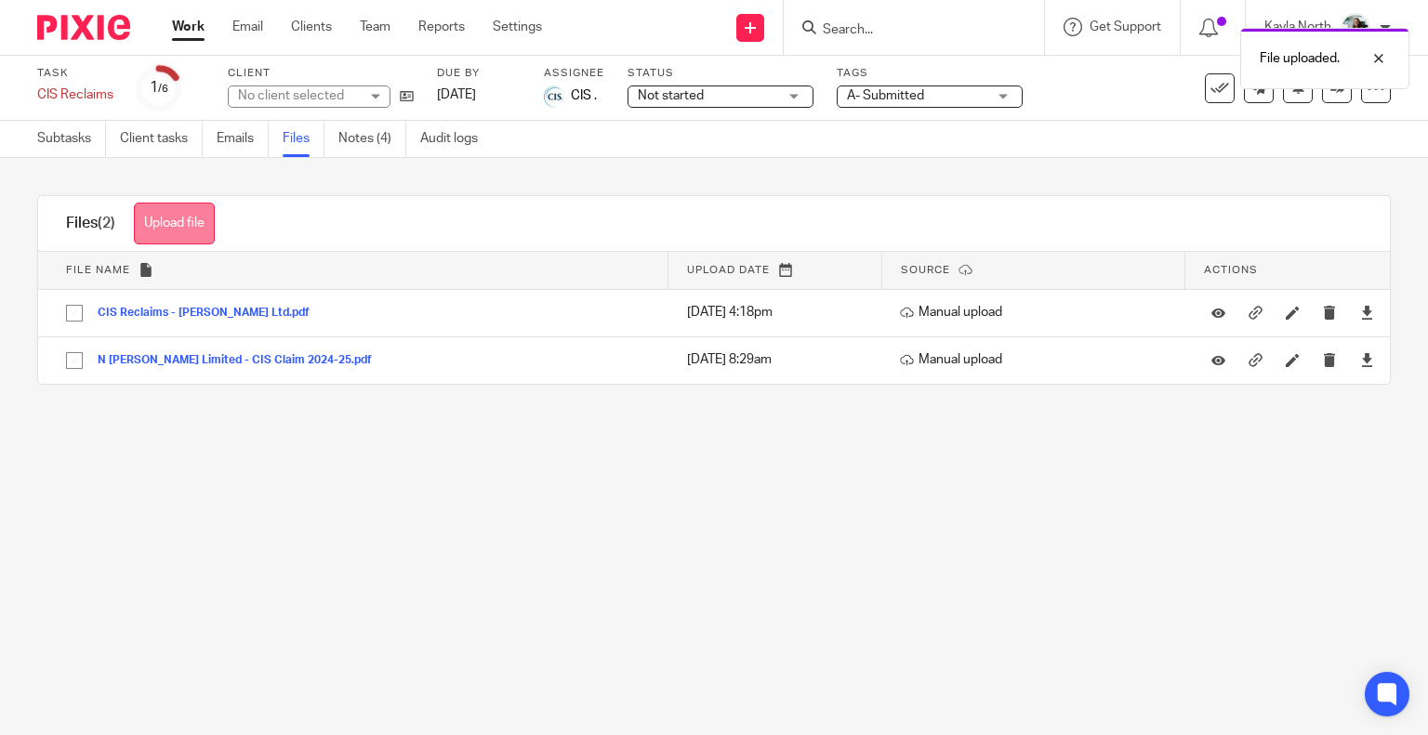
click at [196, 213] on button "Upload file" at bounding box center [174, 224] width 81 height 42
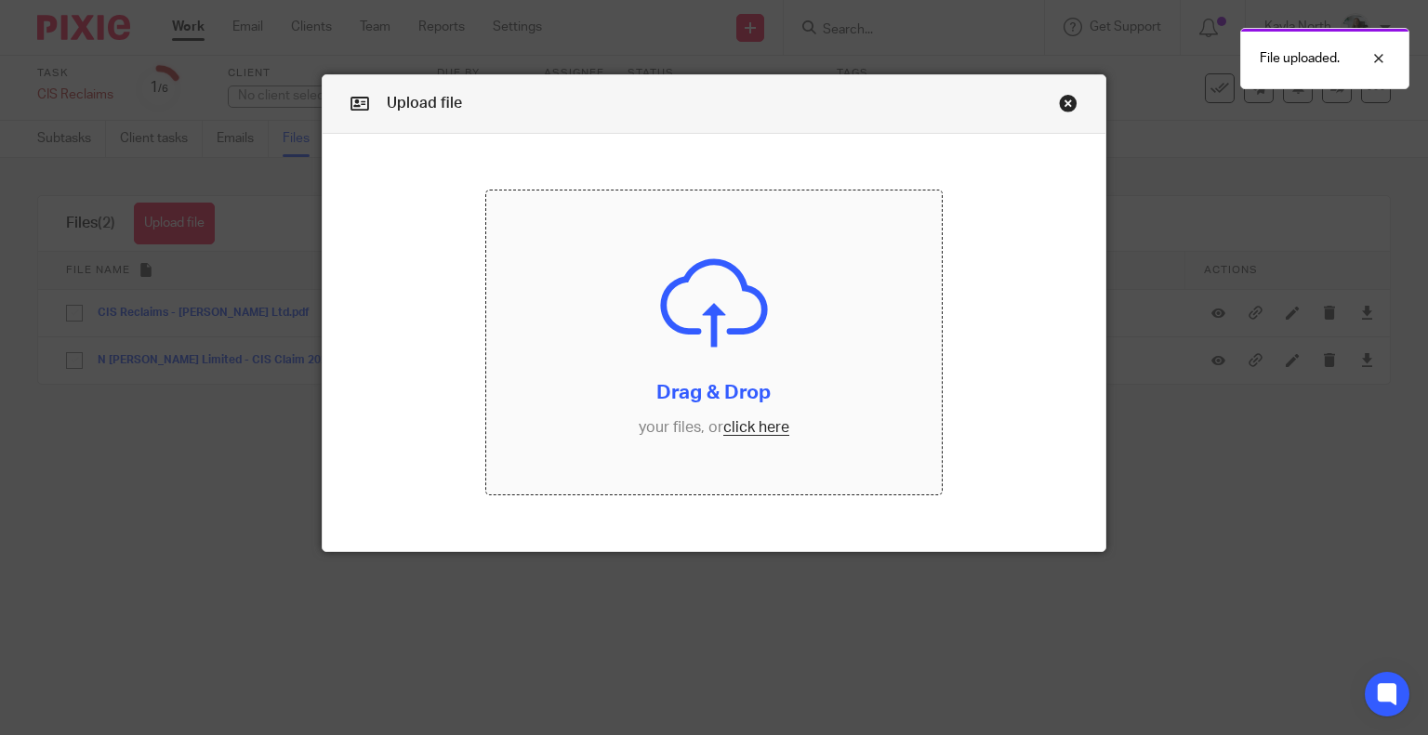
click at [621, 306] on input "file" at bounding box center [713, 343] width 455 height 304
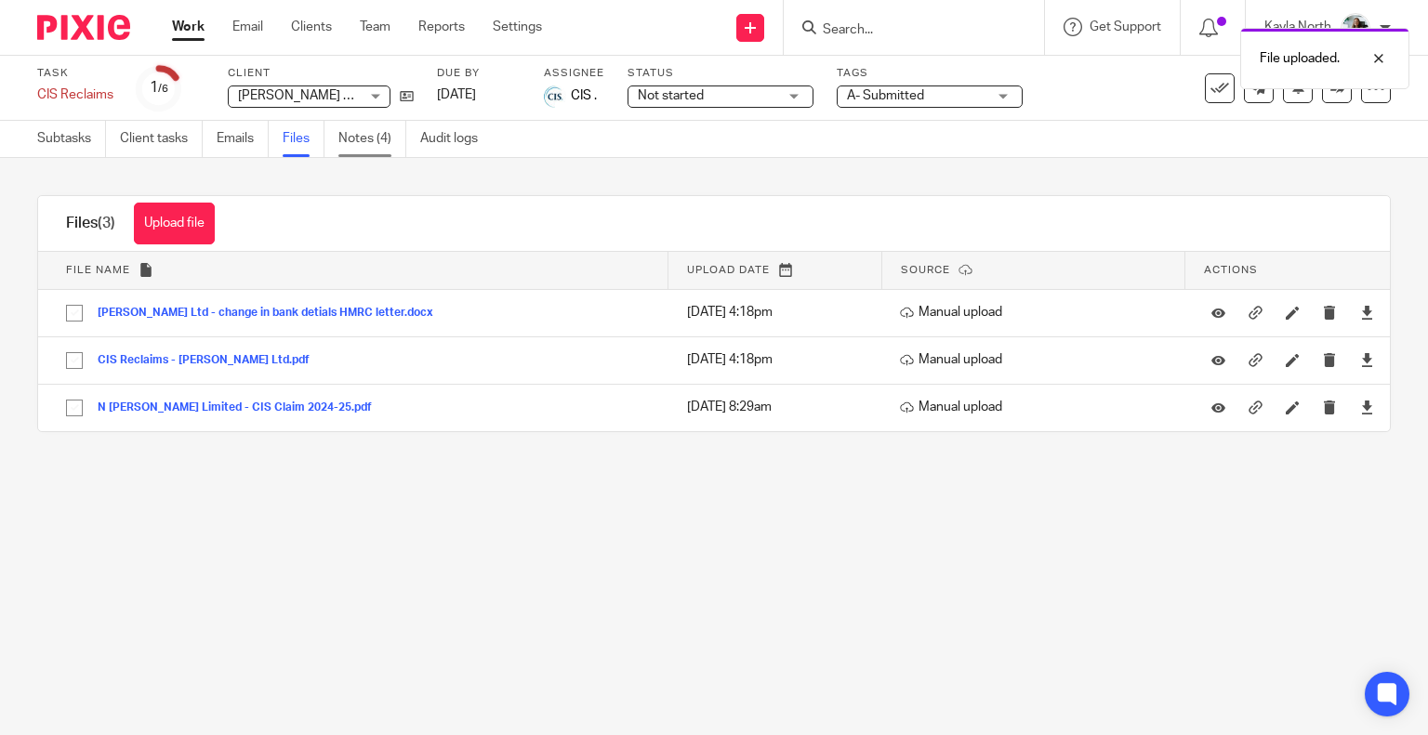
click at [391, 137] on link "Notes (4)" at bounding box center [372, 139] width 68 height 36
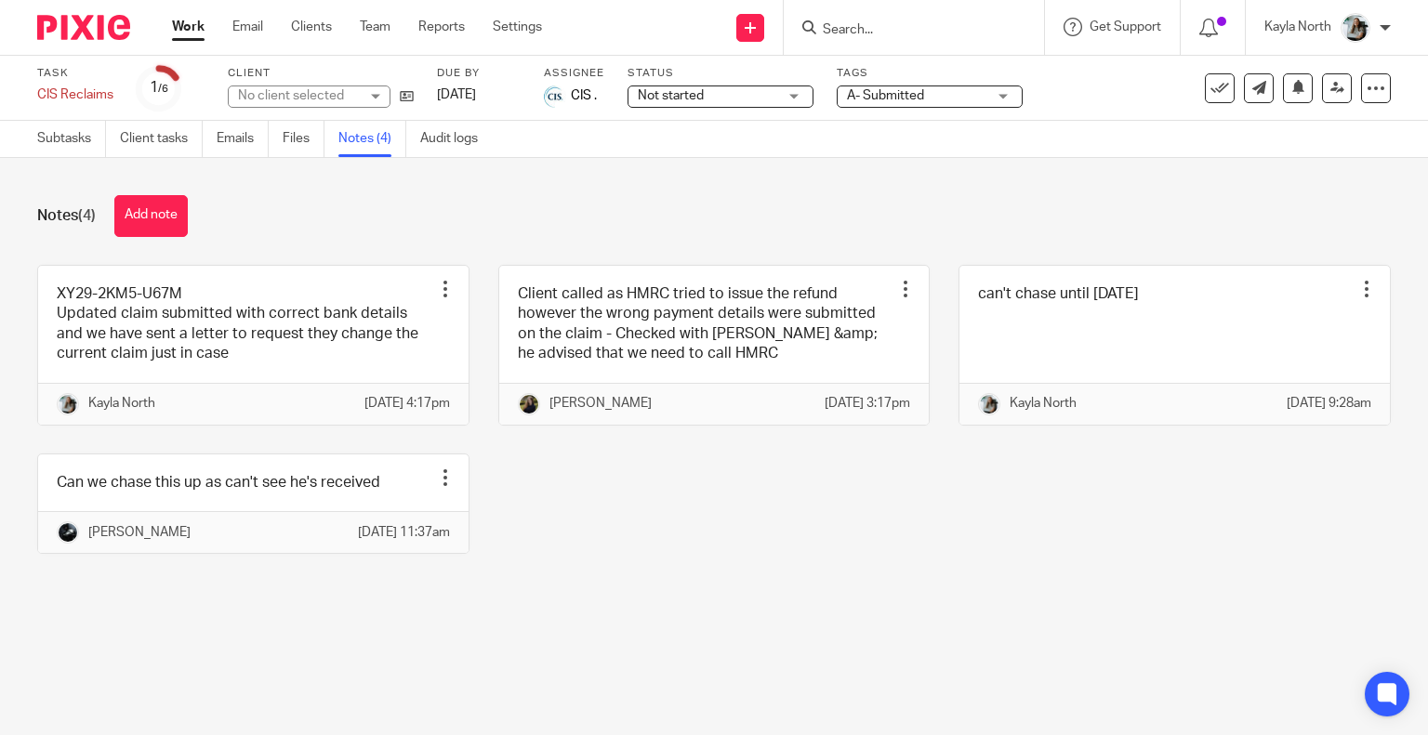
click at [692, 112] on div "Task CIS Reclaims Save CIS Reclaims 1 /6 Client No client selected Due by [DATE…" at bounding box center [714, 88] width 1428 height 65
click at [684, 99] on span "Not started" at bounding box center [671, 95] width 66 height 13
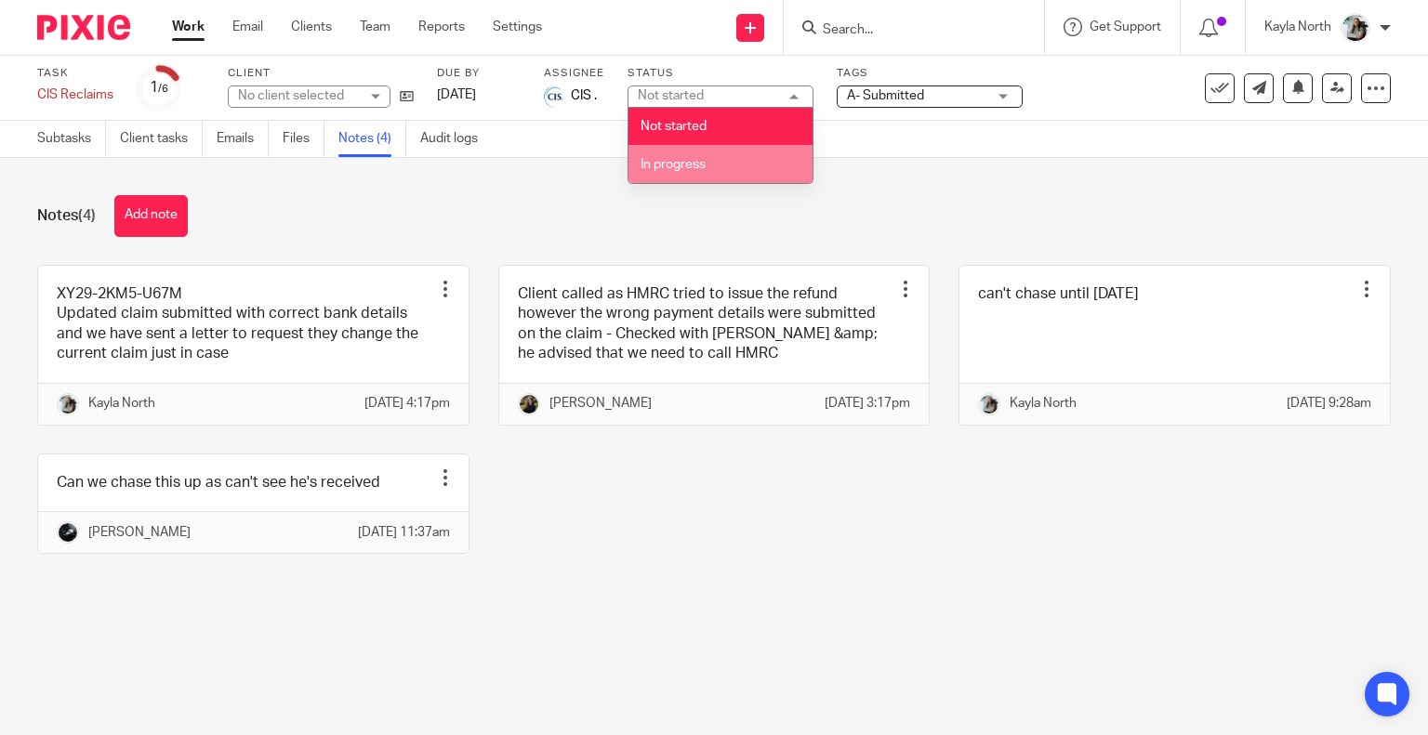
click at [693, 178] on li "In progress" at bounding box center [720, 164] width 184 height 38
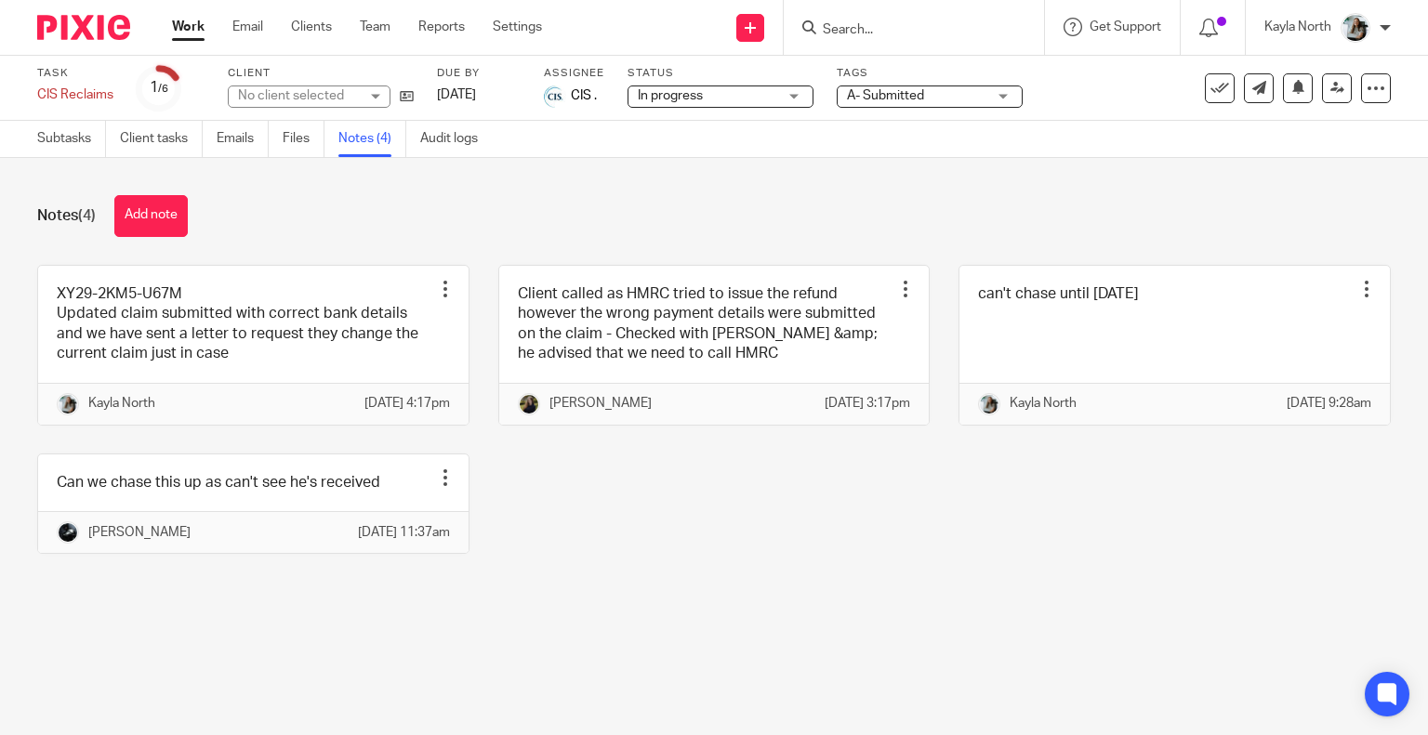
click at [694, 181] on div "Notes (4) Add note XY29-2KM5-U67M Updated claim submitted with correct bank det…" at bounding box center [714, 388] width 1428 height 461
click at [487, 95] on link "[DATE]" at bounding box center [479, 96] width 84 height 20
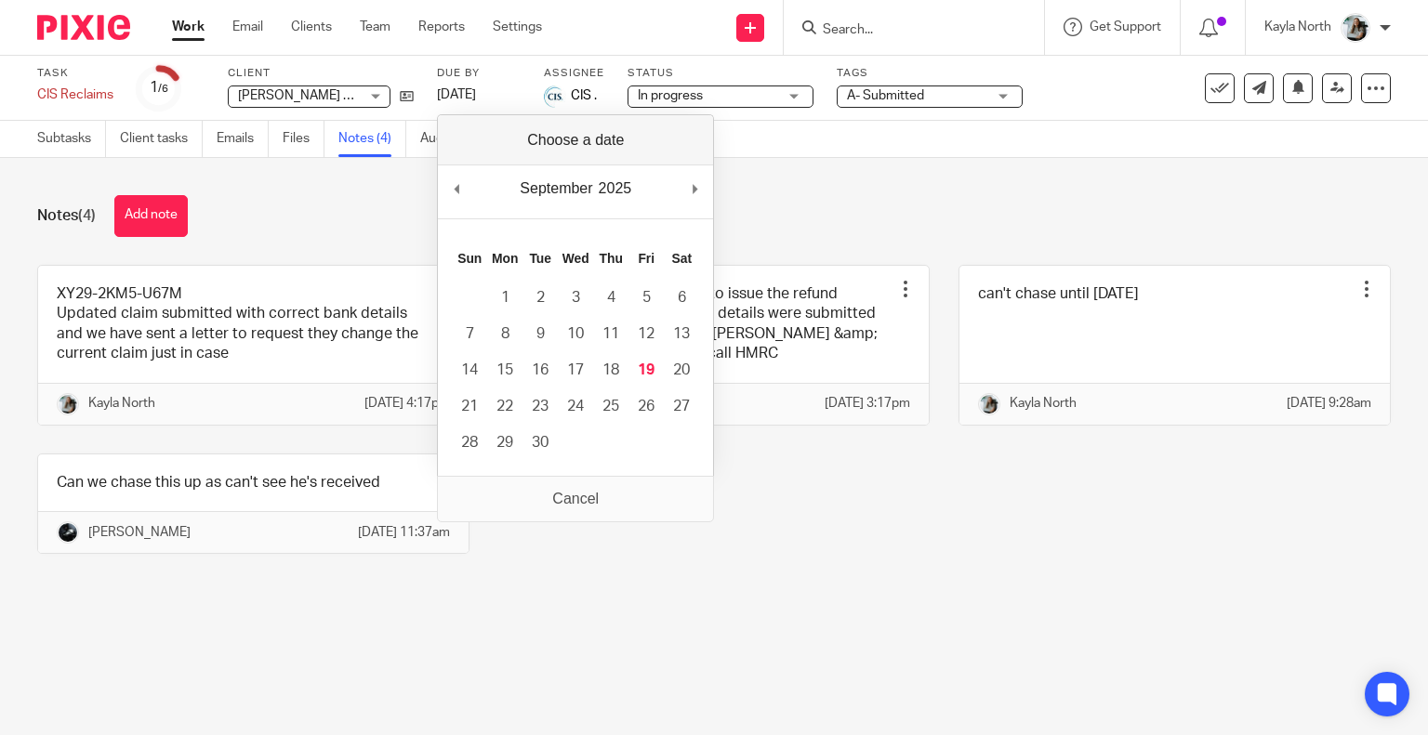
click at [684, 189] on div "September January February March April May June July August September October N…" at bounding box center [575, 191] width 275 height 53
